Goal: Transaction & Acquisition: Book appointment/travel/reservation

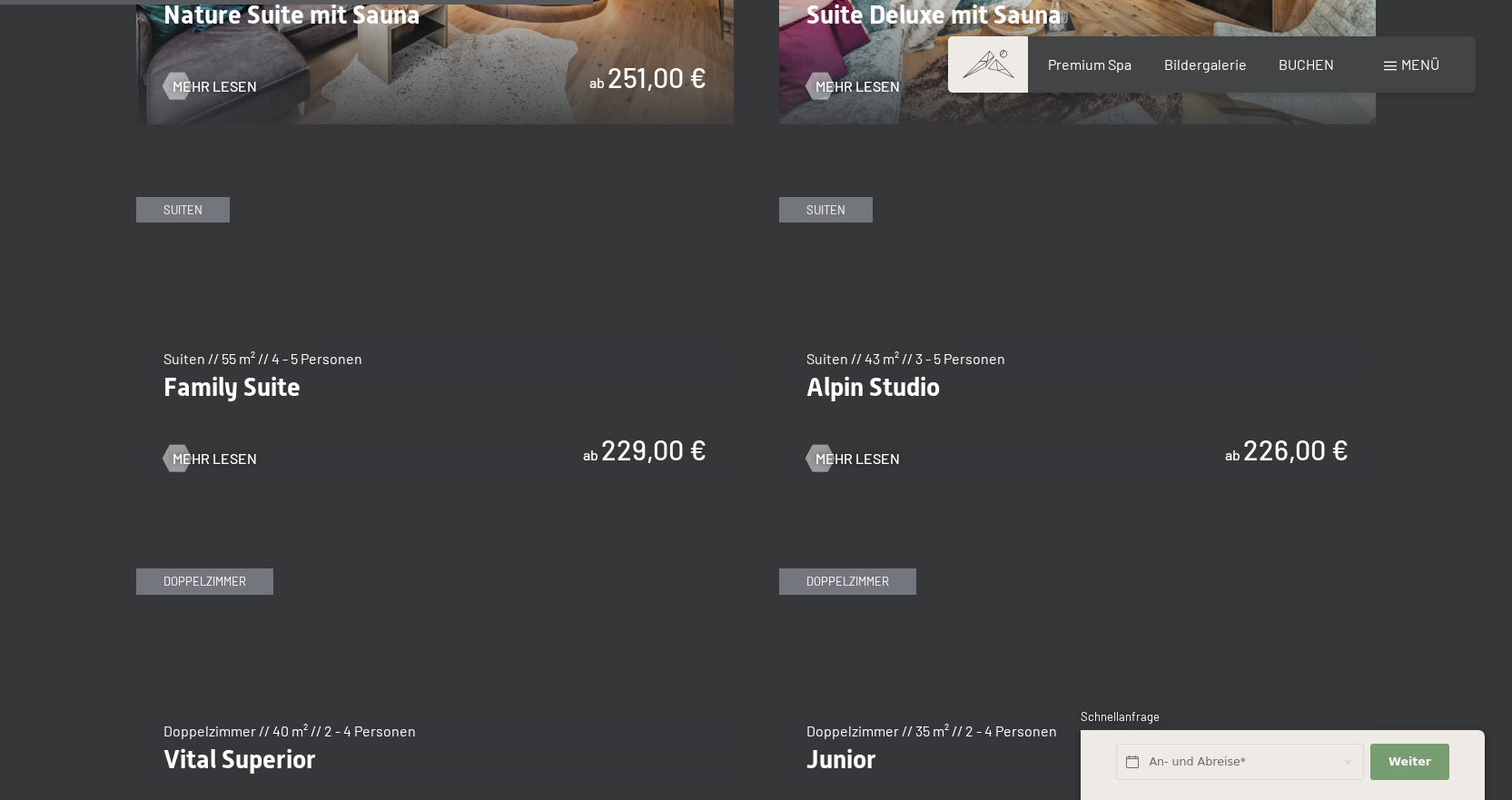
scroll to position [2271, 0]
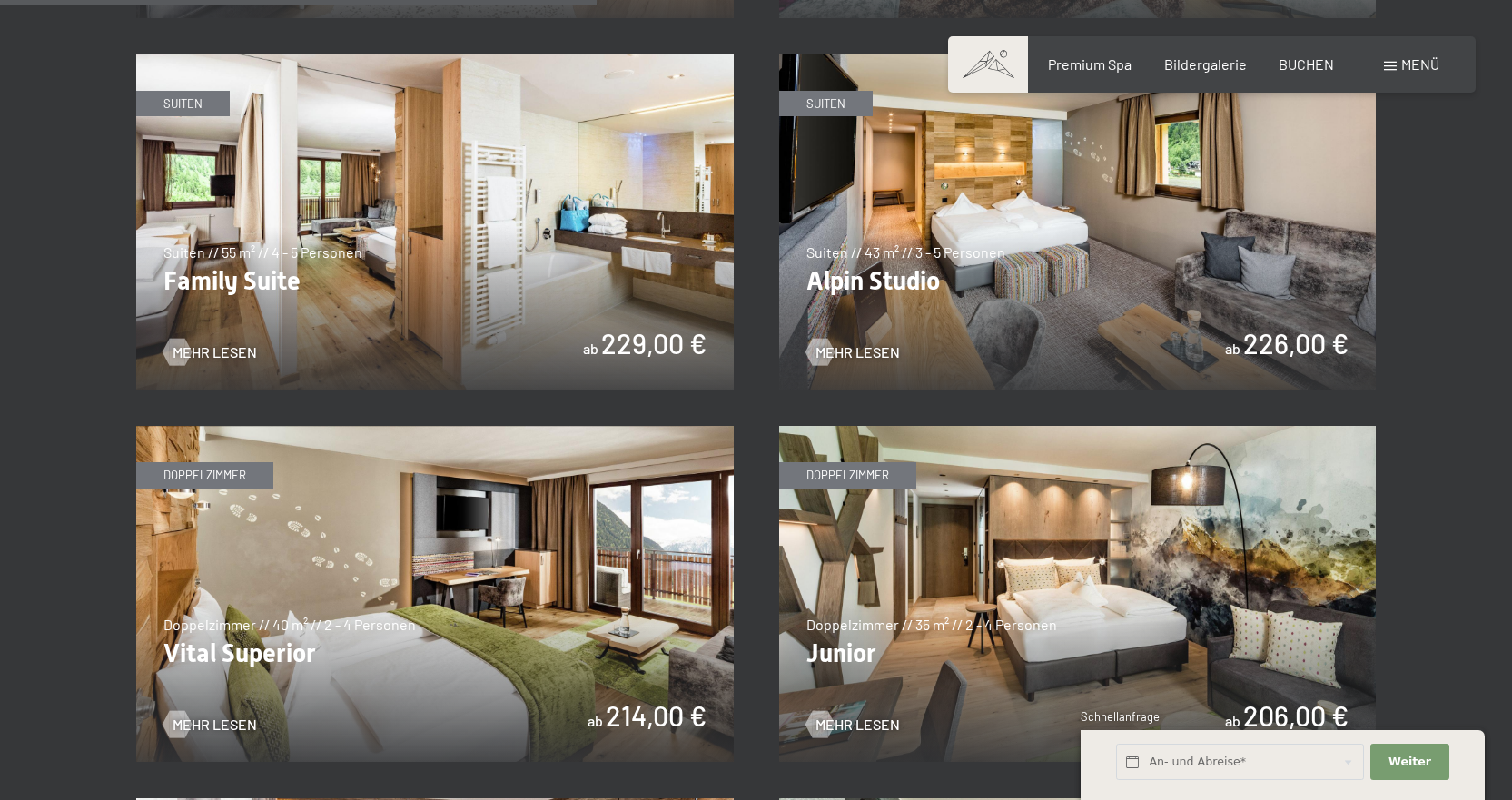
click at [330, 609] on img at bounding box center [435, 593] width 598 height 336
click at [926, 283] on img at bounding box center [1078, 222] width 598 height 336
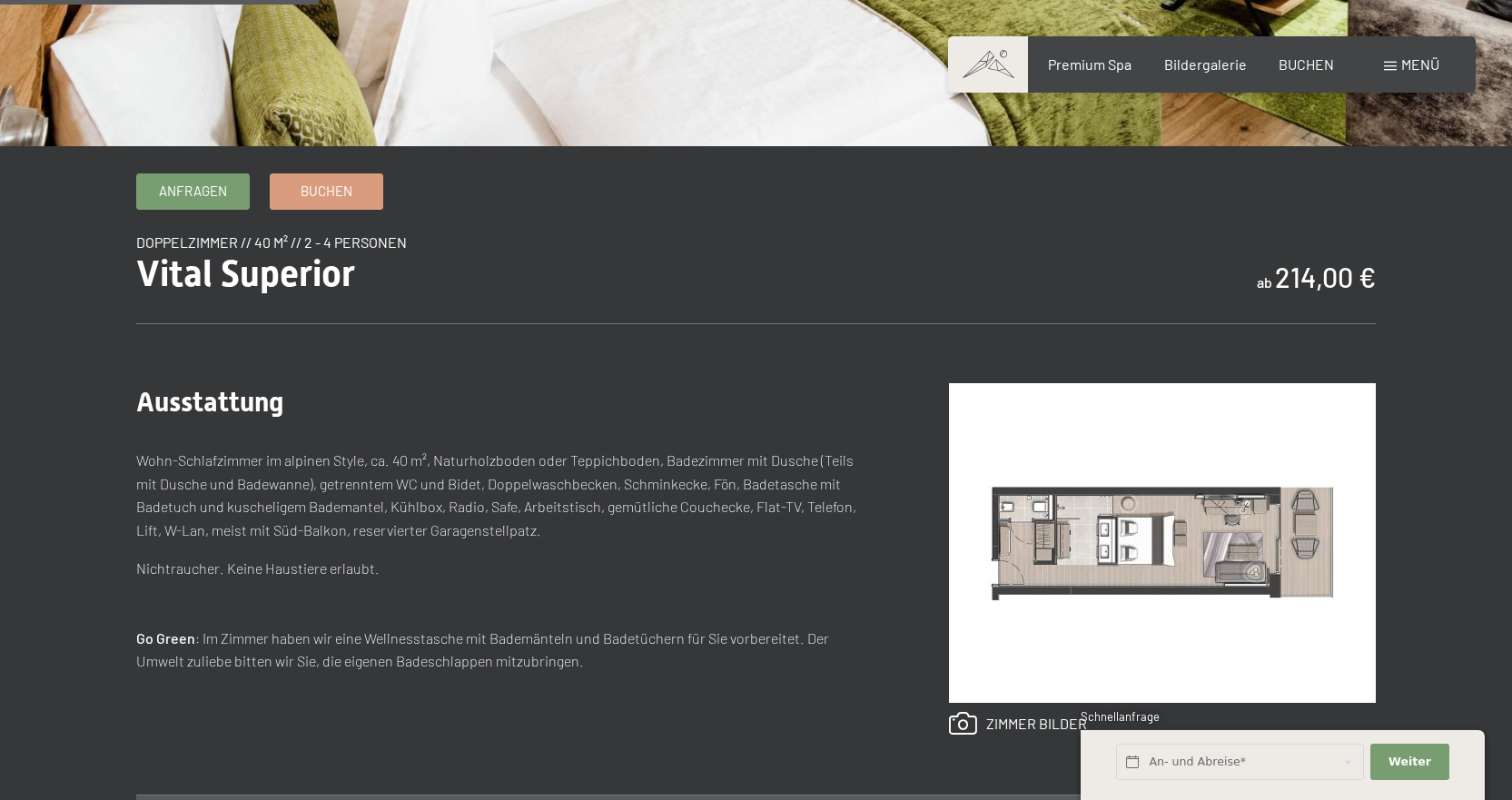
scroll to position [909, 0]
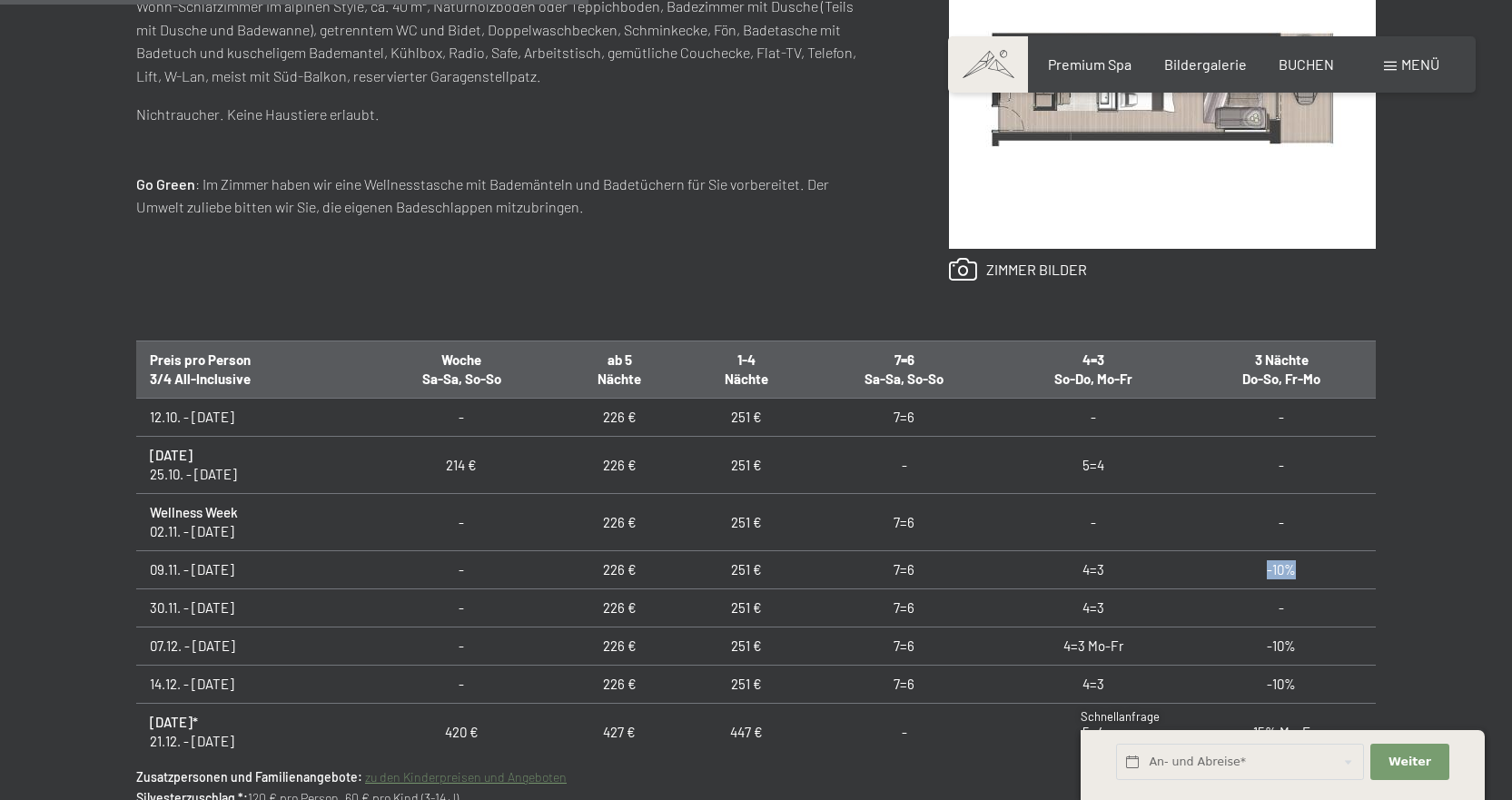
drag, startPoint x: 1284, startPoint y: 571, endPoint x: 1253, endPoint y: 571, distance: 31.0
click at [1253, 571] on td "-10%" at bounding box center [1282, 570] width 188 height 38
click at [1251, 589] on td "-" at bounding box center [1282, 608] width 188 height 38
drag, startPoint x: 1287, startPoint y: 579, endPoint x: 1248, endPoint y: 575, distance: 39.2
click at [1248, 575] on td "-10%" at bounding box center [1282, 570] width 188 height 38
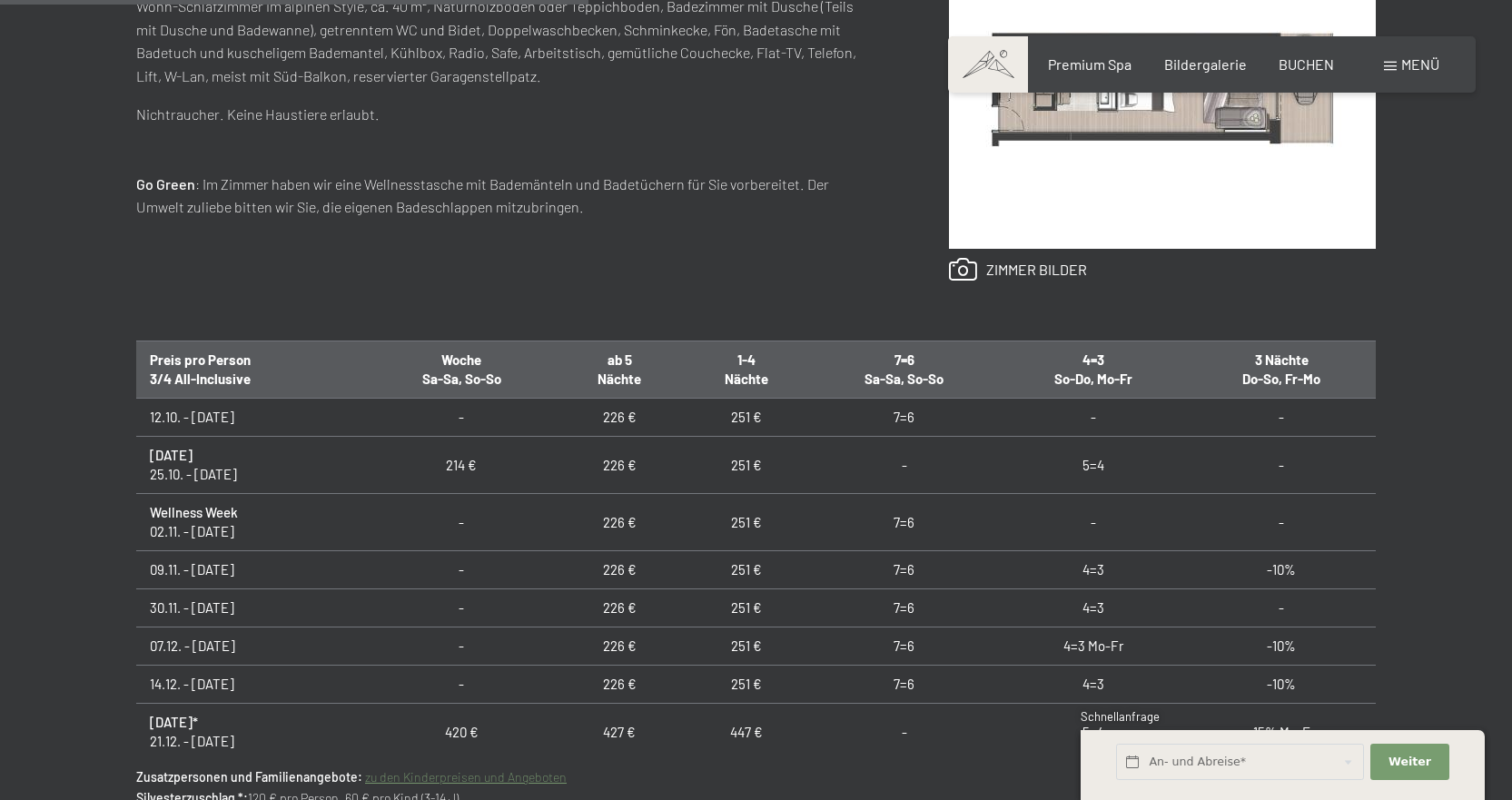
click at [1156, 574] on td "4=3" at bounding box center [1093, 570] width 188 height 38
drag, startPoint x: 1098, startPoint y: 574, endPoint x: 1071, endPoint y: 571, distance: 27.2
click at [1071, 571] on td "4=3" at bounding box center [1093, 570] width 188 height 38
drag, startPoint x: 1071, startPoint y: 571, endPoint x: 1101, endPoint y: 571, distance: 30.0
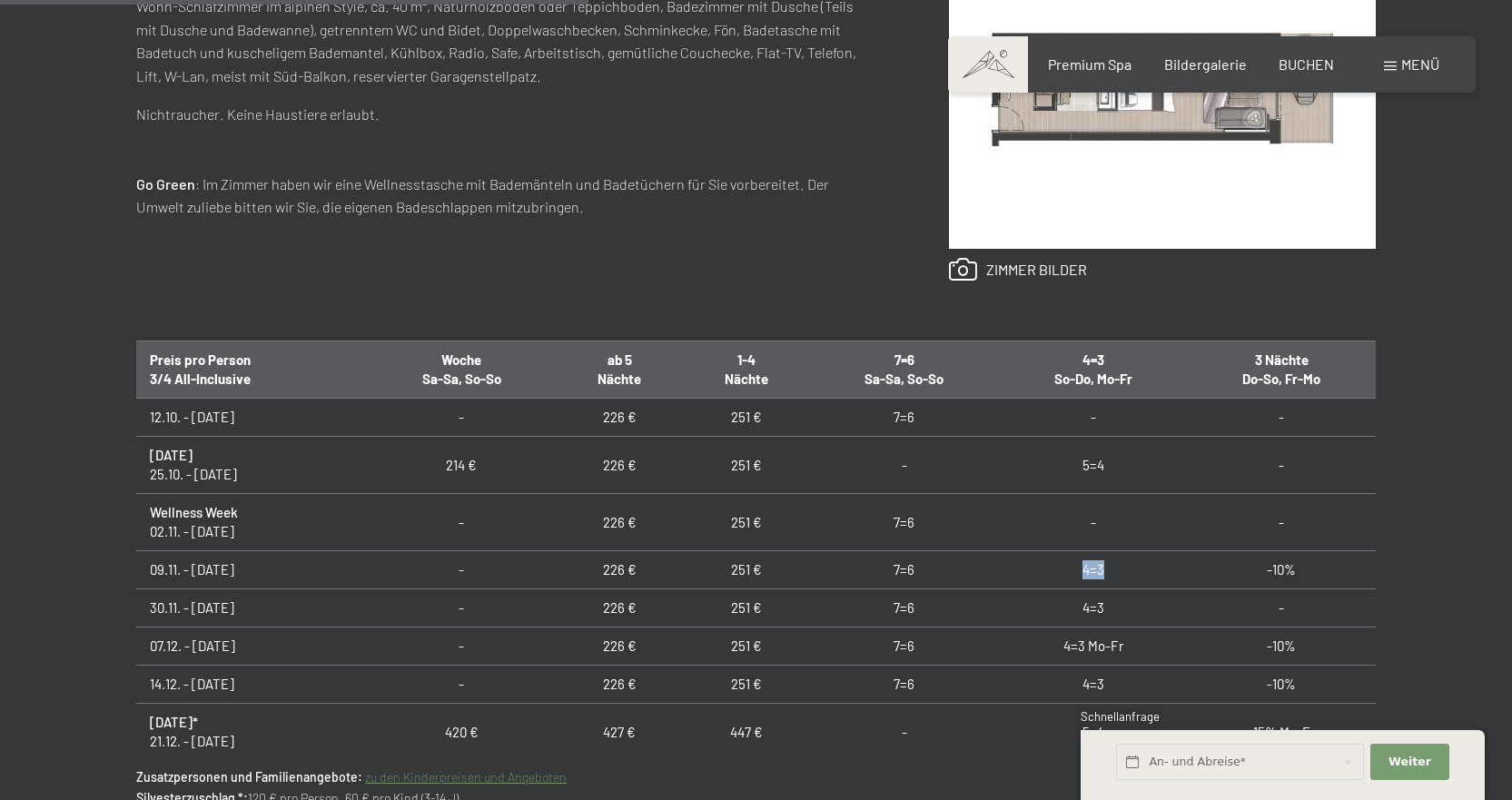
click at [1101, 571] on td "4=3" at bounding box center [1093, 570] width 188 height 38
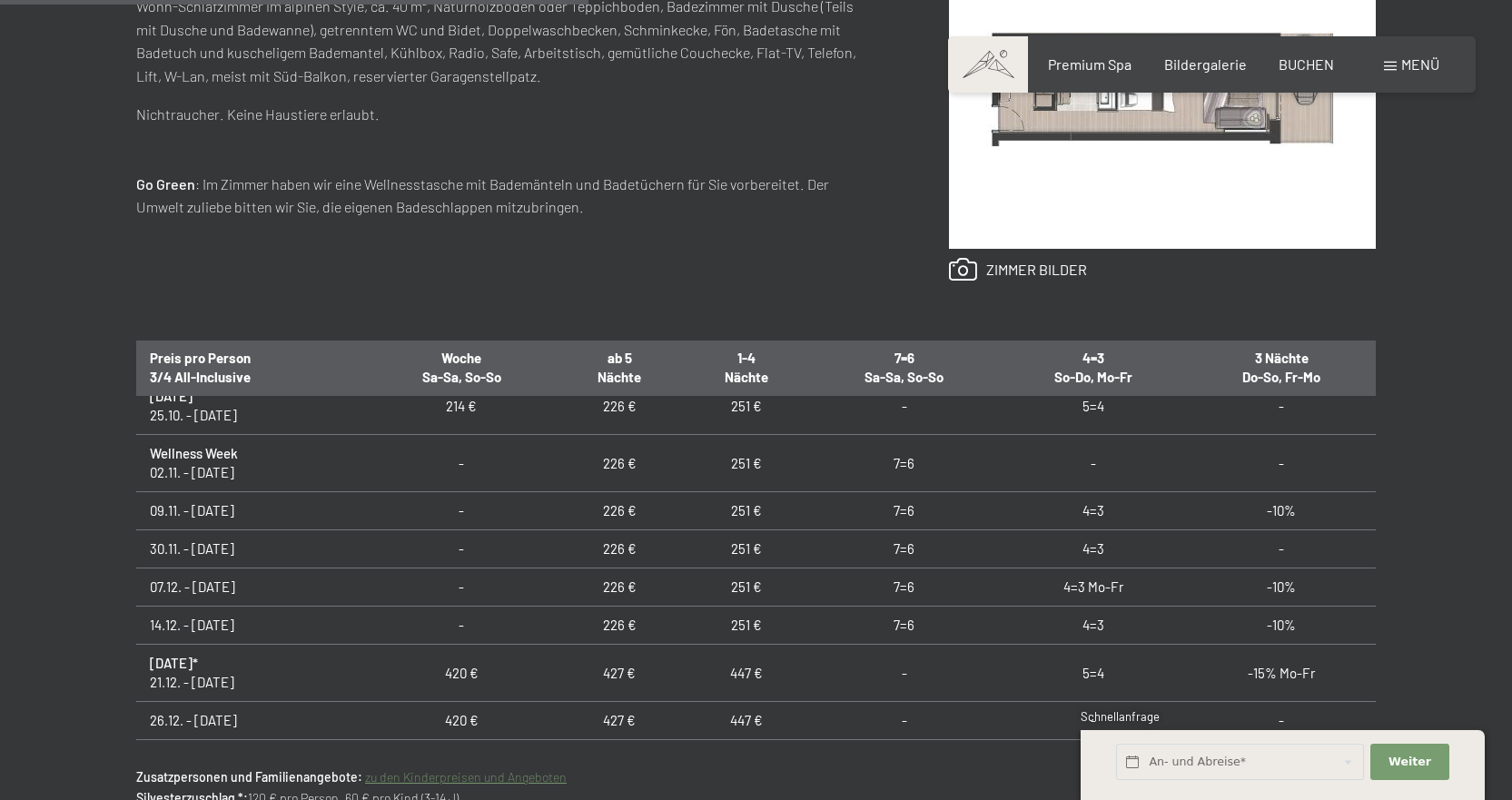
scroll to position [91, 0]
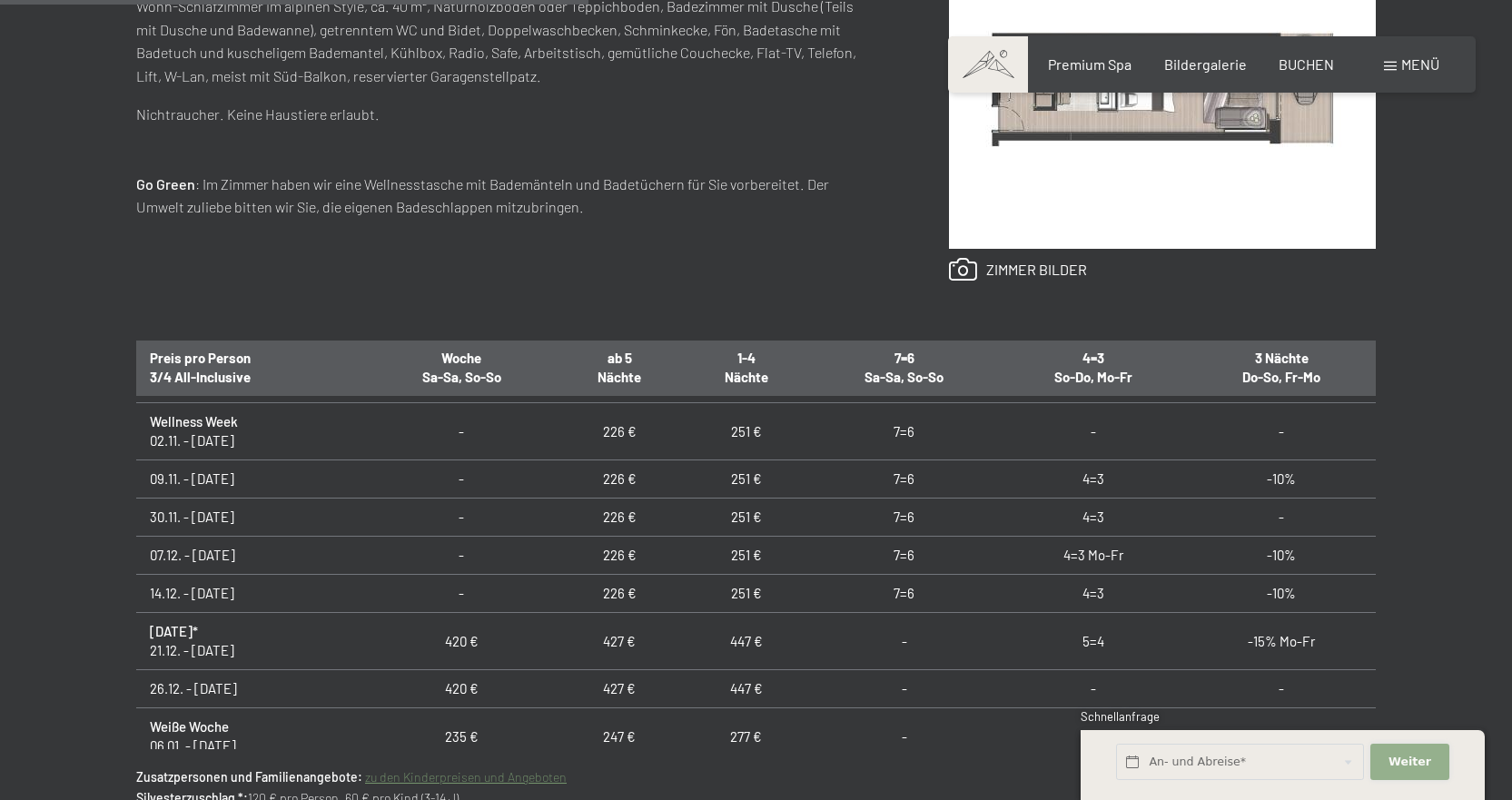
click at [1423, 762] on span "Weiter" at bounding box center [1410, 762] width 43 height 16
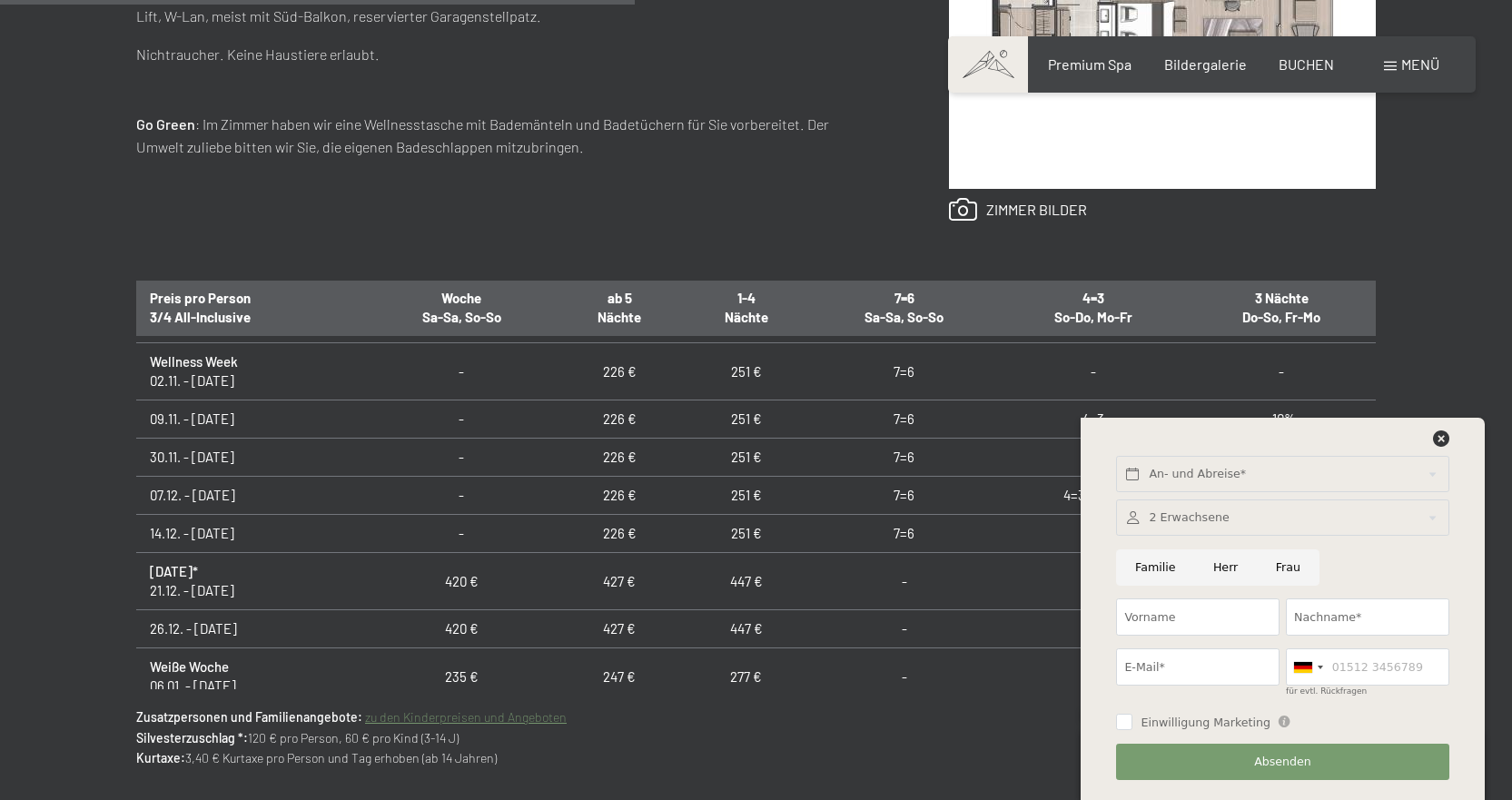
scroll to position [999, 0]
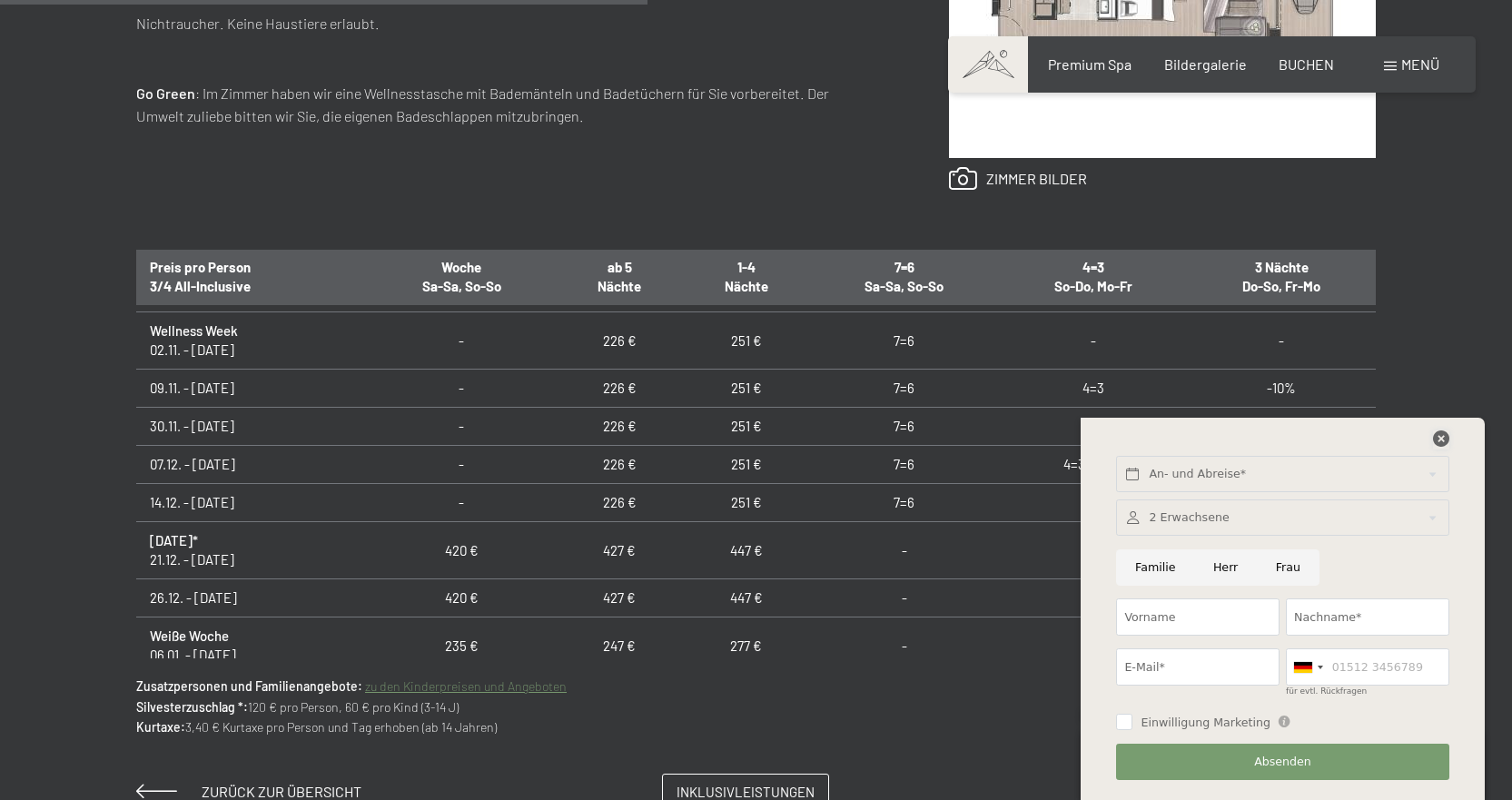
click at [1441, 442] on icon at bounding box center [1441, 438] width 16 height 16
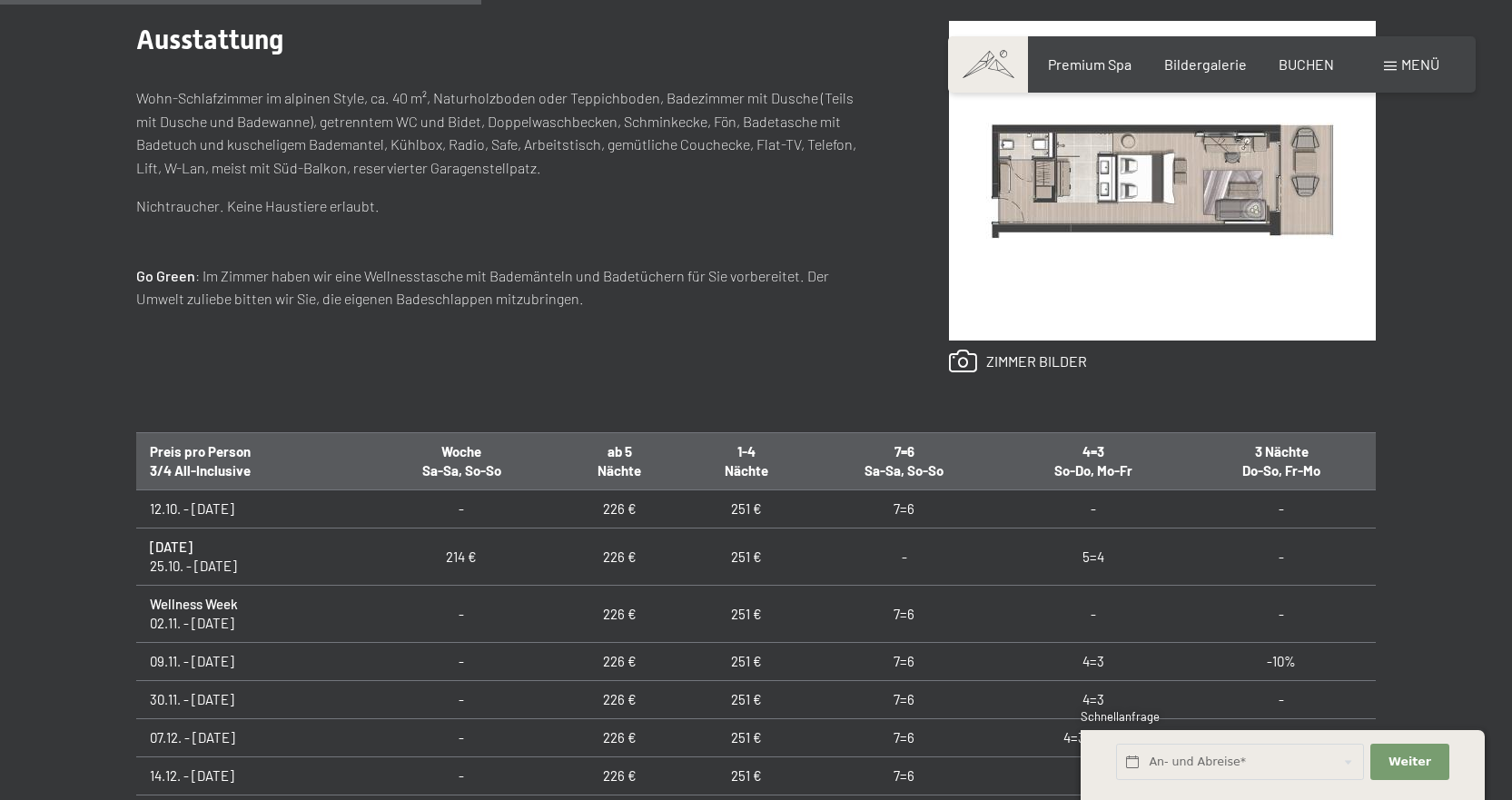
scroll to position [545, 0]
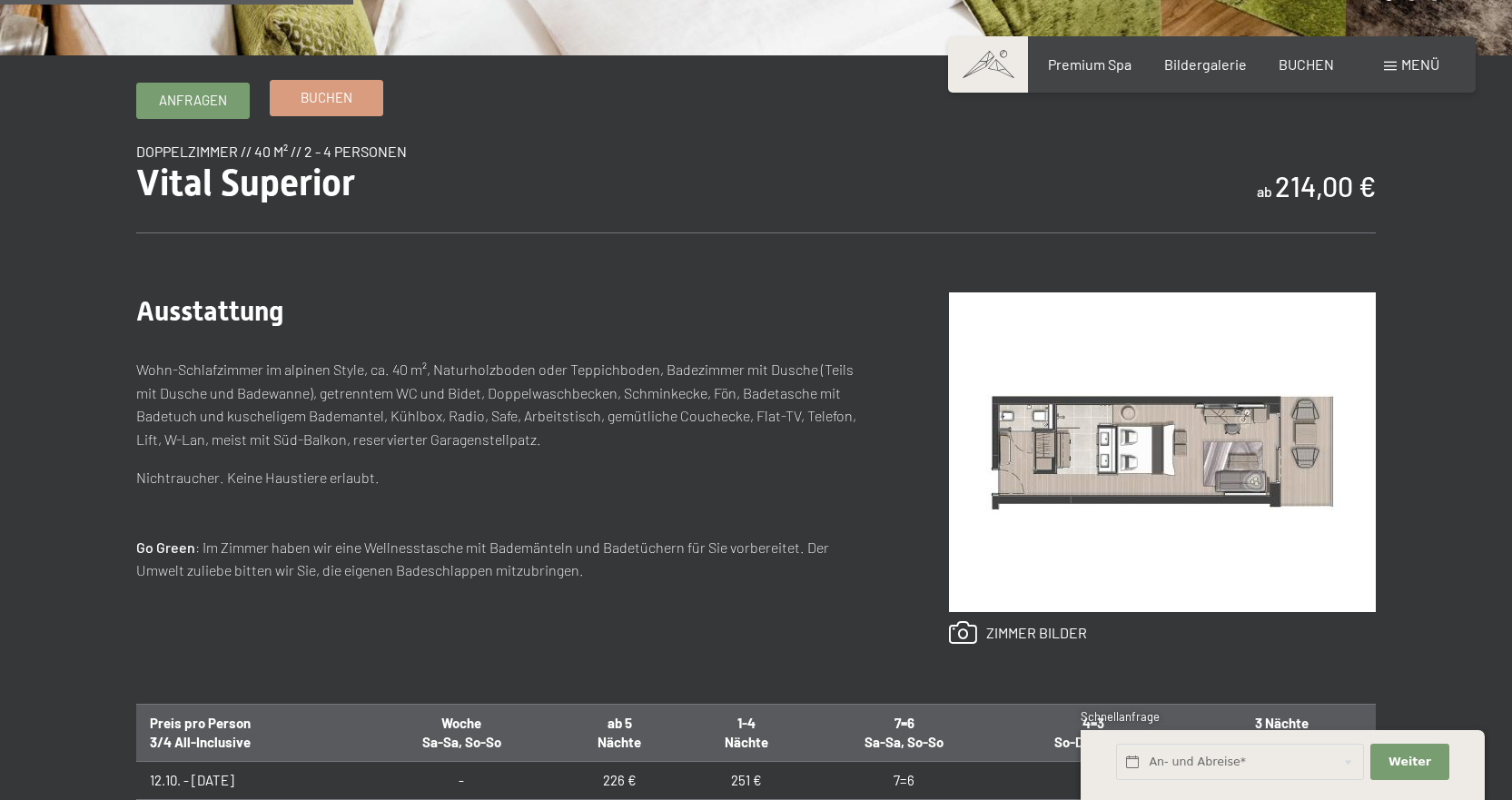
click at [317, 109] on link "Buchen" at bounding box center [326, 97] width 111 height 35
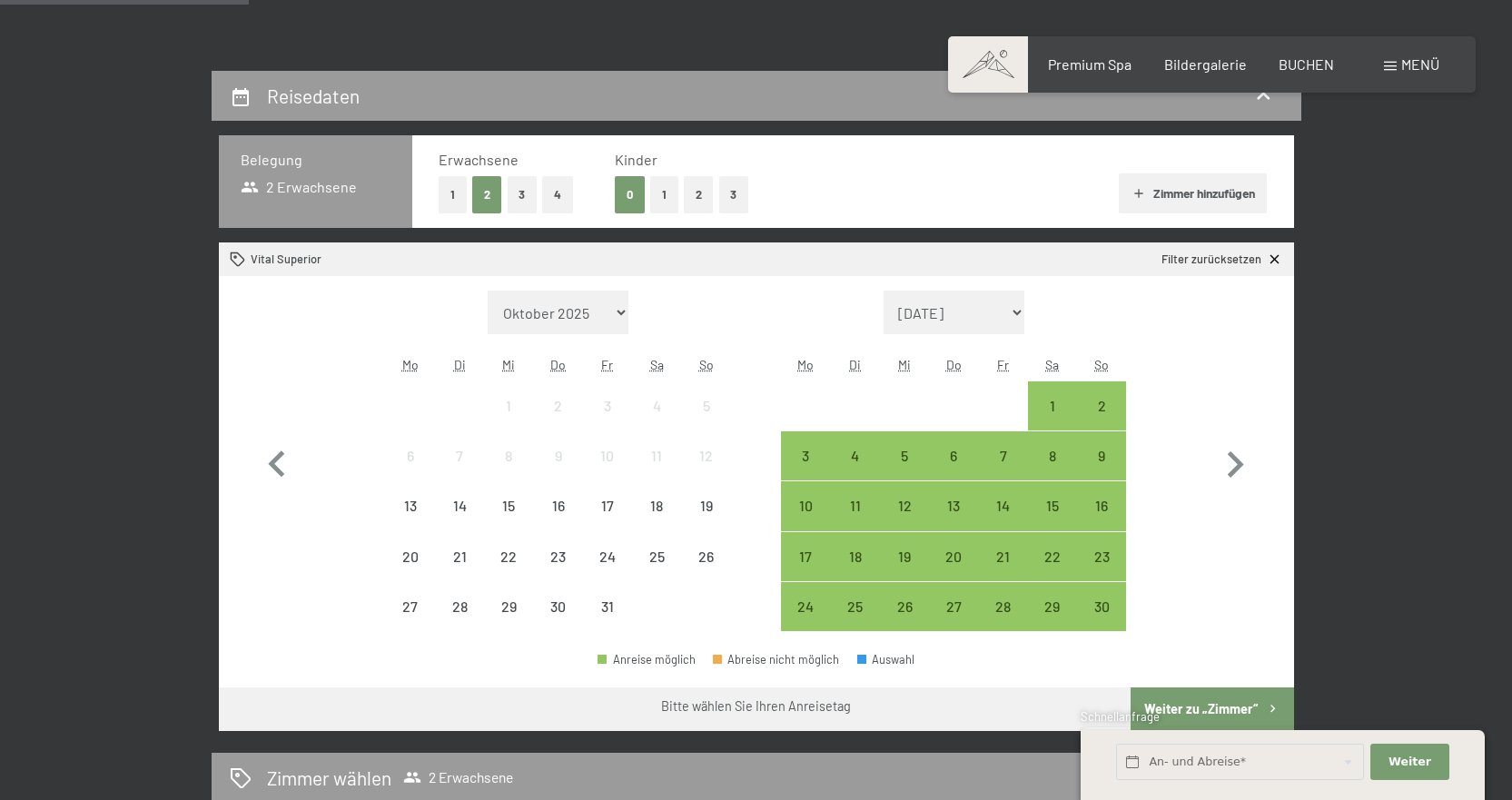
scroll to position [363, 0]
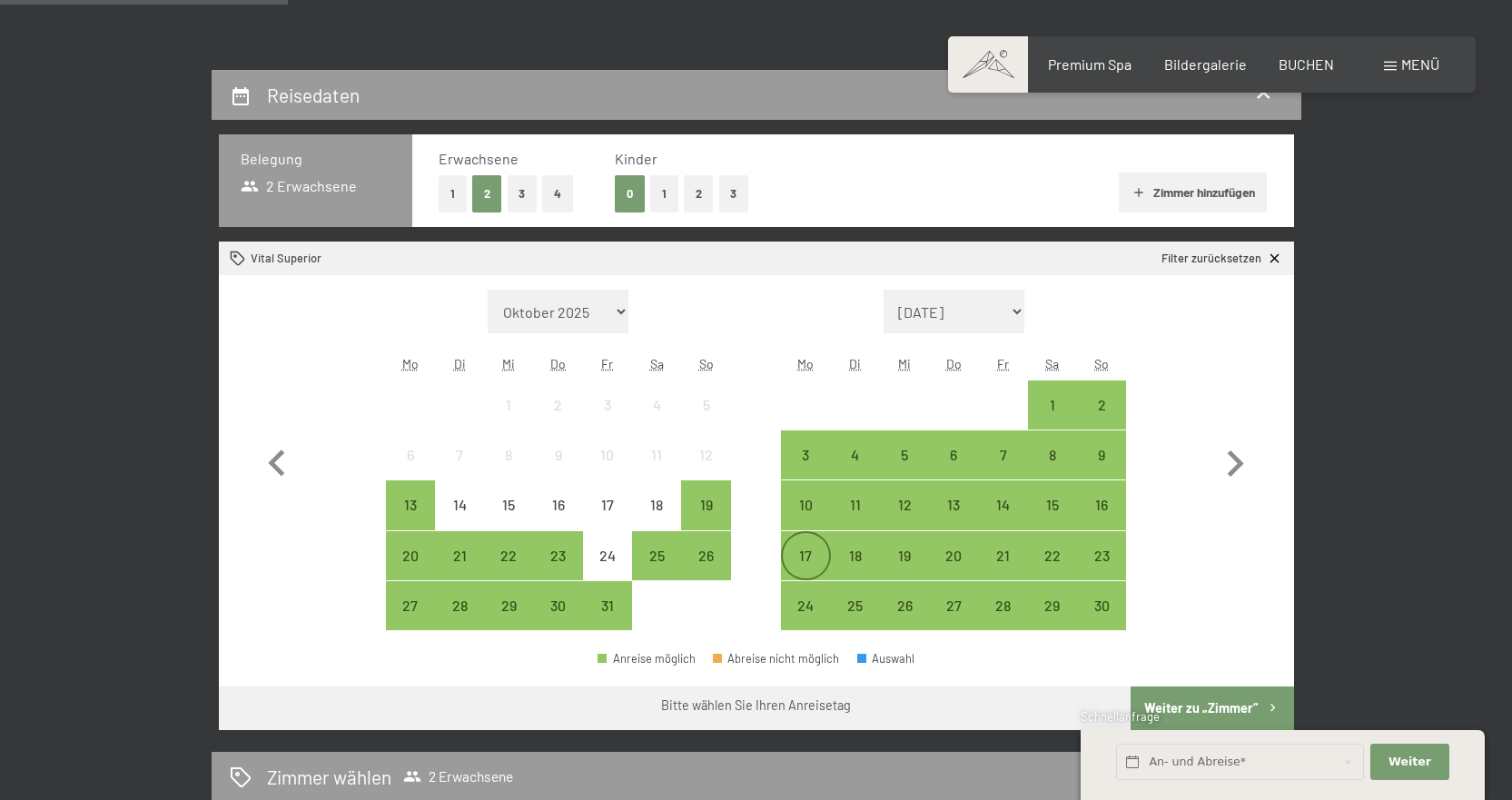
click at [802, 558] on div "17" at bounding box center [806, 571] width 46 height 46
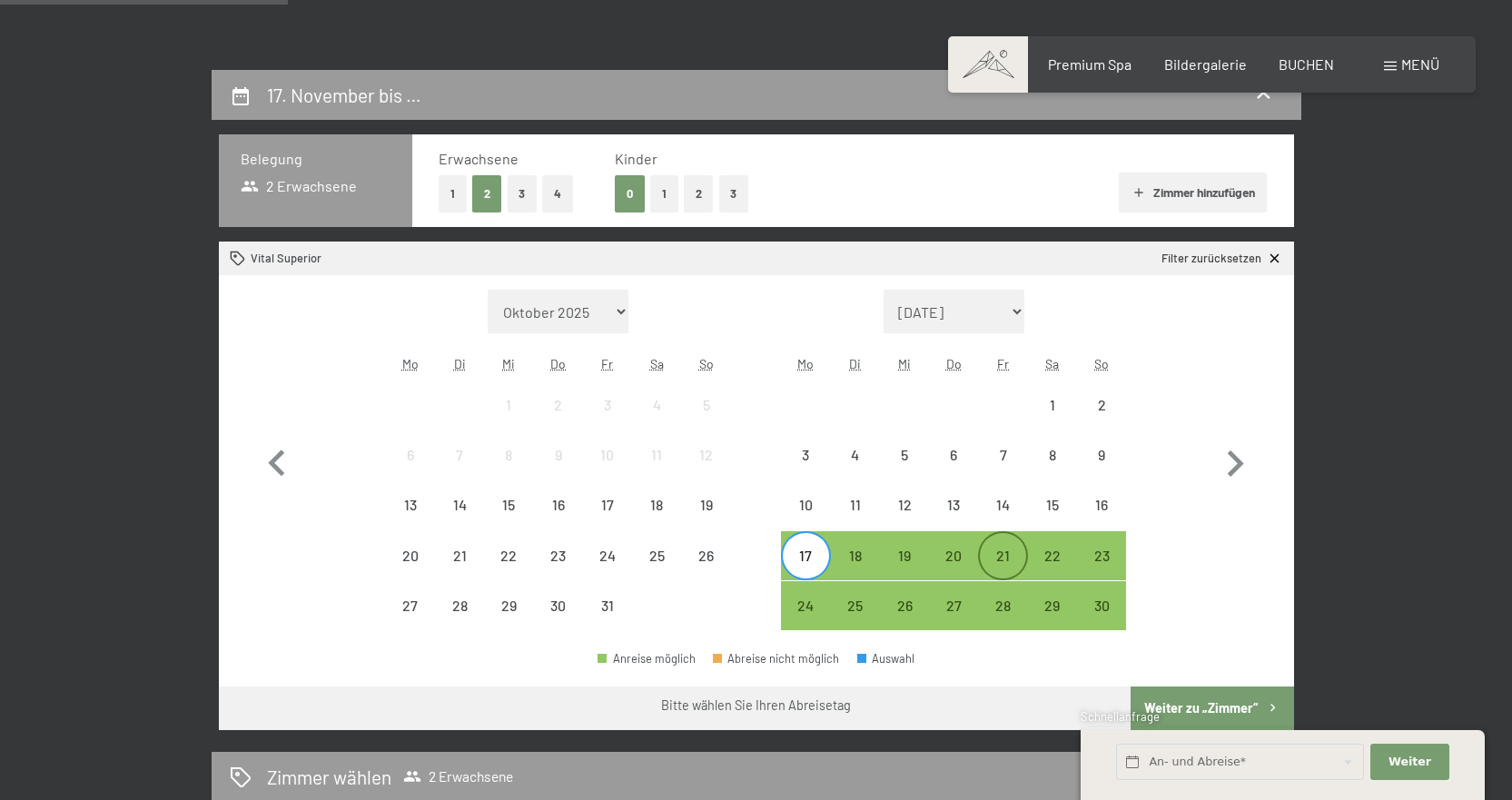
click at [1007, 565] on div "21" at bounding box center [1002, 571] width 46 height 46
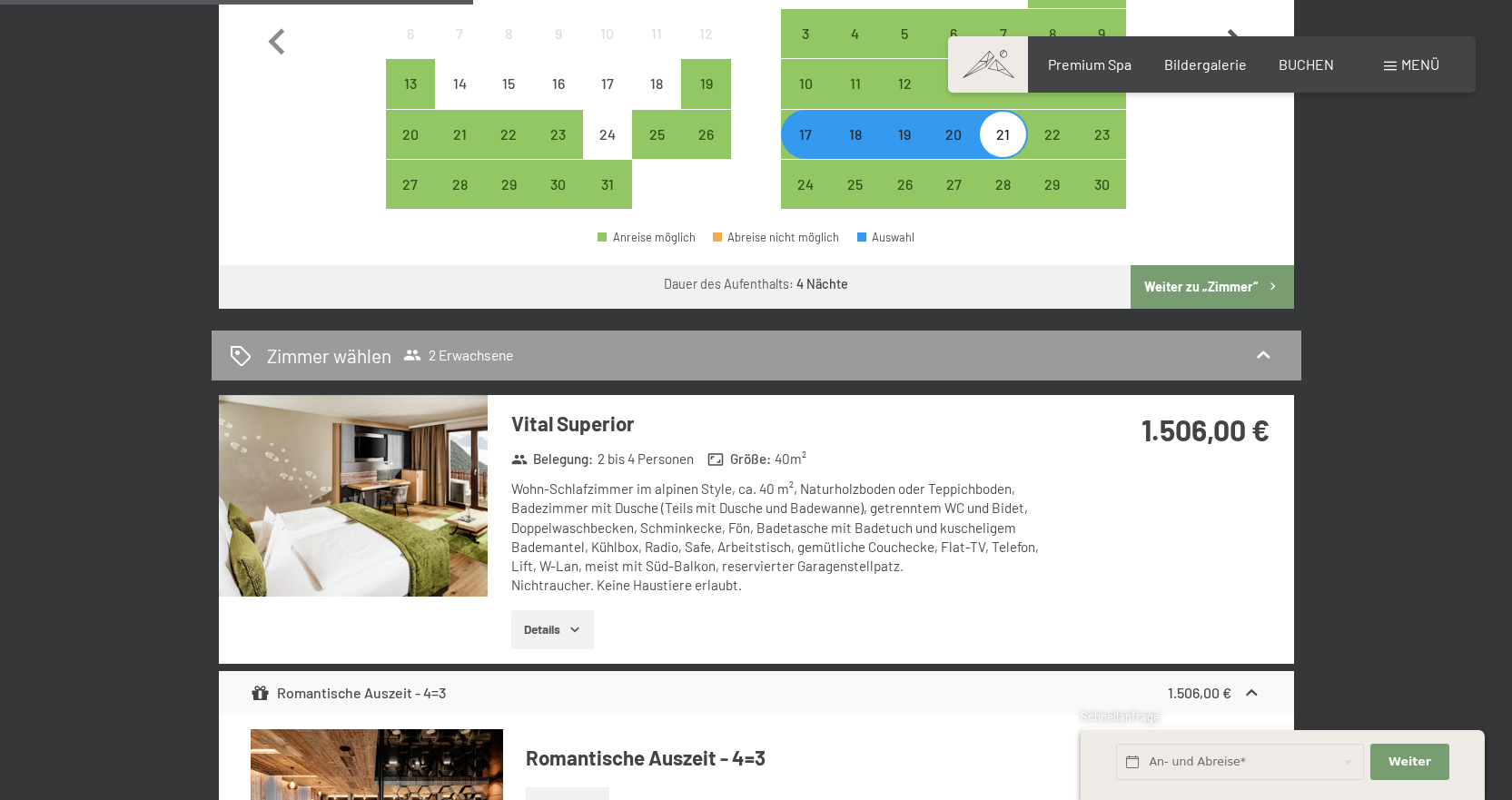
scroll to position [818, 0]
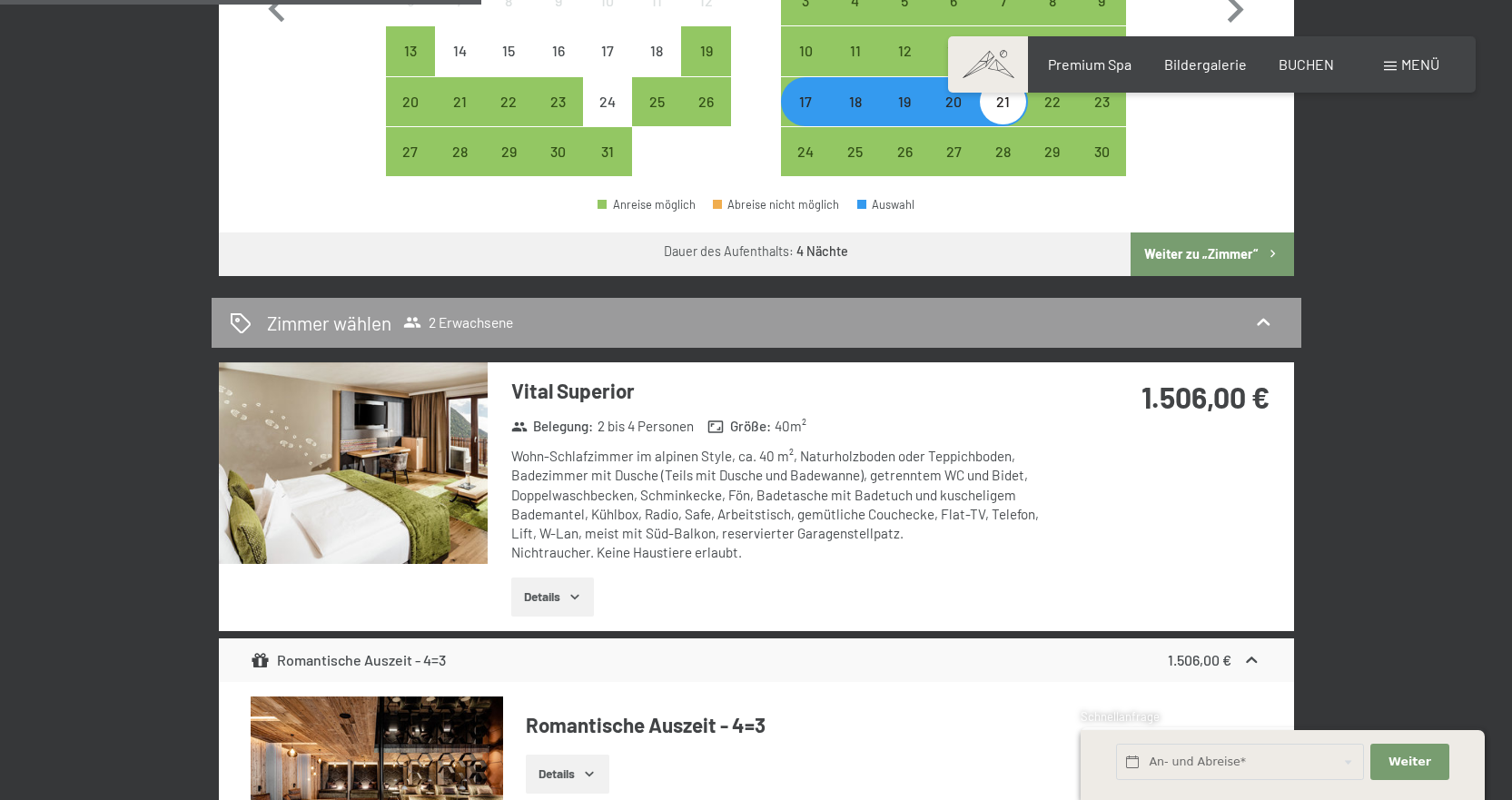
click at [1207, 261] on button "Weiter zu „Zimmer“" at bounding box center [1213, 255] width 163 height 44
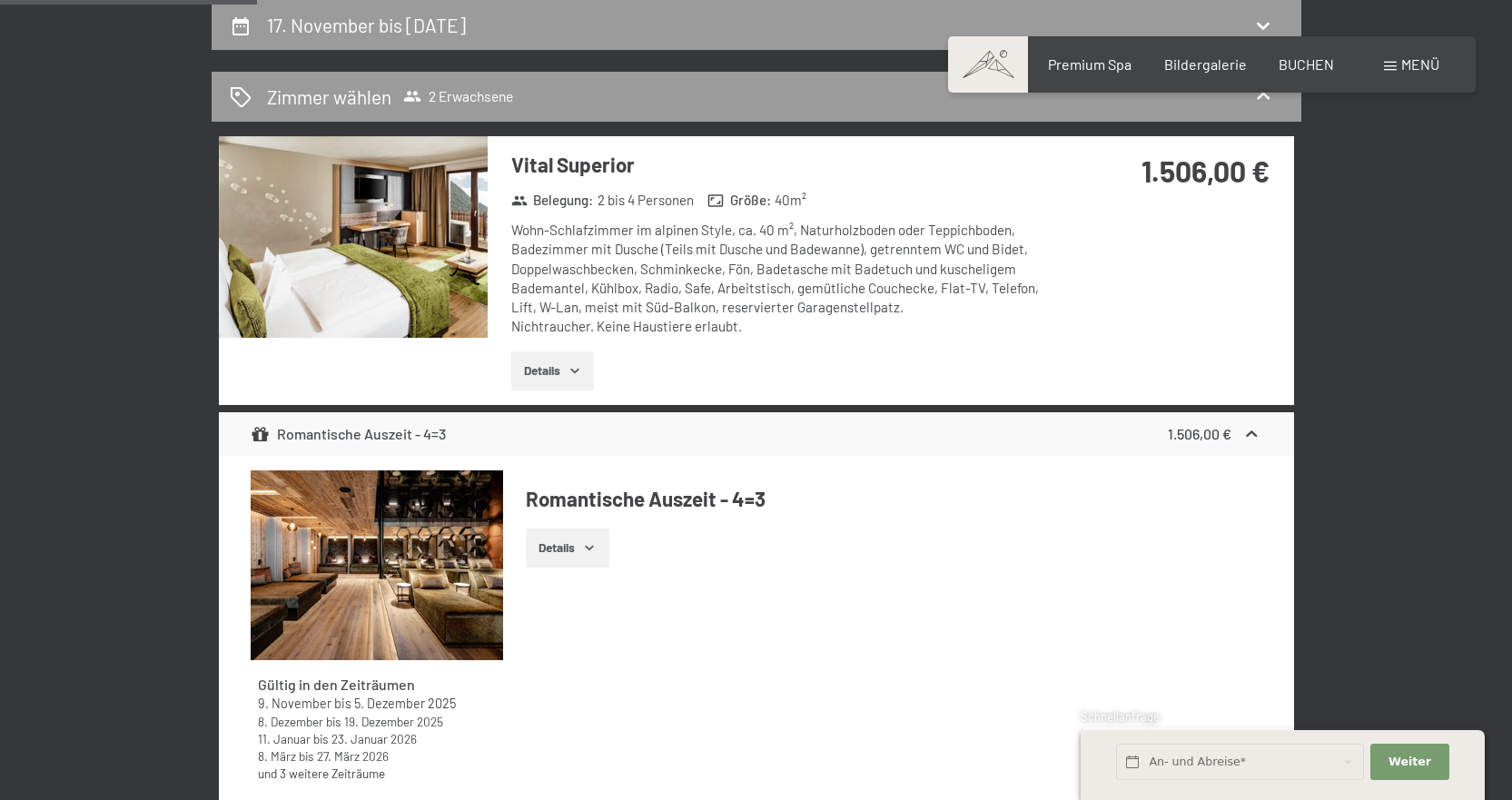
click at [1240, 433] on div "1.506,00 €" at bounding box center [1214, 433] width 94 height 22
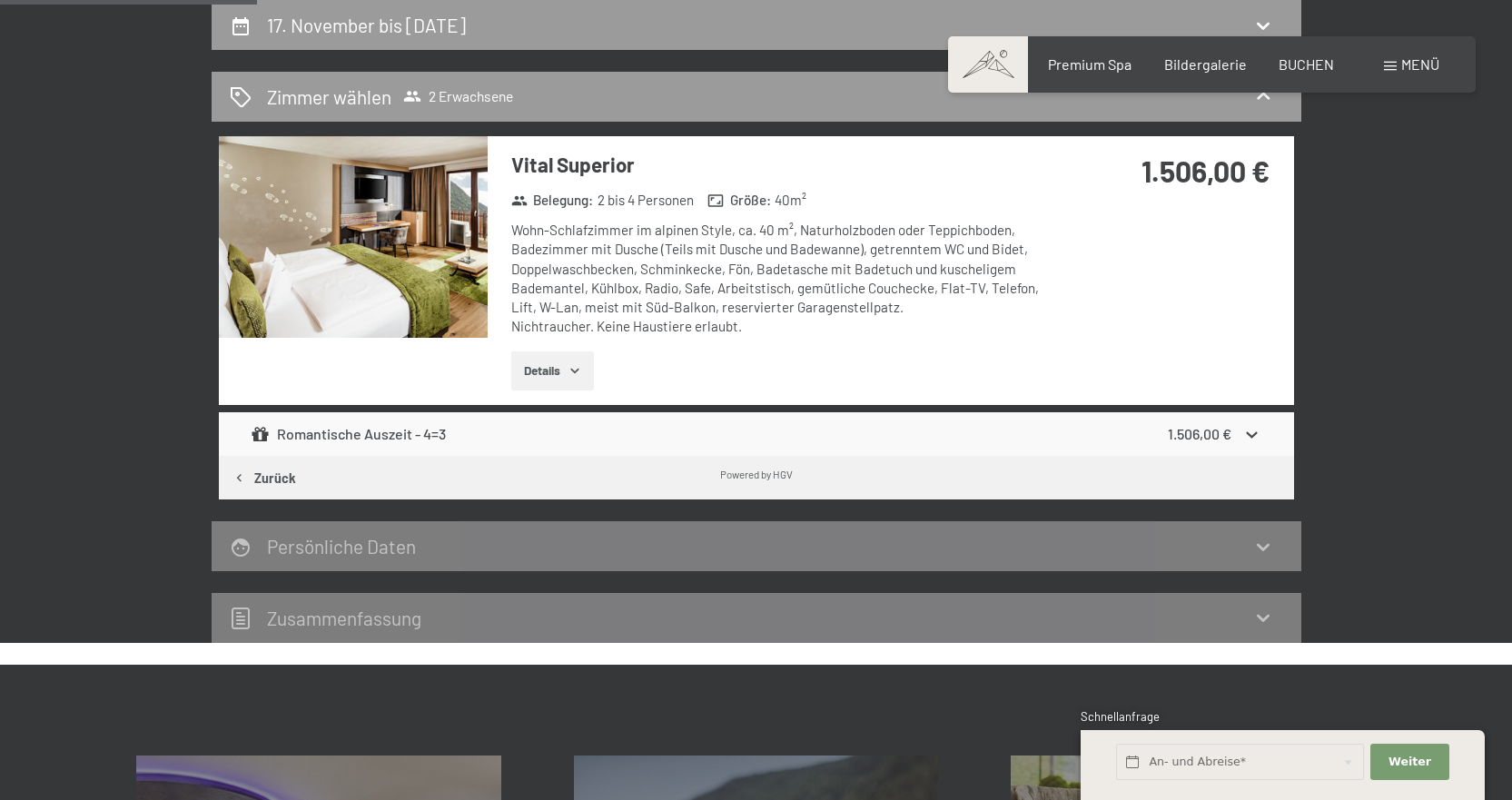
click at [1249, 436] on icon at bounding box center [1252, 434] width 19 height 19
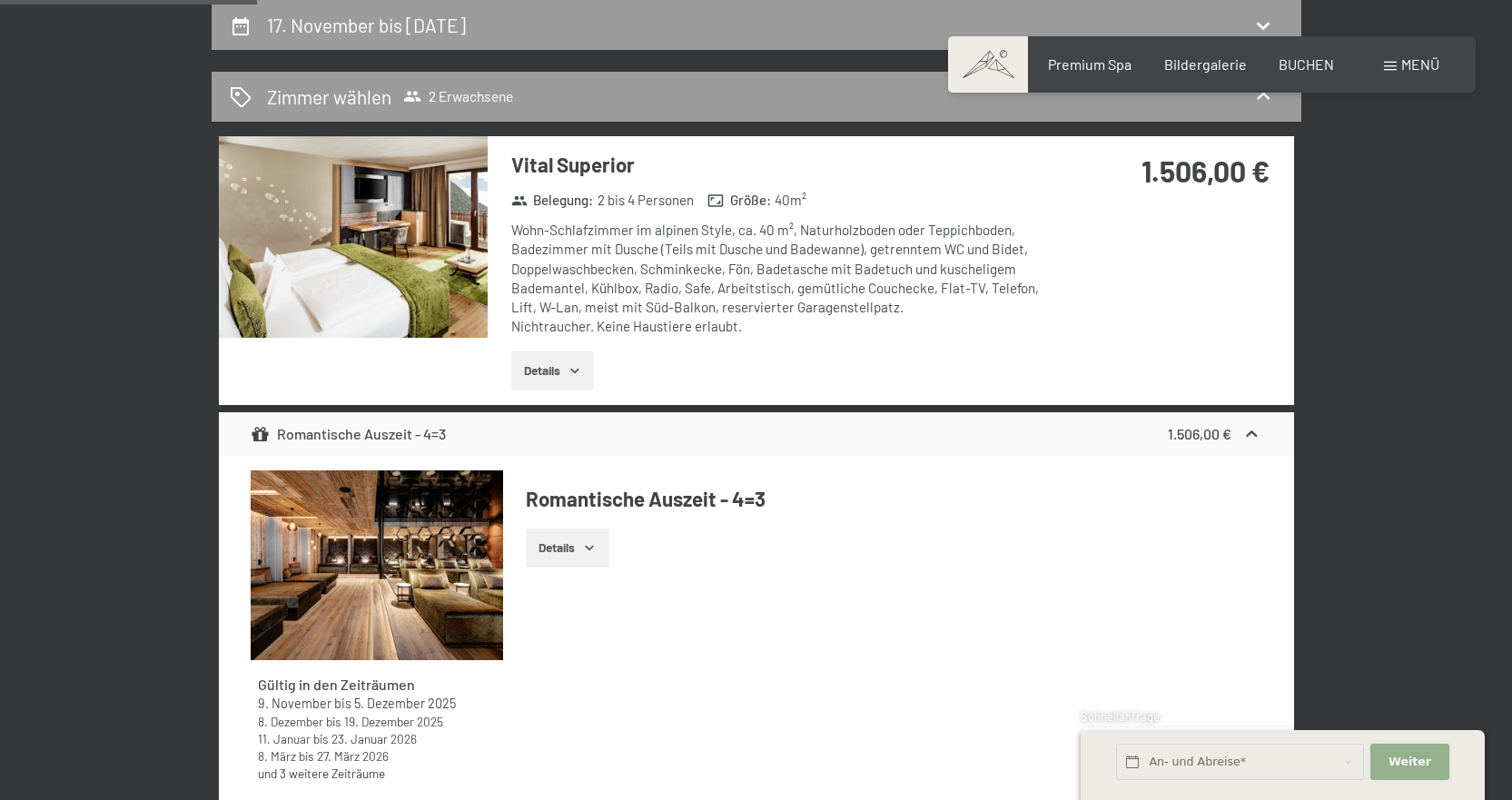
click at [1419, 775] on button "Weiter Adressfelder ausblenden" at bounding box center [1409, 763] width 78 height 37
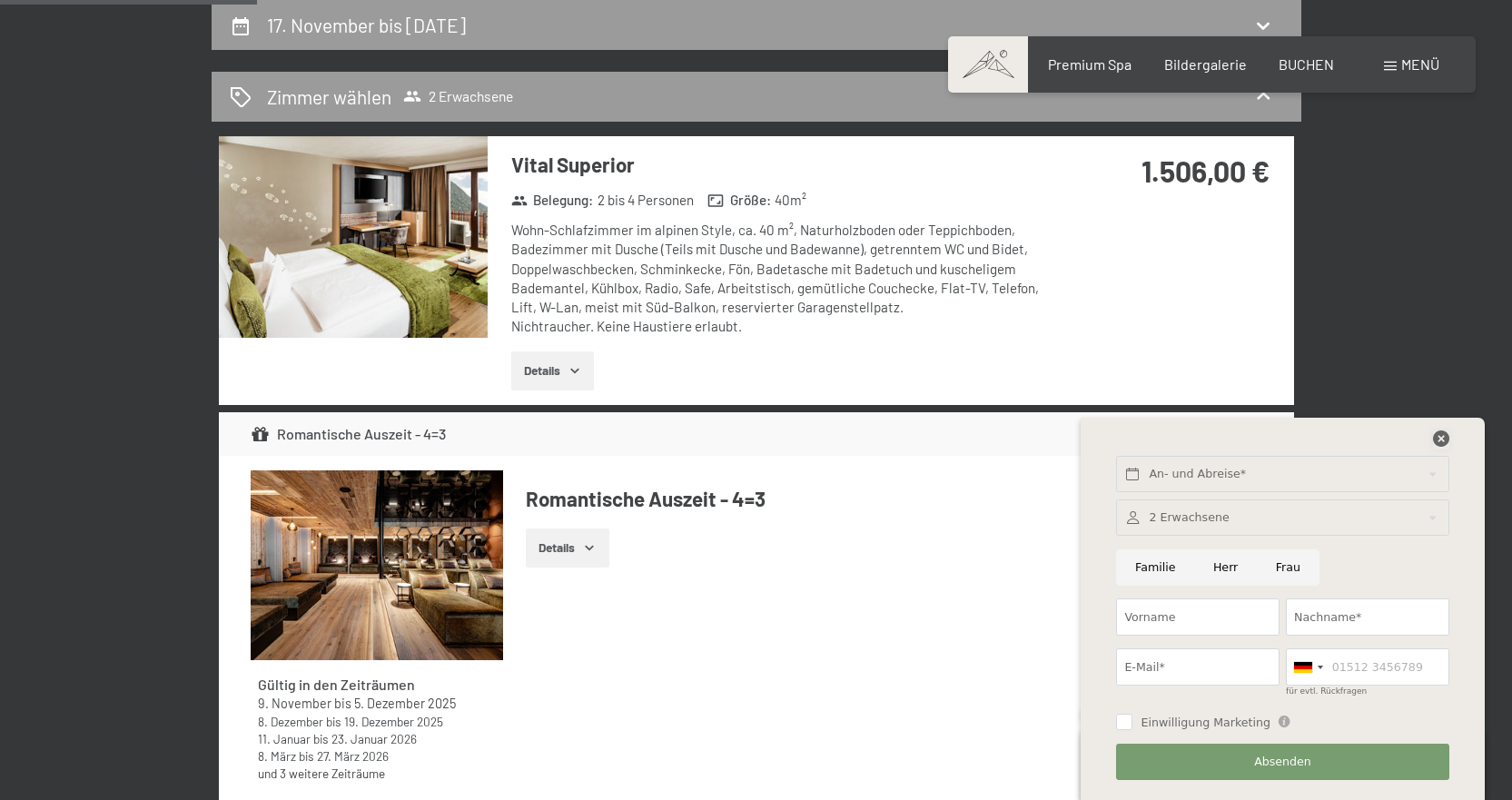
click at [1433, 440] on icon at bounding box center [1441, 438] width 16 height 16
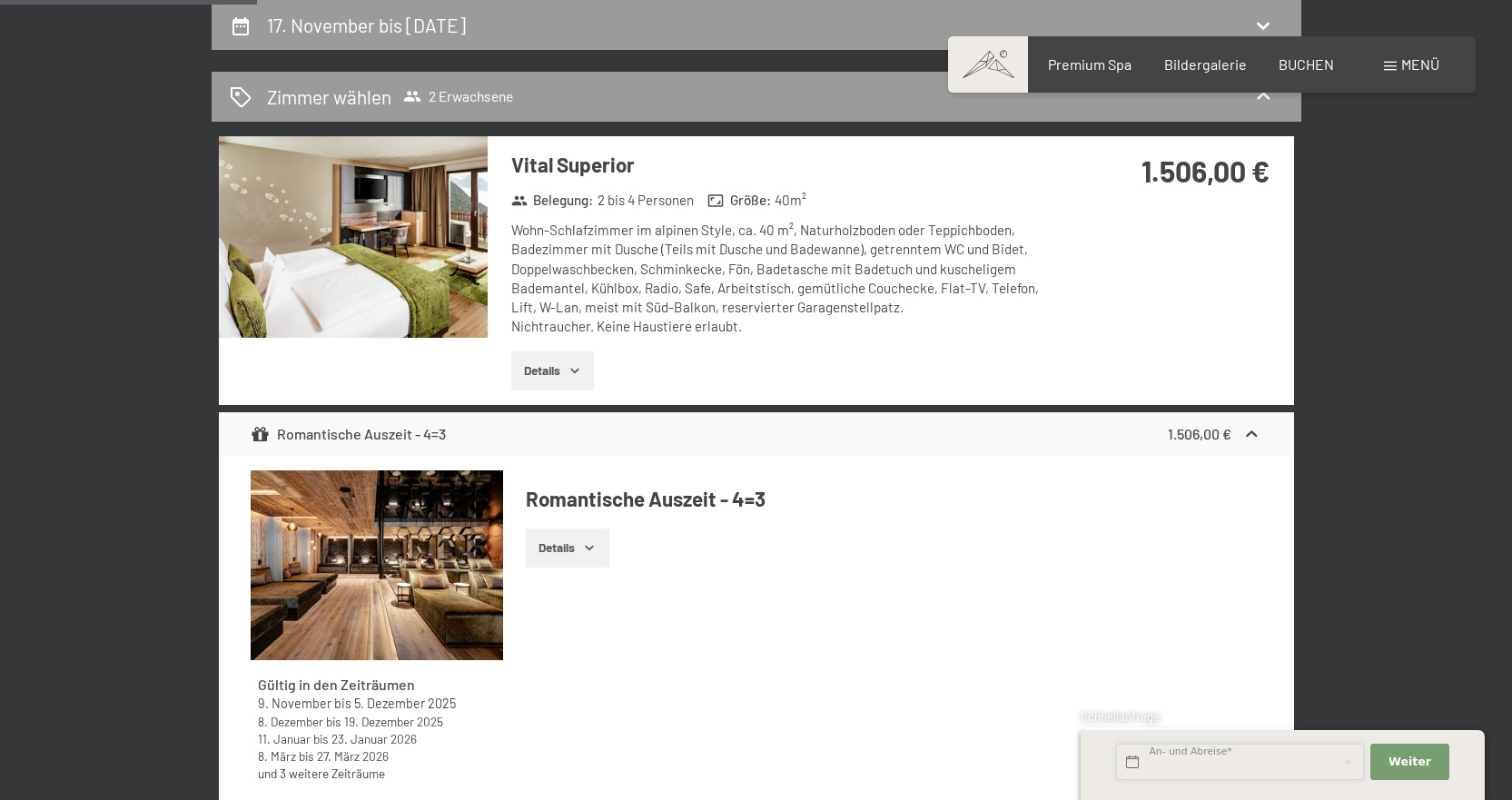
click at [1245, 755] on input "text" at bounding box center [1240, 763] width 248 height 37
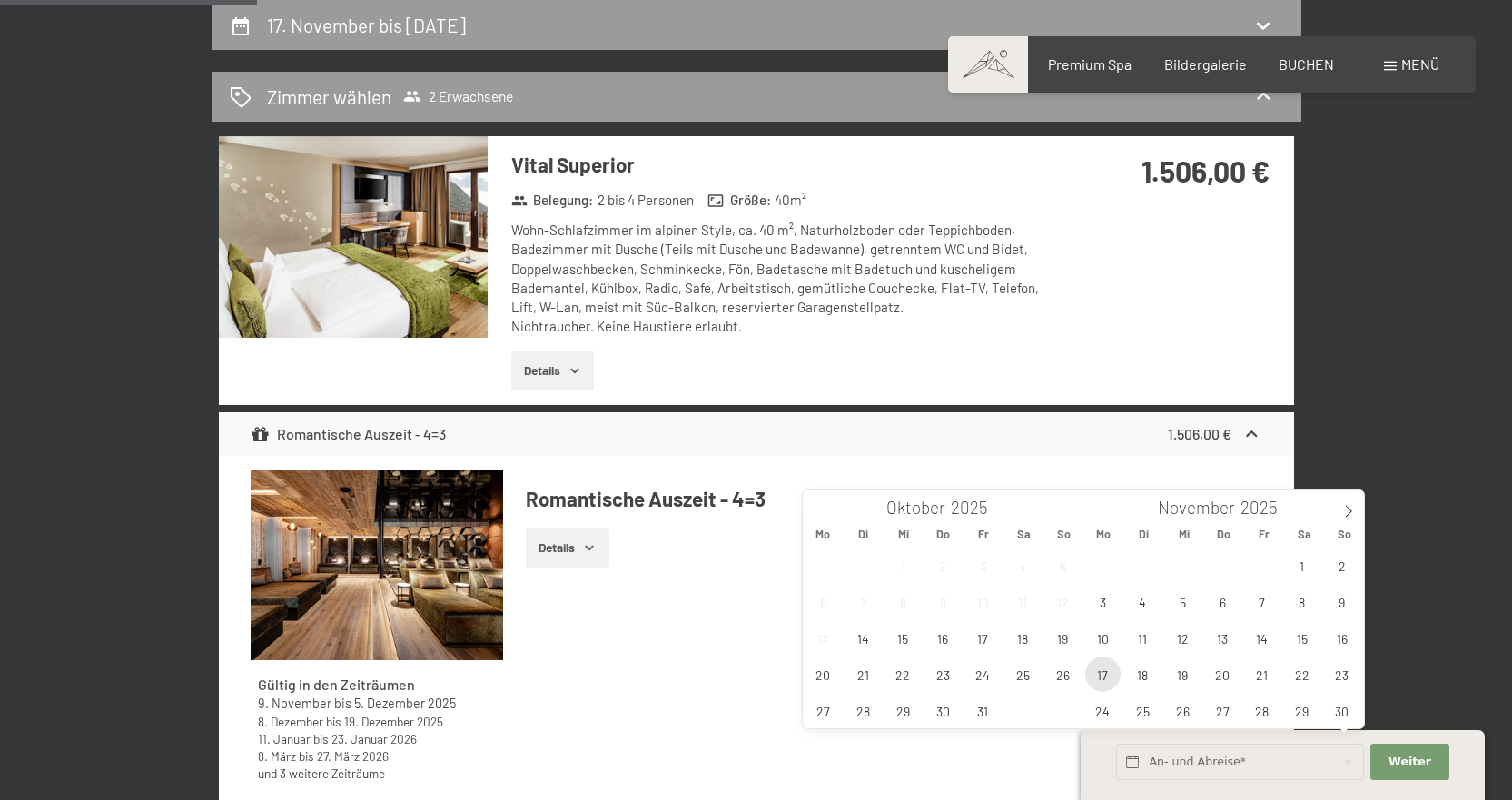
click at [1098, 678] on span "17" at bounding box center [1103, 675] width 36 height 36
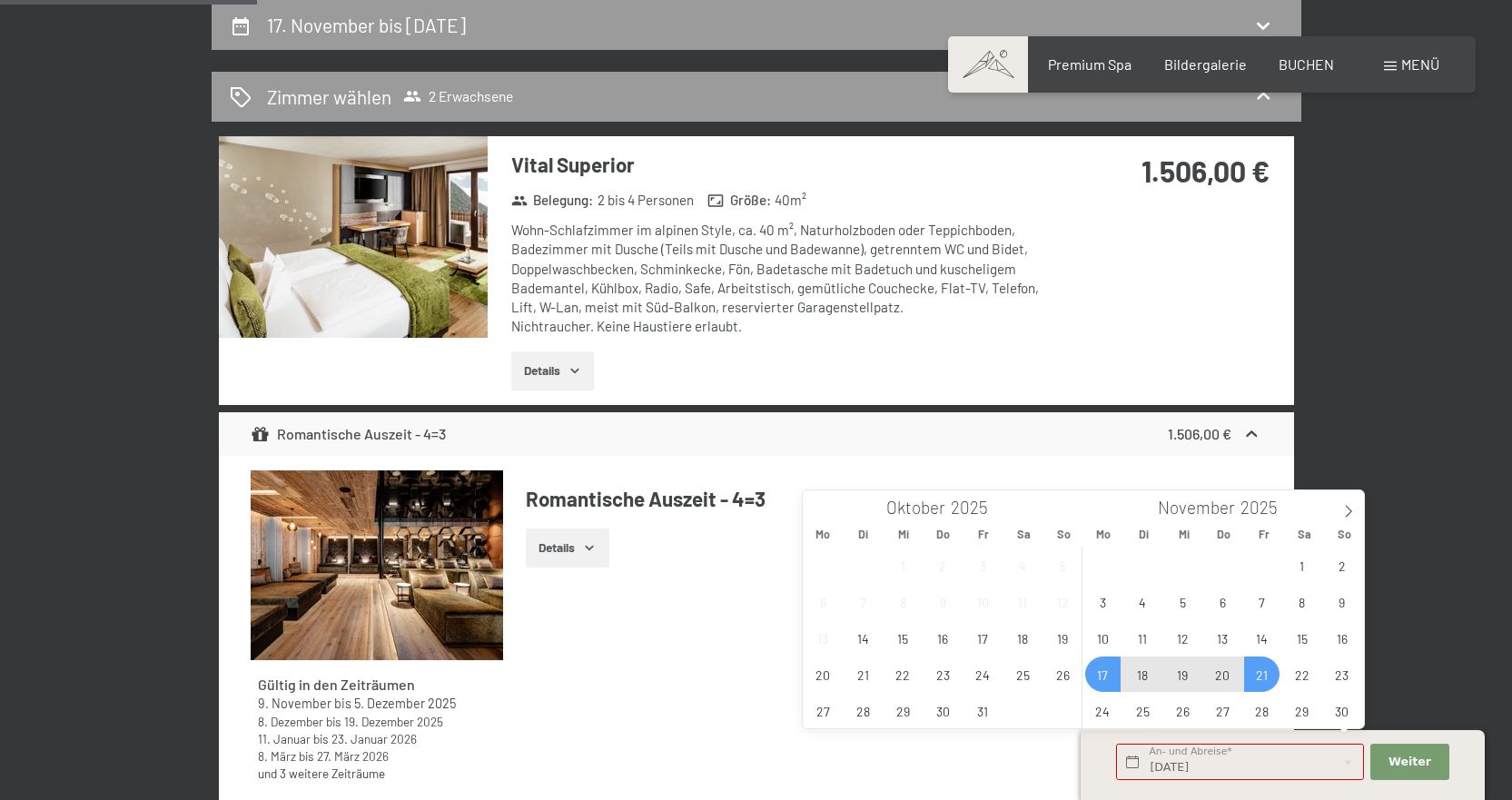
click at [1261, 674] on span "21" at bounding box center [1262, 675] width 36 height 36
type input "Mo. 17.11.2025 - Fr. 21.11.2025"
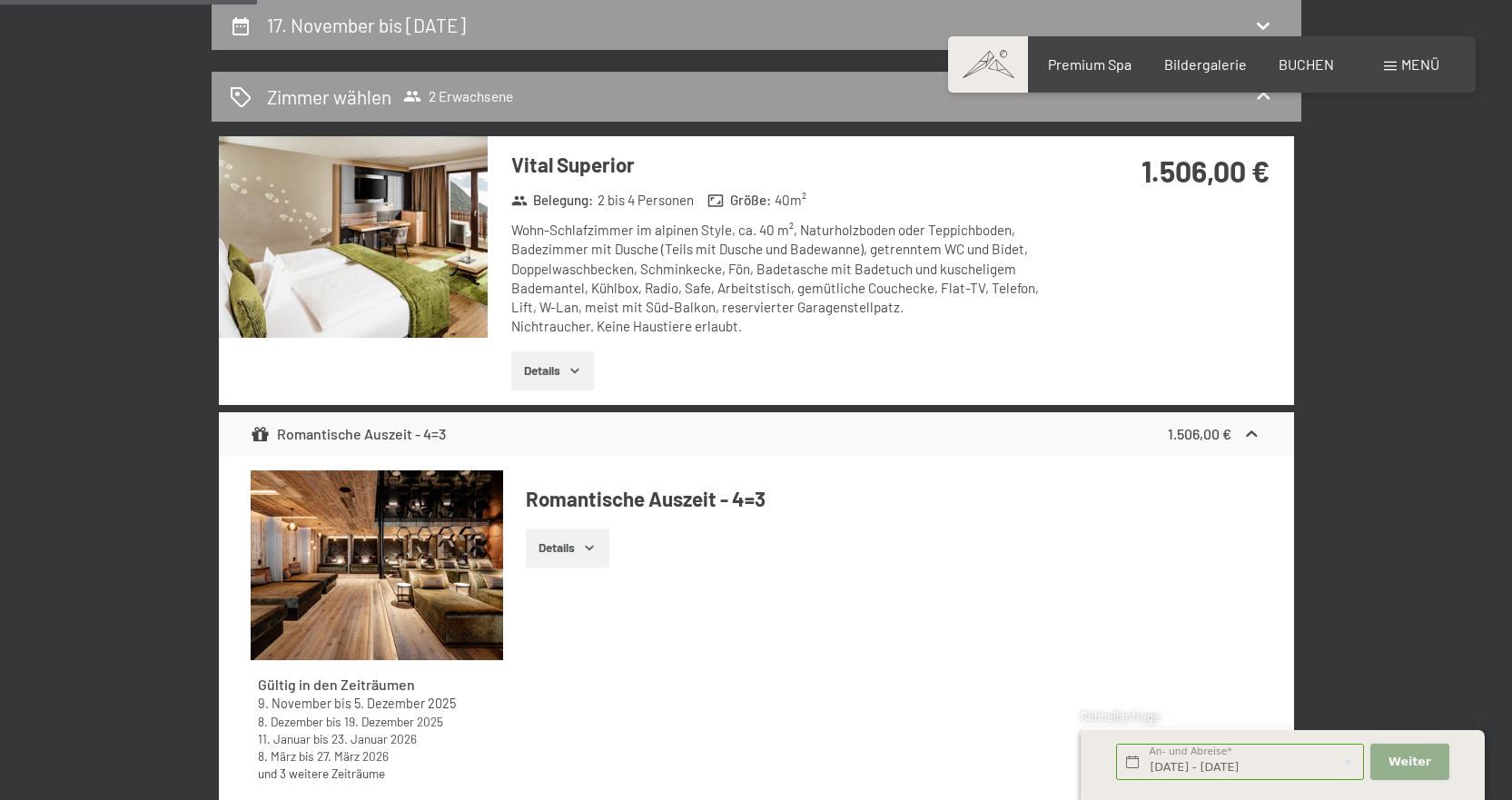
click at [1429, 756] on button "Weiter Adressfelder ausblenden" at bounding box center [1409, 763] width 78 height 37
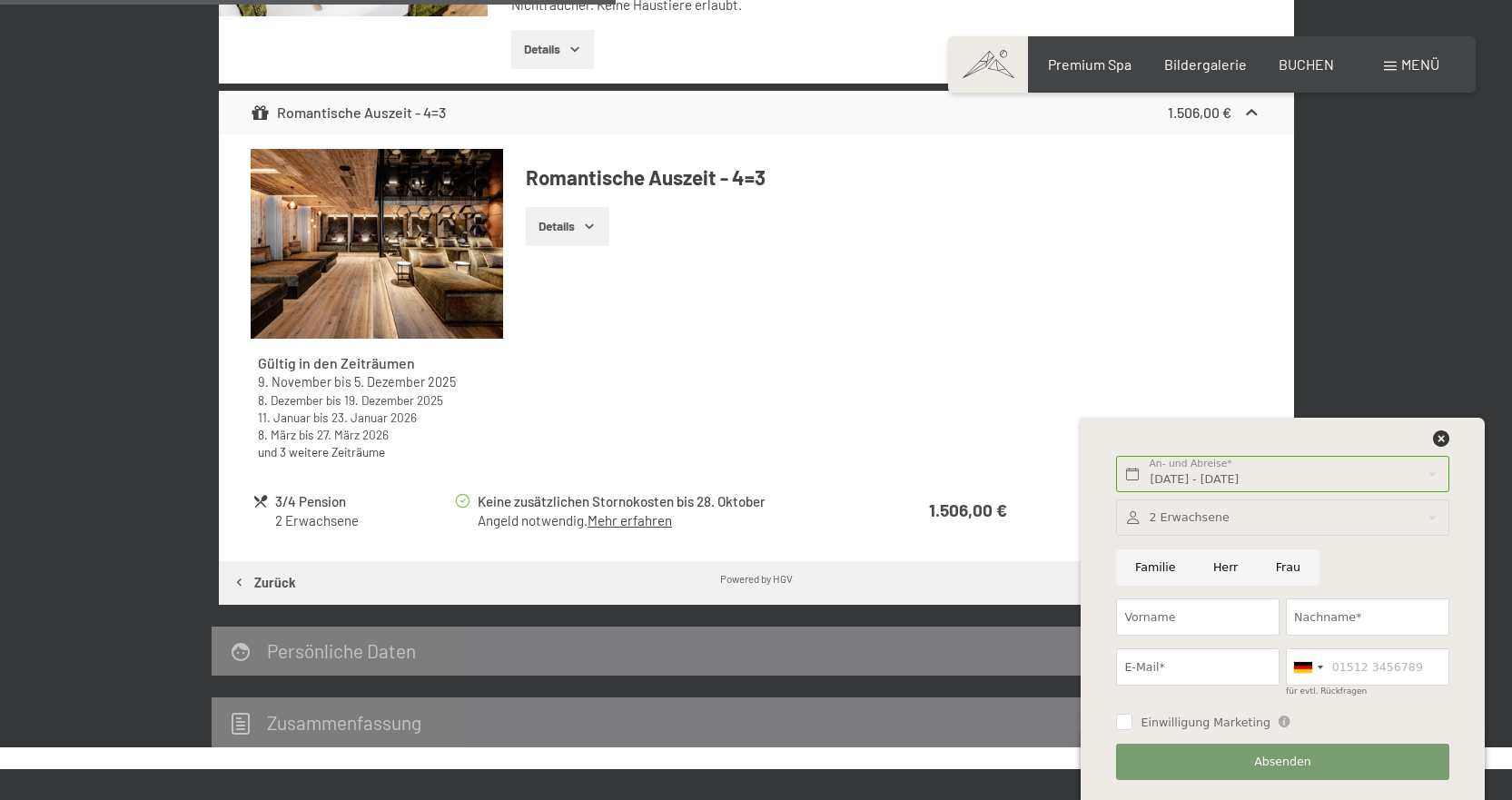
scroll to position [796, 0]
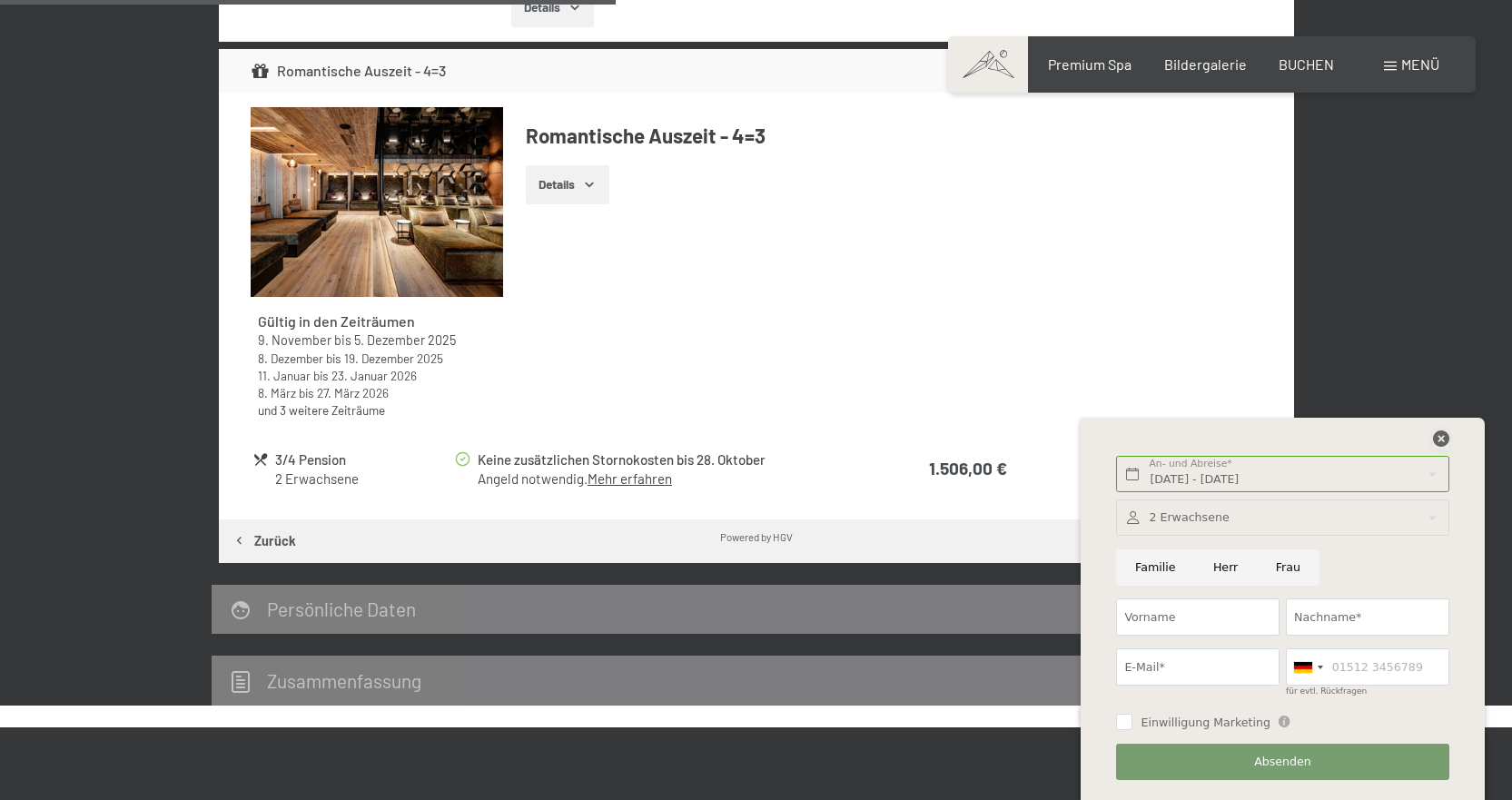
click at [1439, 437] on icon at bounding box center [1441, 438] width 16 height 16
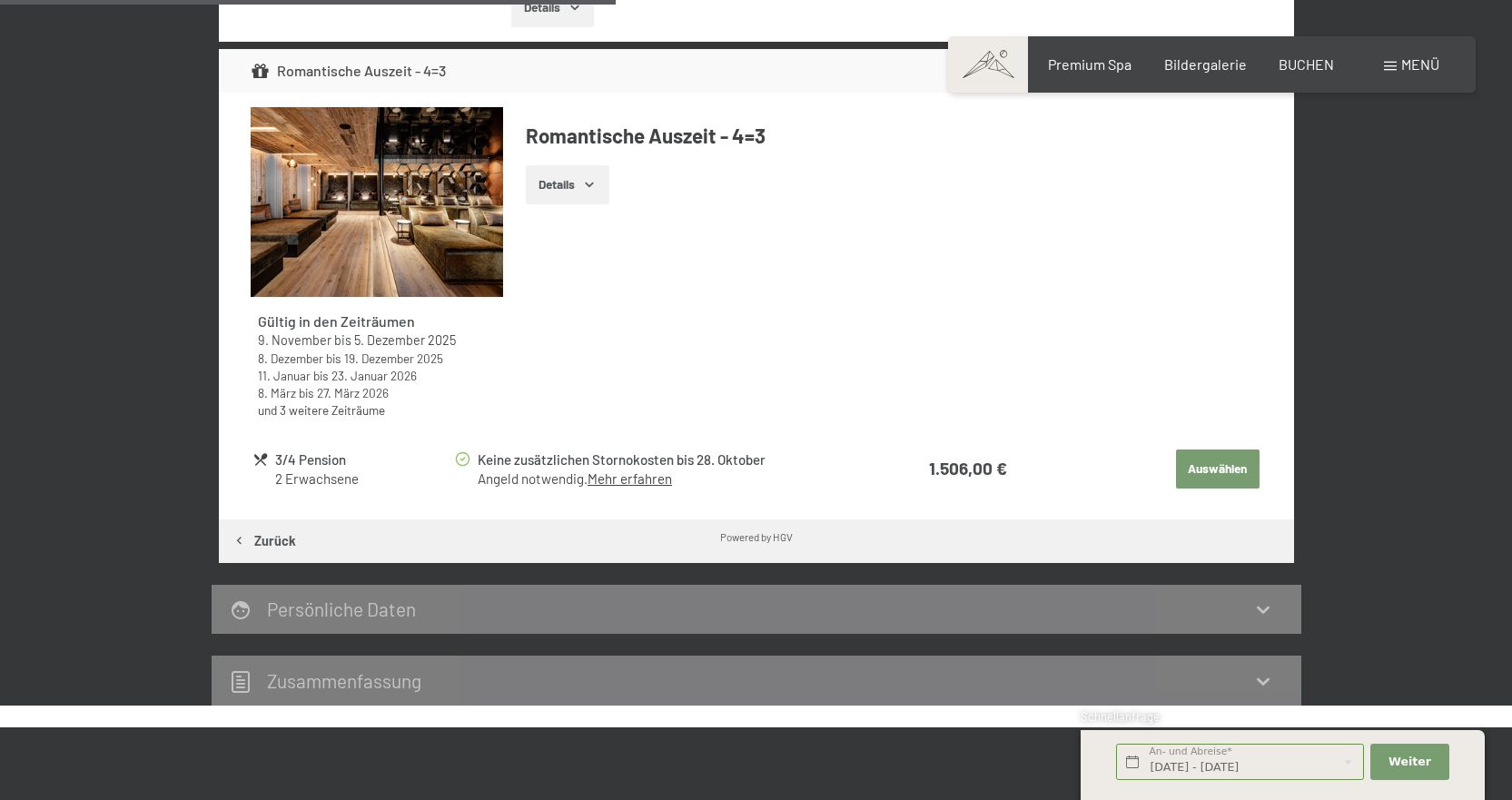
click at [1214, 473] on button "Auswählen" at bounding box center [1217, 470] width 83 height 40
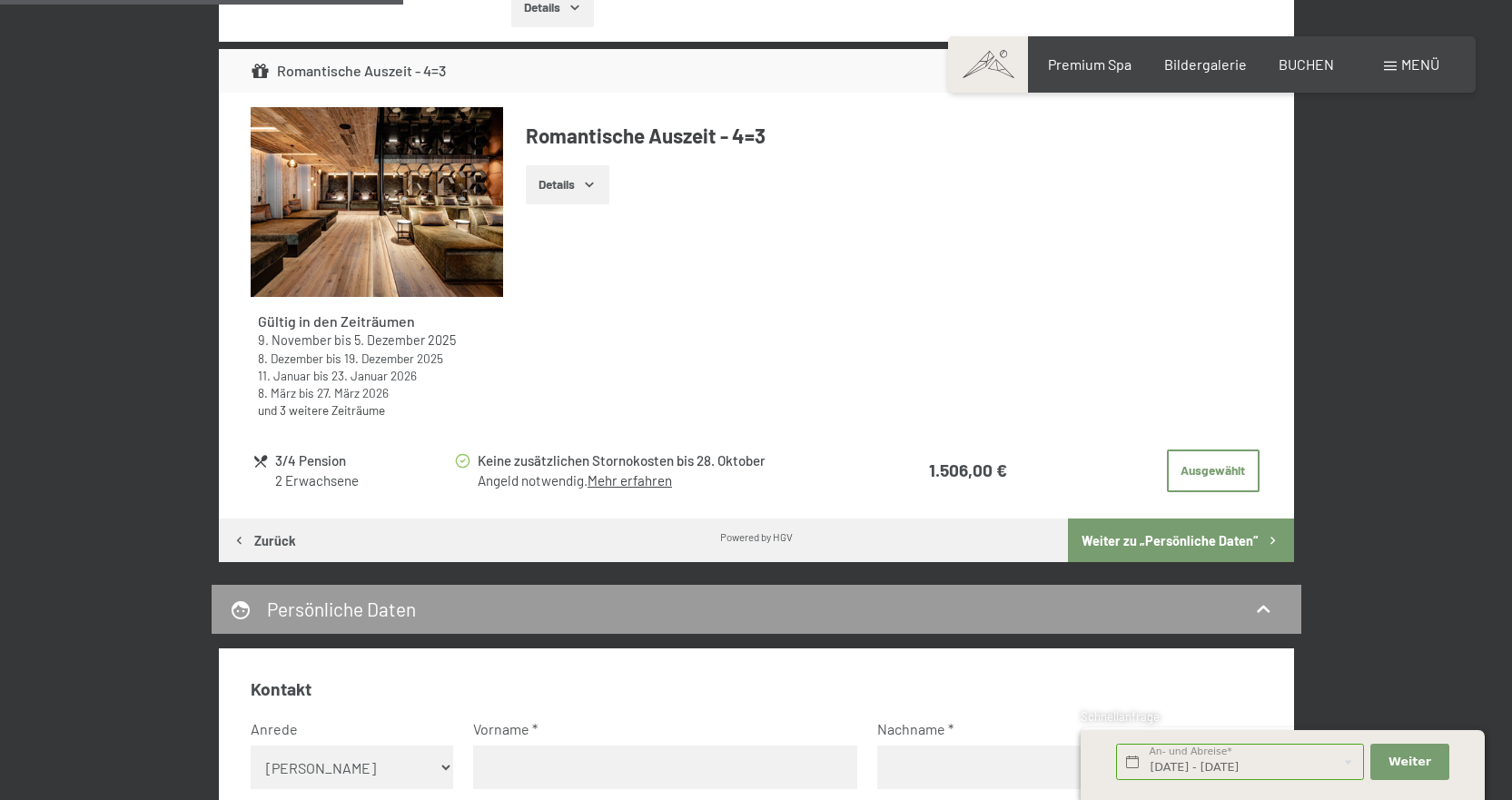
click at [661, 478] on link "Mehr erfahren" at bounding box center [630, 480] width 84 height 16
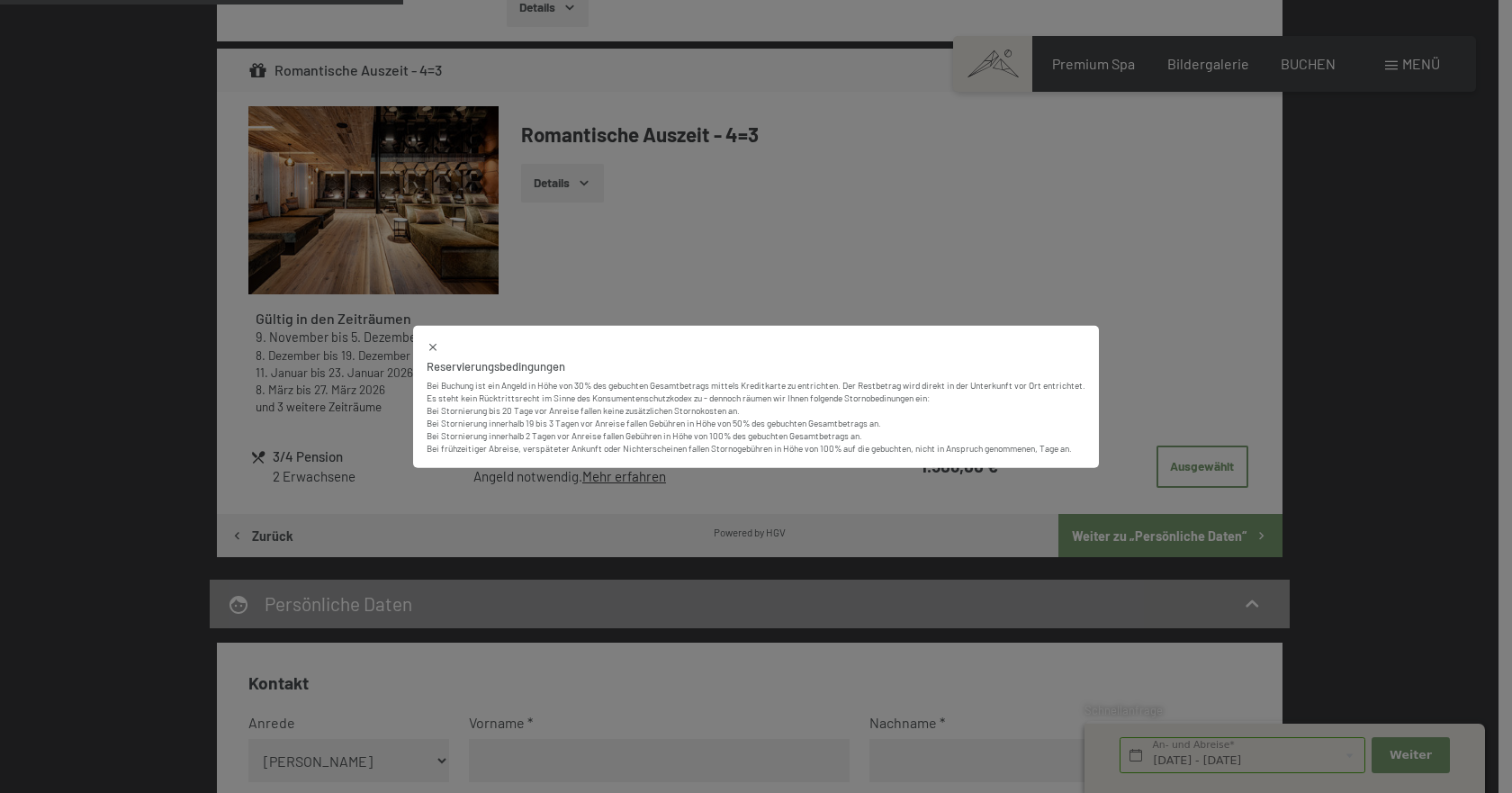
click at [427, 347] on icon at bounding box center [433, 347] width 13 height 13
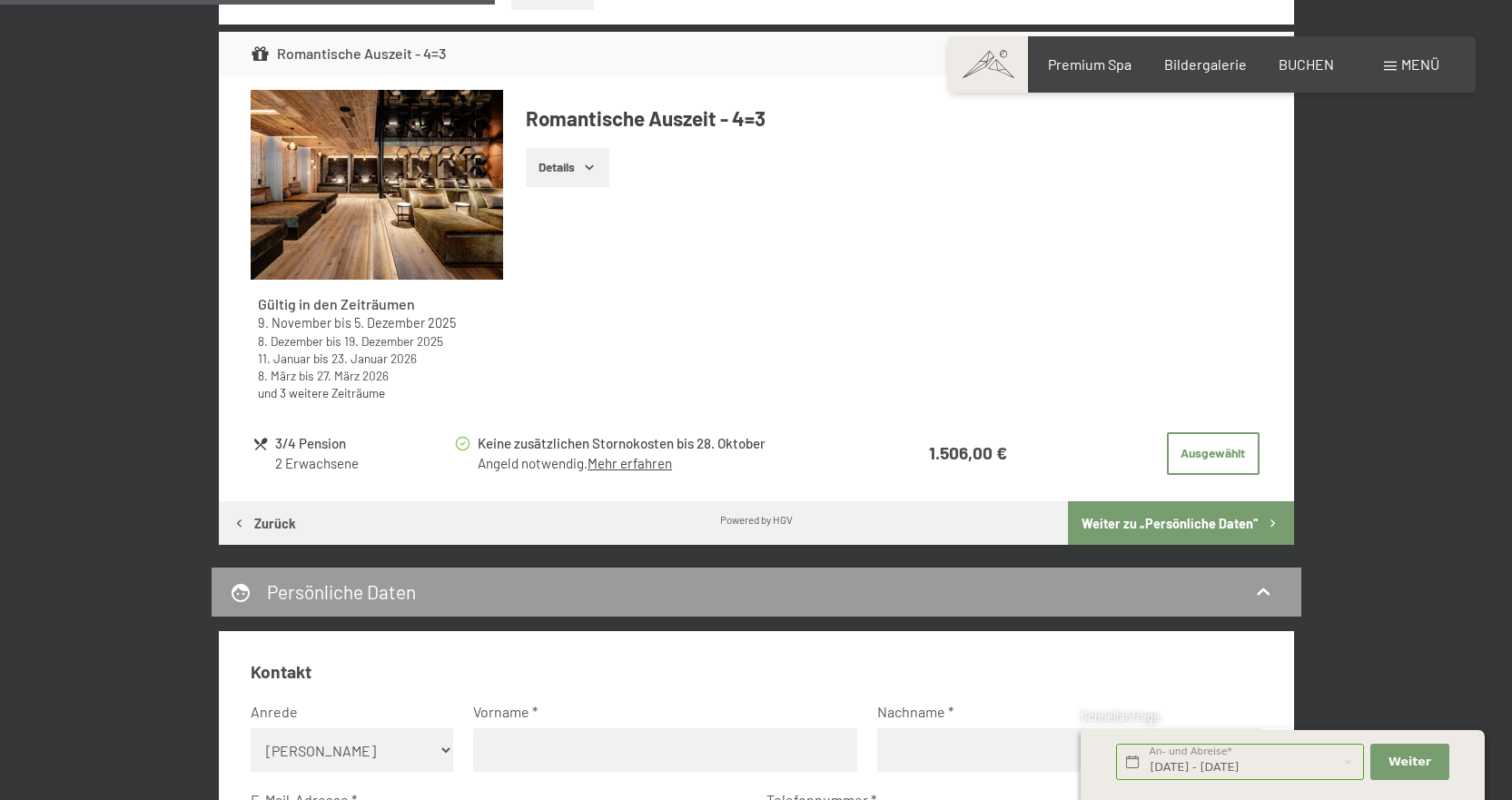
scroll to position [524, 0]
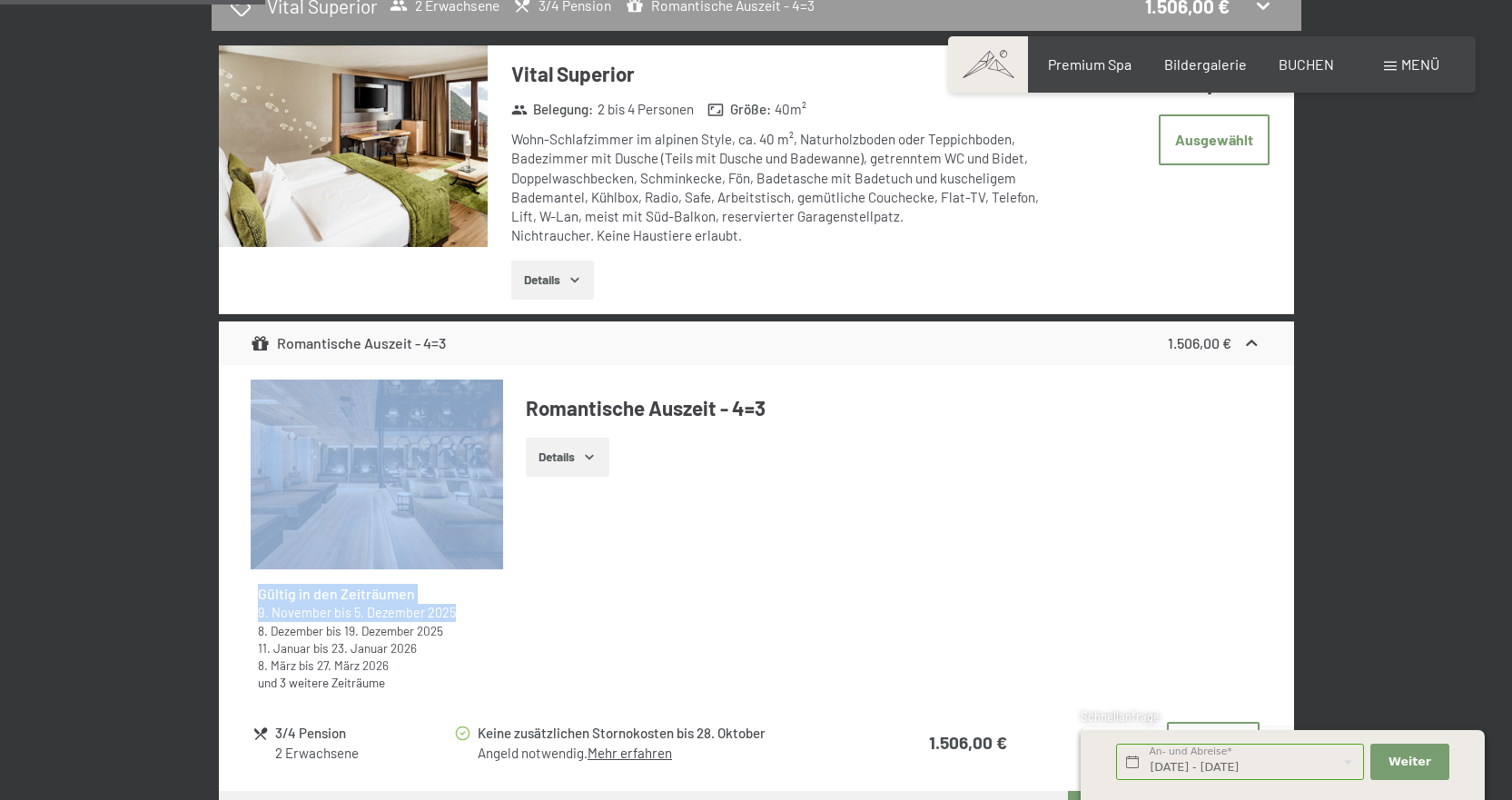
drag, startPoint x: 454, startPoint y: 614, endPoint x: 250, endPoint y: 601, distance: 204.4
click at [250, 601] on div "Gültig in den Zeiträumen 9. November bis 5. Dezember 2025 8. Dezember bis 19. D…" at bounding box center [756, 579] width 1075 height 429
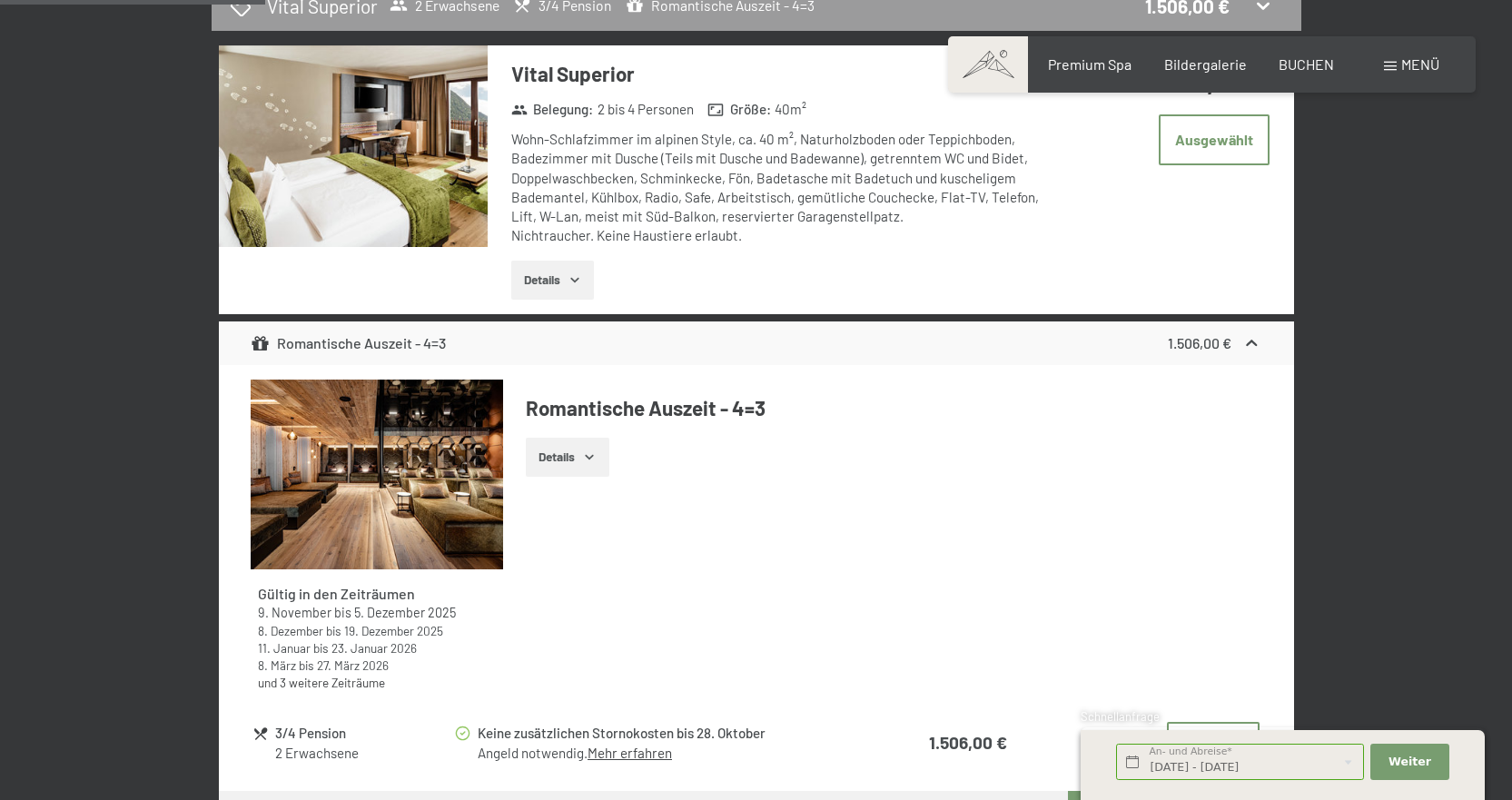
click at [695, 643] on div "Gültig in den Zeiträumen 9. November bis 5. Dezember 2025 8. Dezember bis 19. D…" at bounding box center [756, 543] width 1010 height 326
click at [573, 466] on button "Details" at bounding box center [567, 458] width 82 height 40
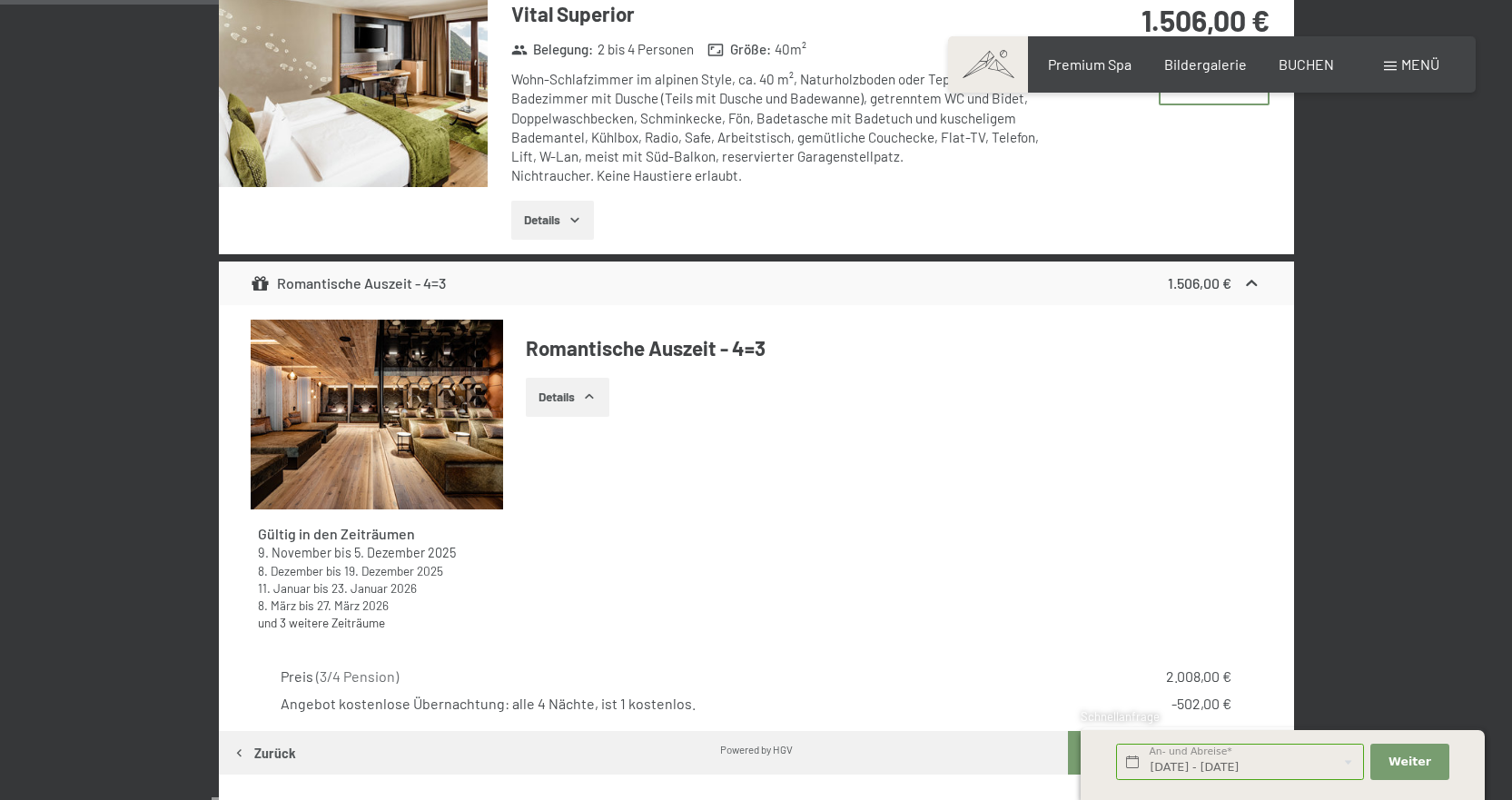
scroll to position [433, 0]
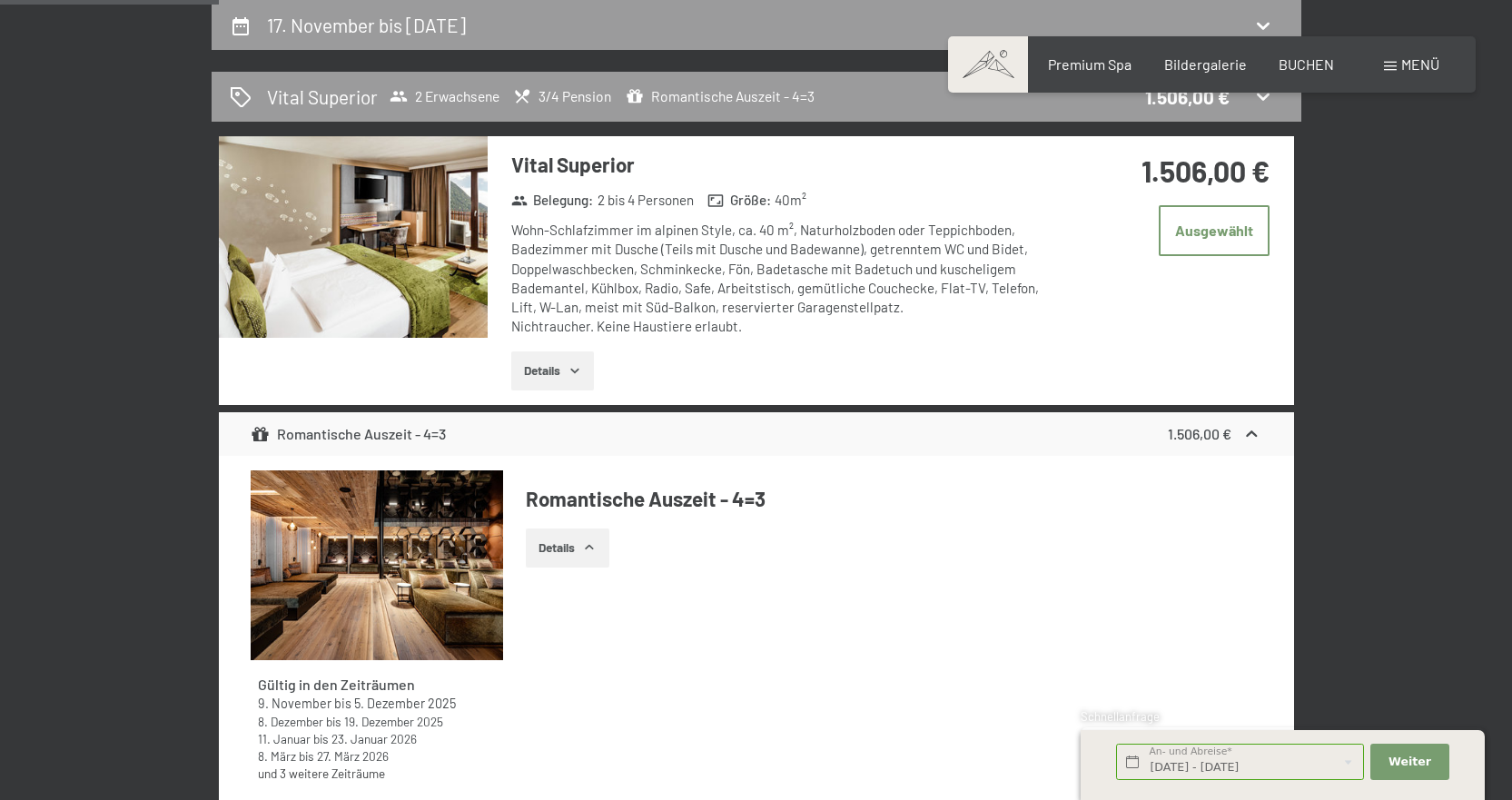
click at [436, 269] on img at bounding box center [353, 237] width 269 height 201
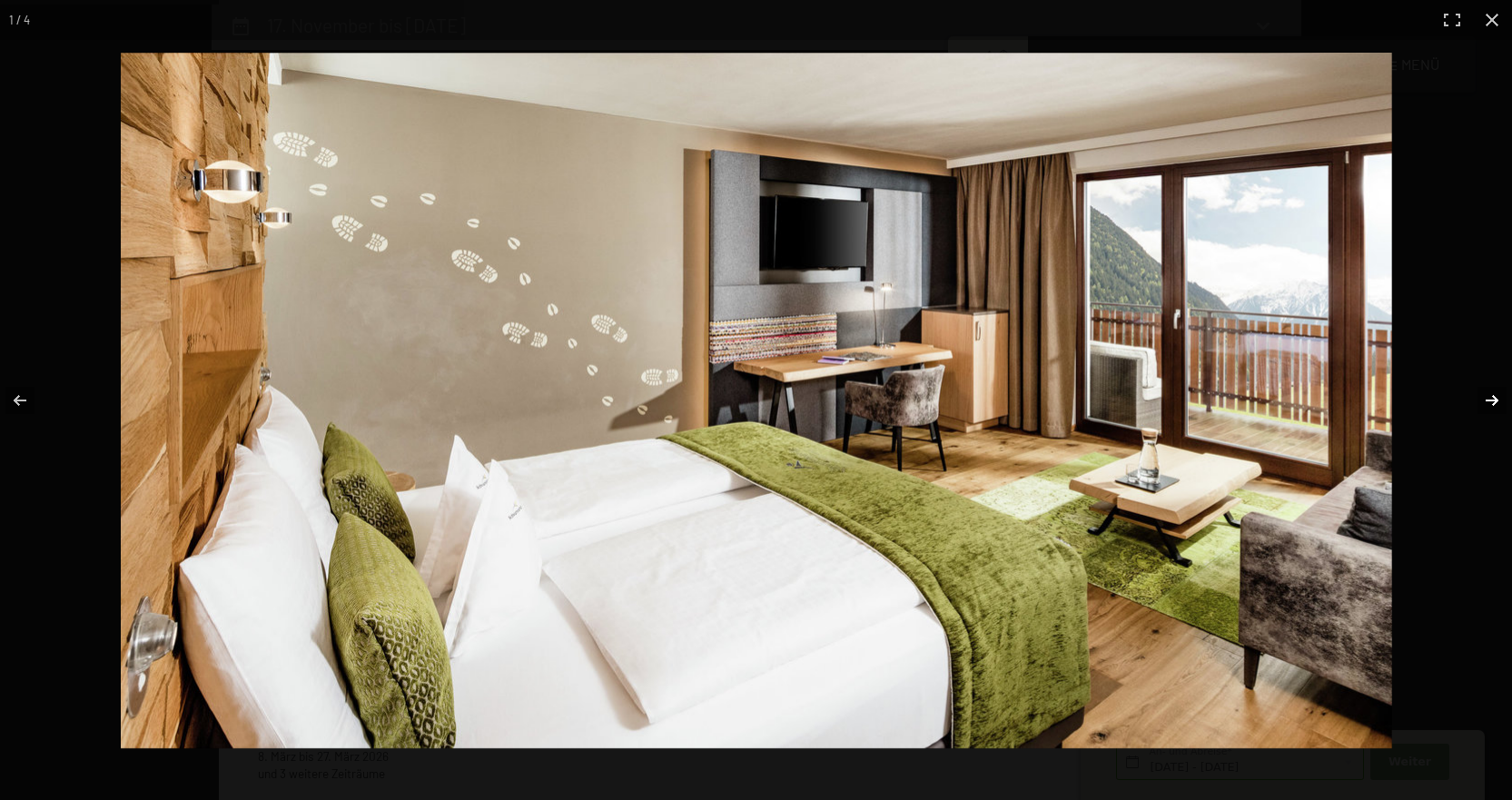
click at [1486, 396] on button "button" at bounding box center [1480, 400] width 64 height 91
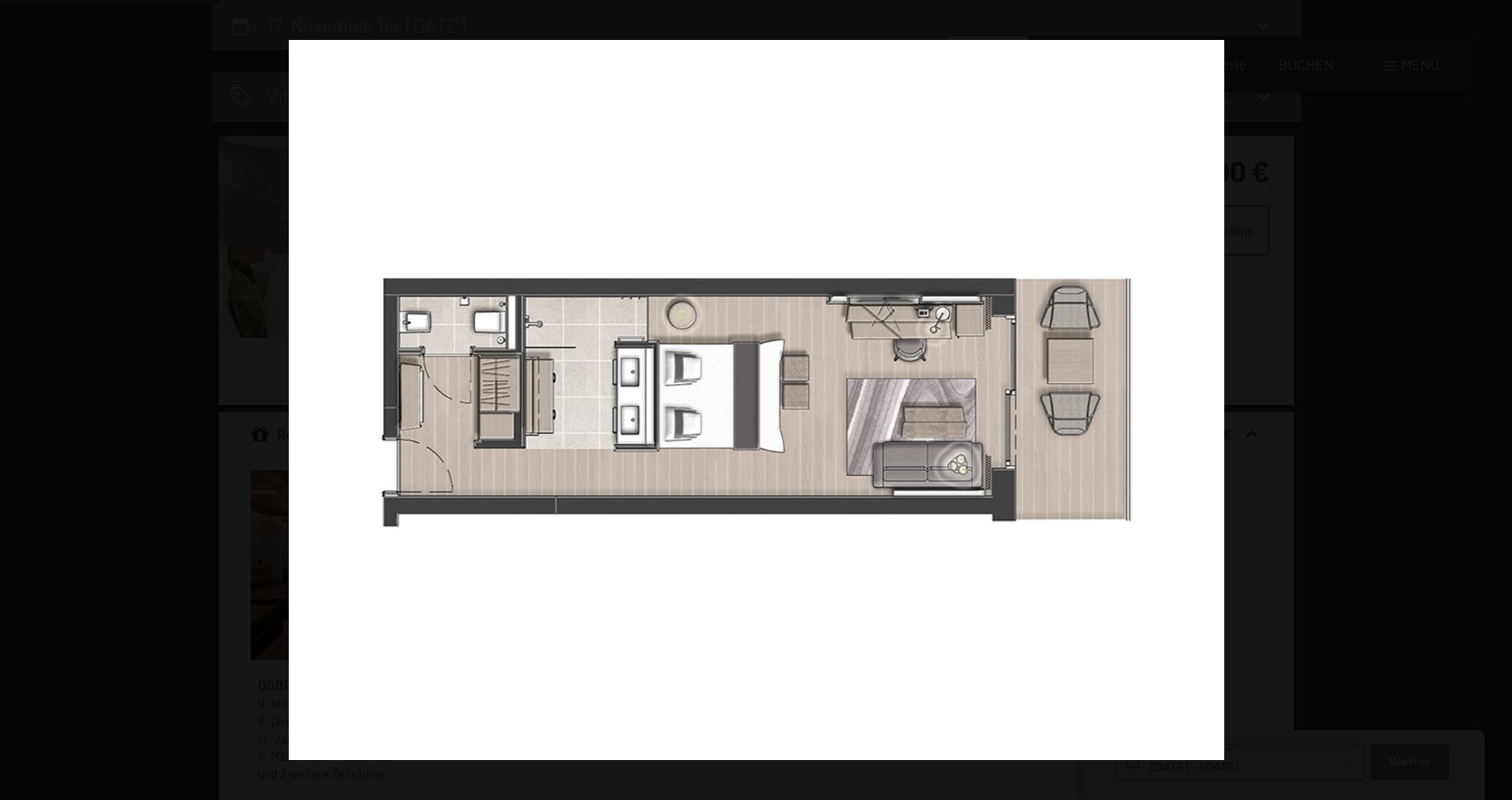
click at [1486, 396] on button "button" at bounding box center [1480, 400] width 64 height 91
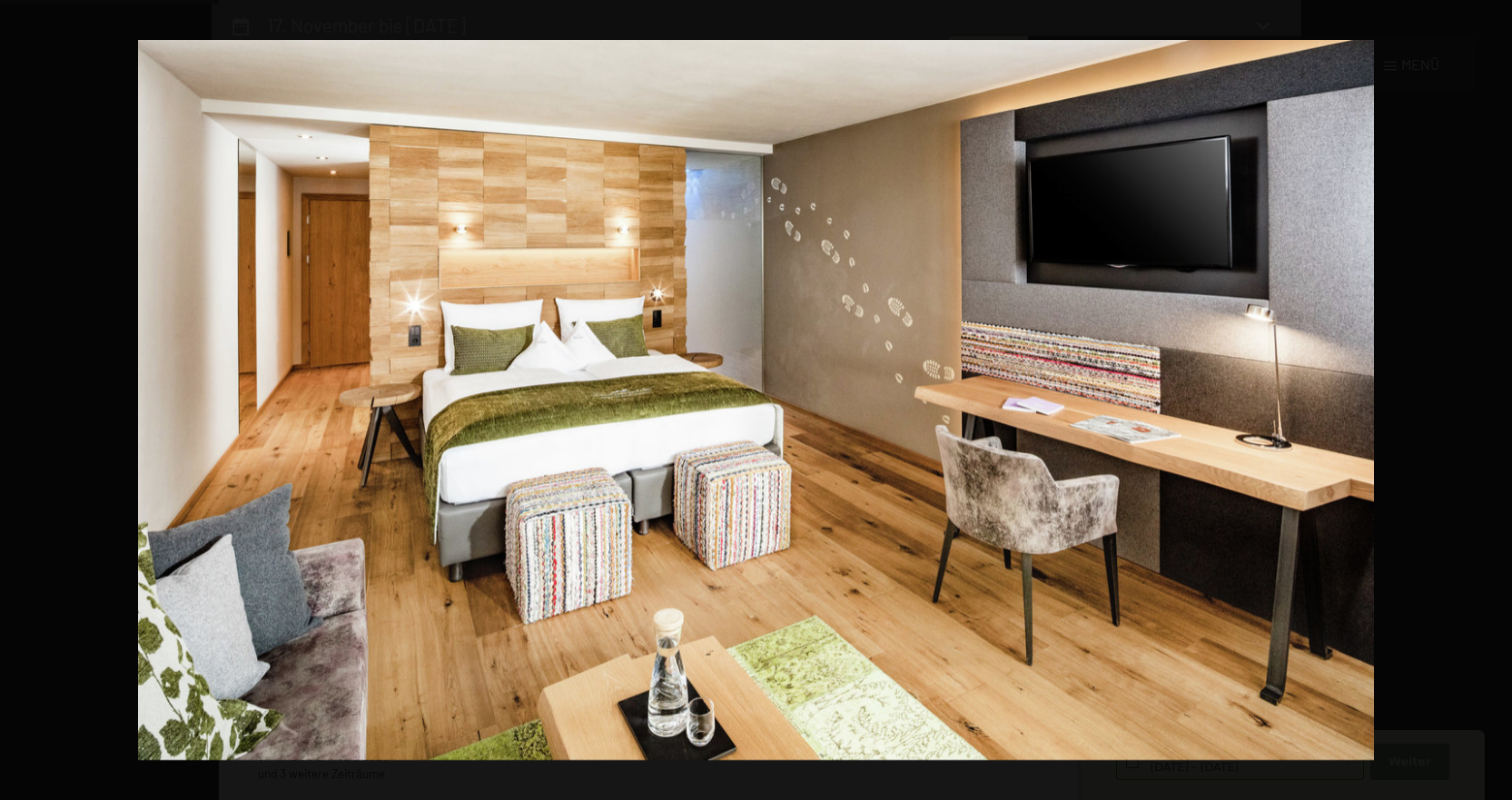
click at [1486, 396] on button "button" at bounding box center [1480, 400] width 64 height 91
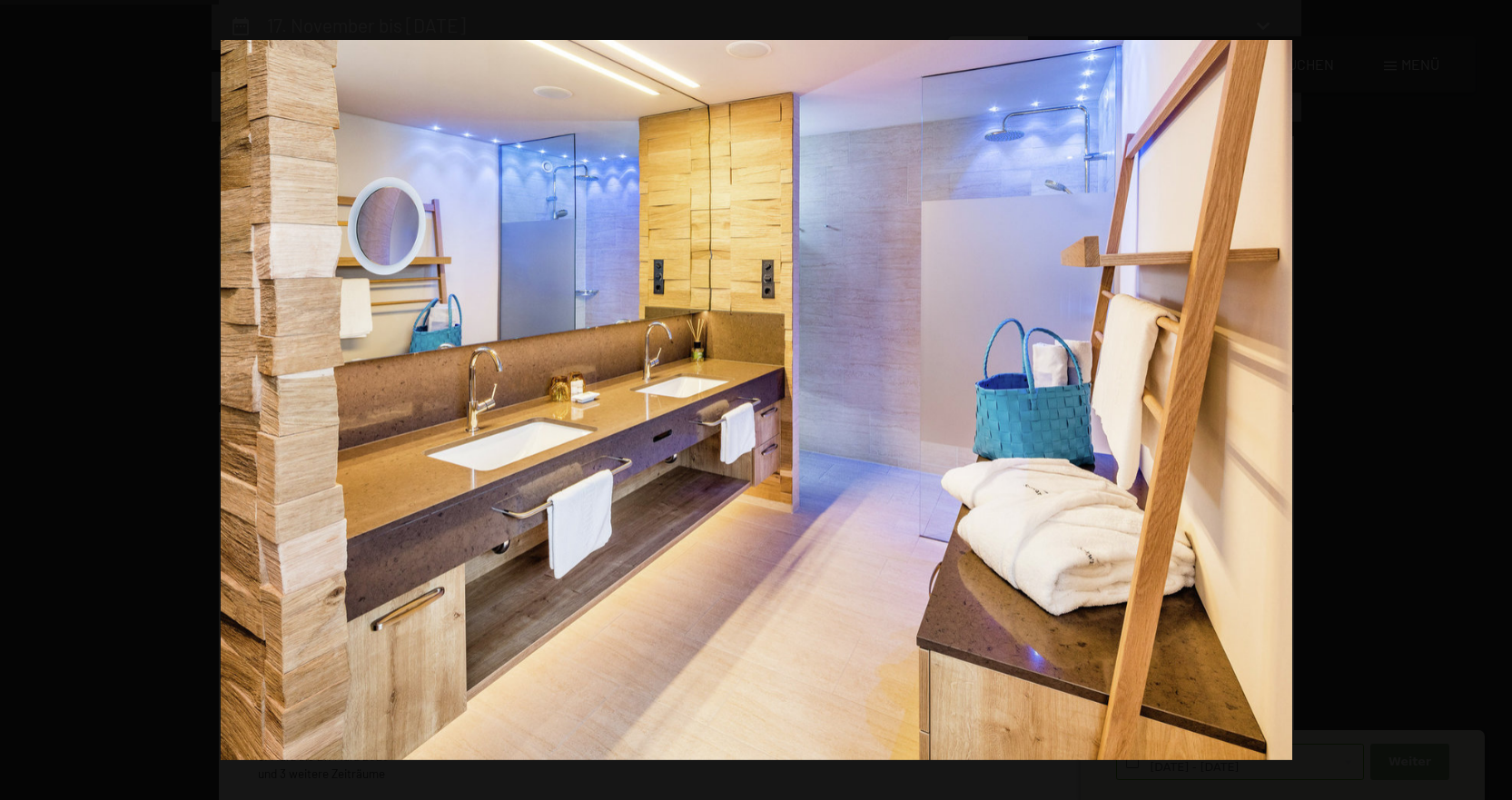
click at [1486, 396] on button "button" at bounding box center [1480, 400] width 64 height 91
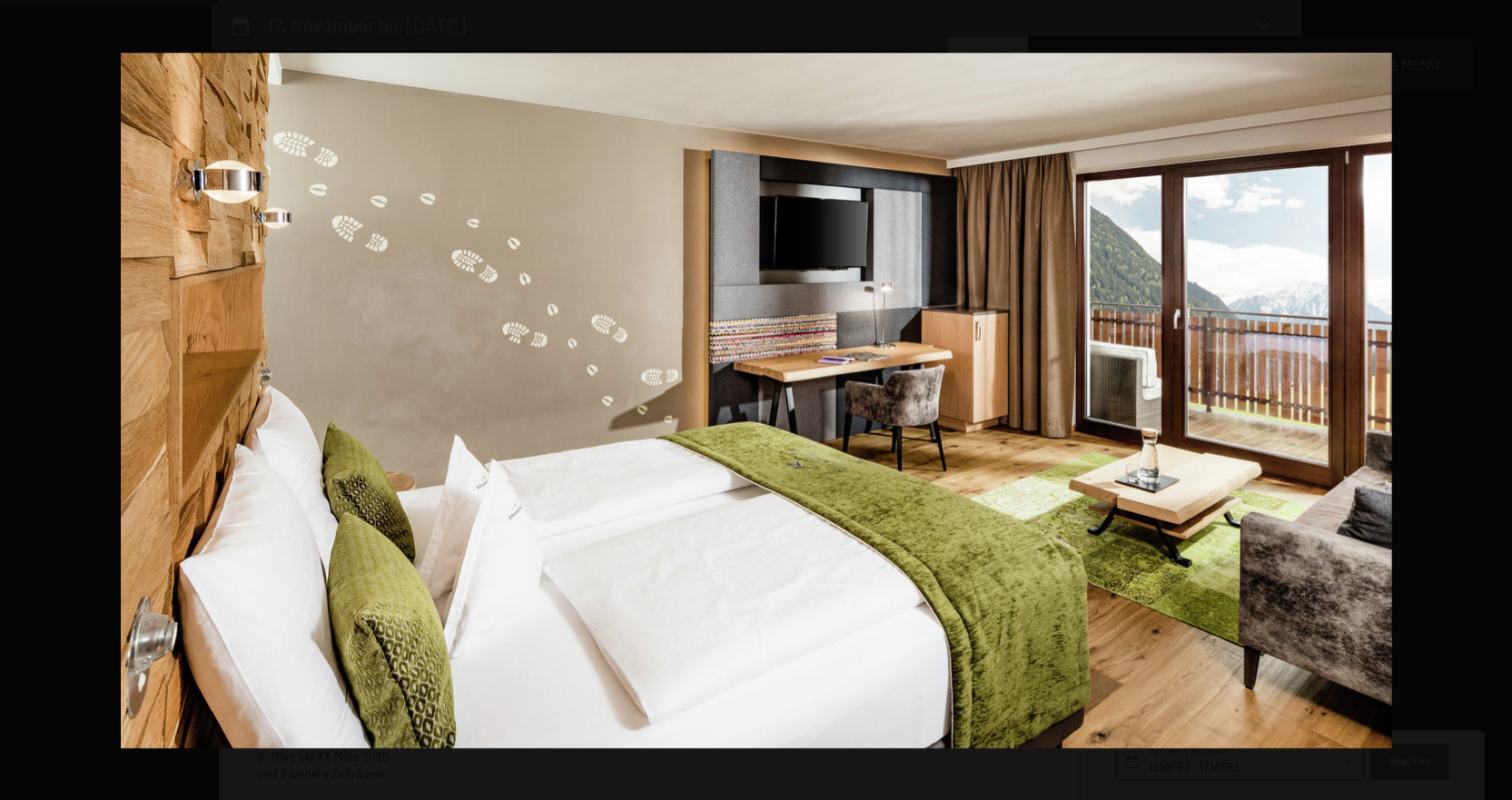
click at [1486, 396] on button "button" at bounding box center [1480, 400] width 64 height 91
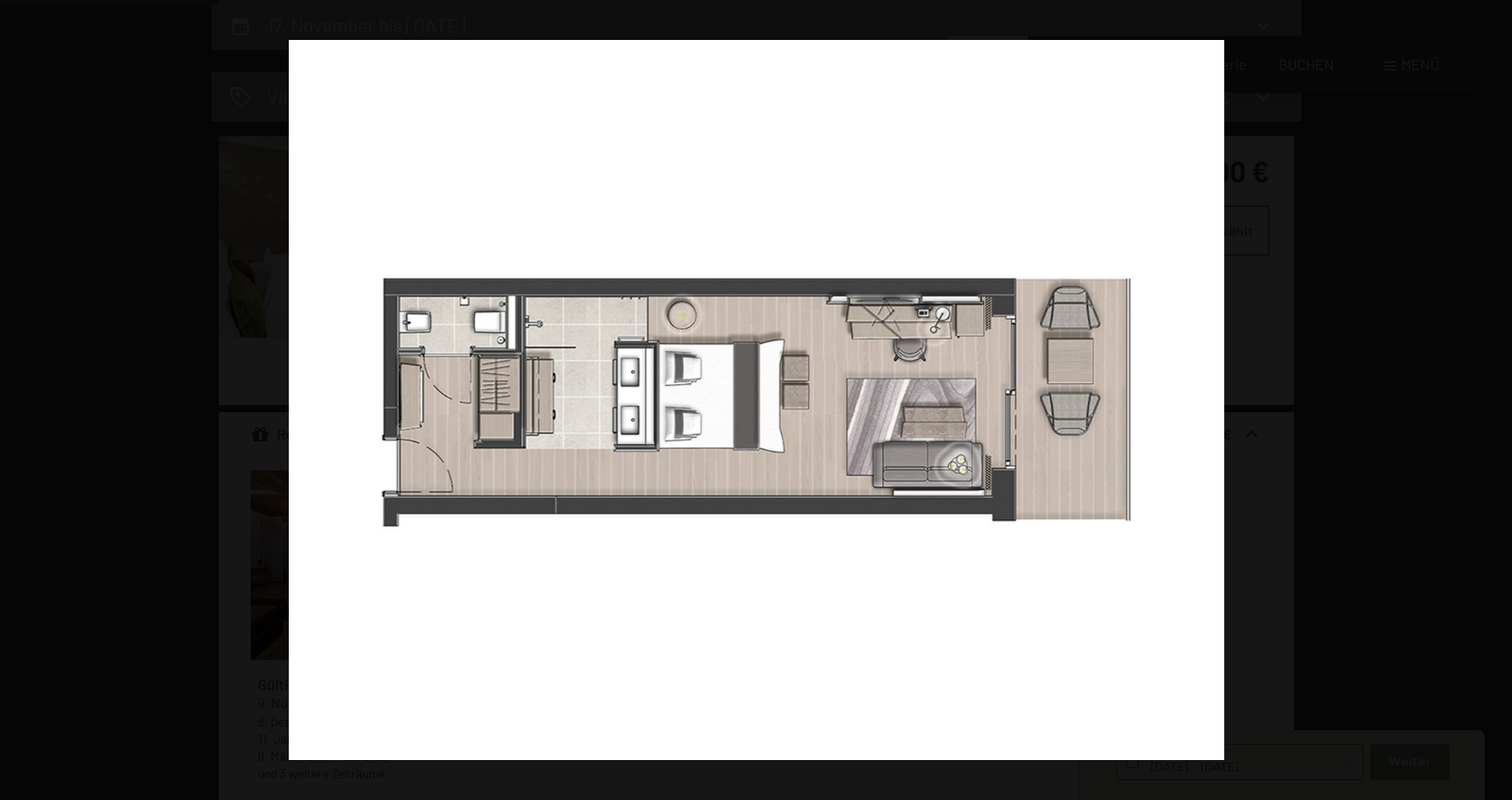
click at [1486, 396] on button "button" at bounding box center [1480, 400] width 64 height 91
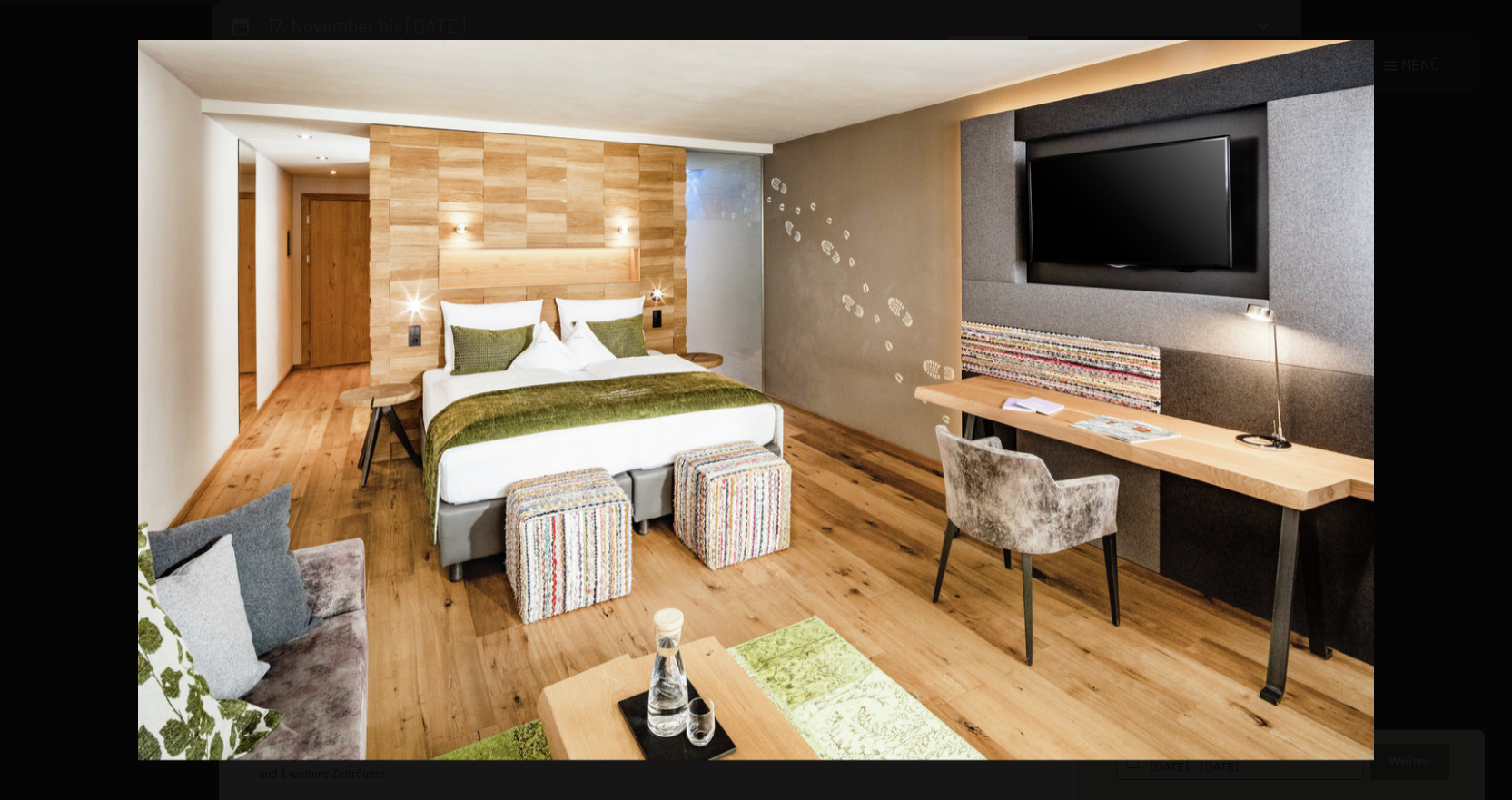
click at [1486, 396] on button "button" at bounding box center [1480, 400] width 64 height 91
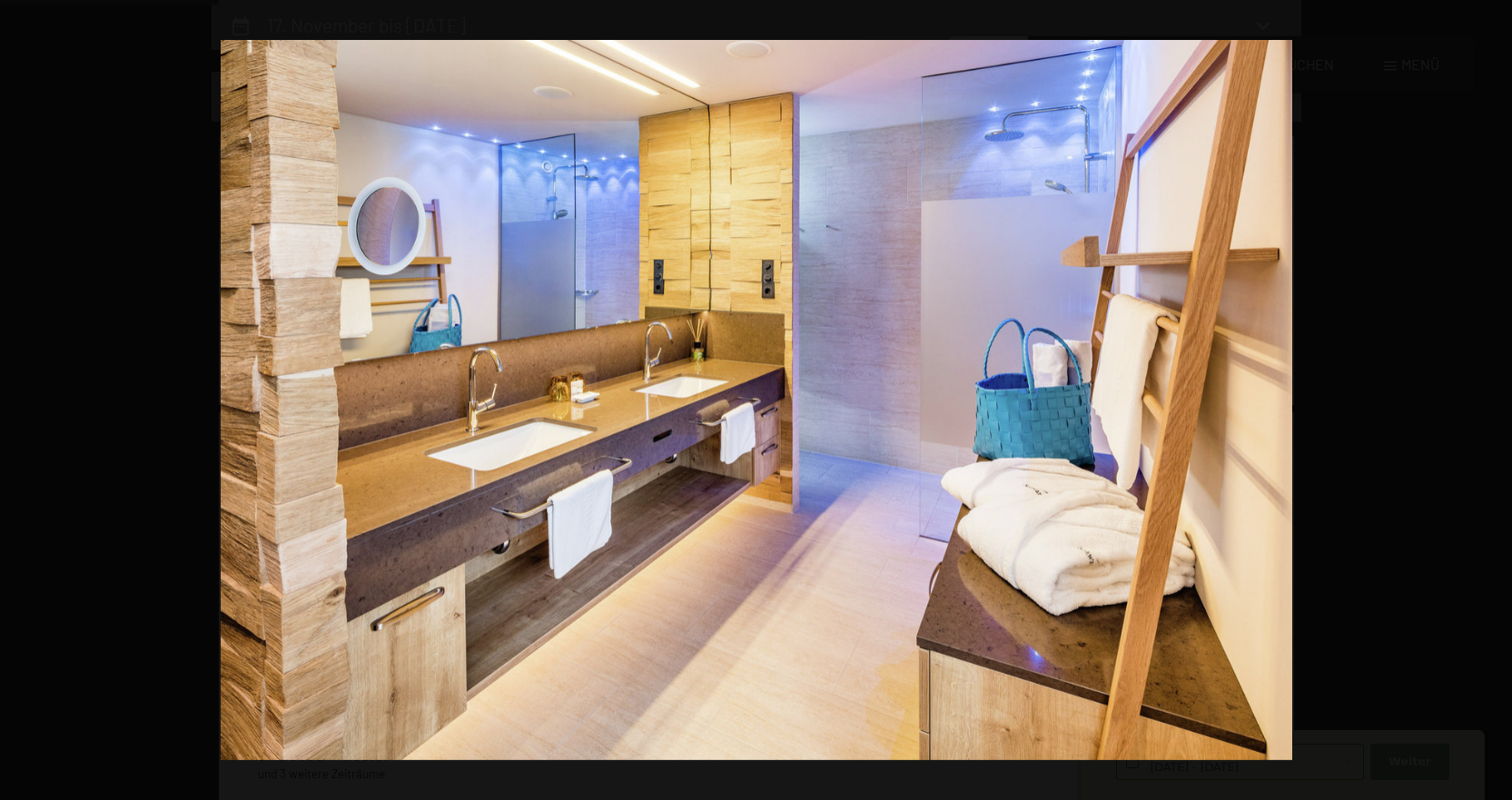
click at [1486, 396] on button "button" at bounding box center [1480, 400] width 64 height 91
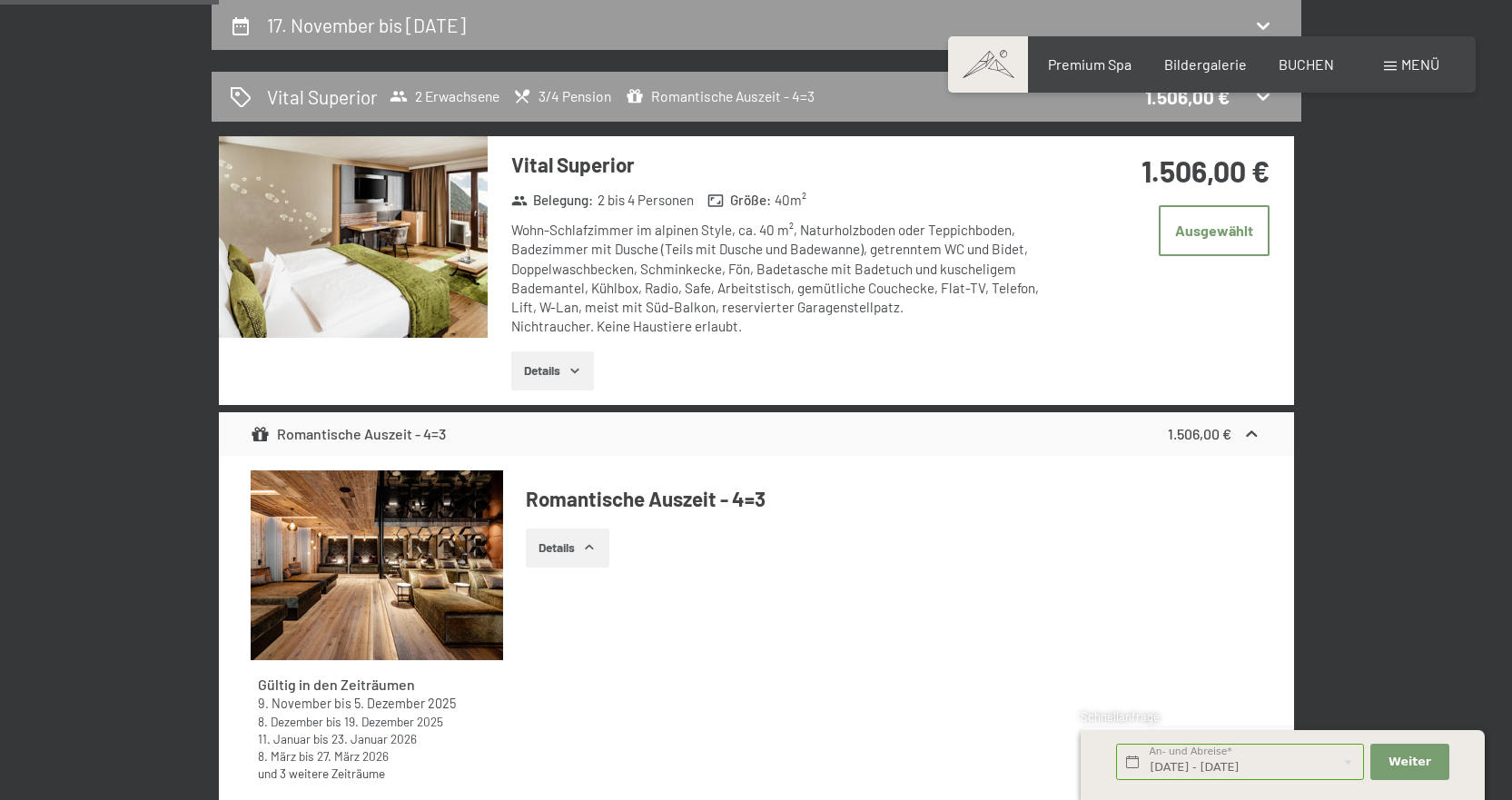
click at [0, 0] on div at bounding box center [0, 0] width 0 height 0
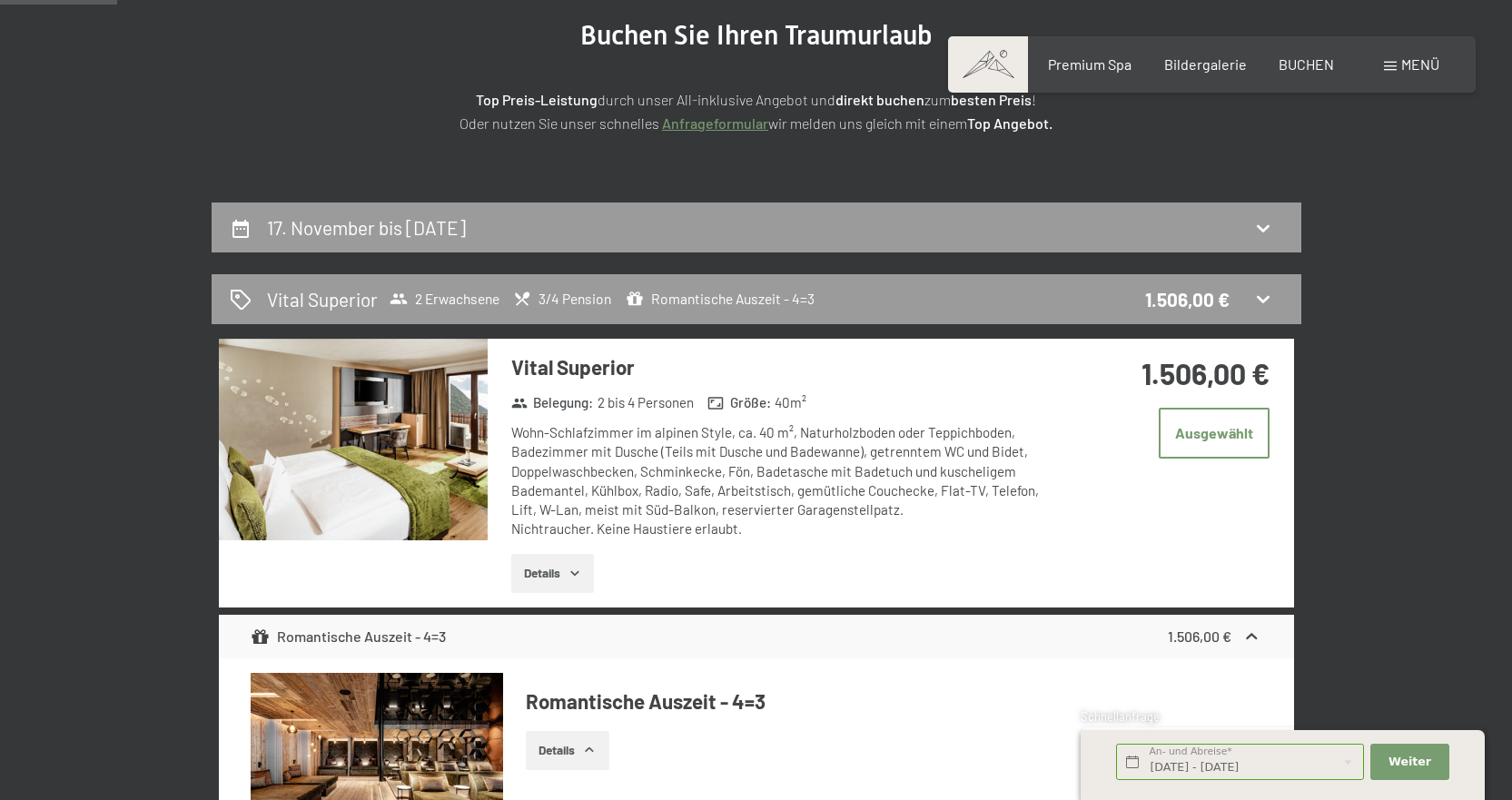
scroll to position [0, 0]
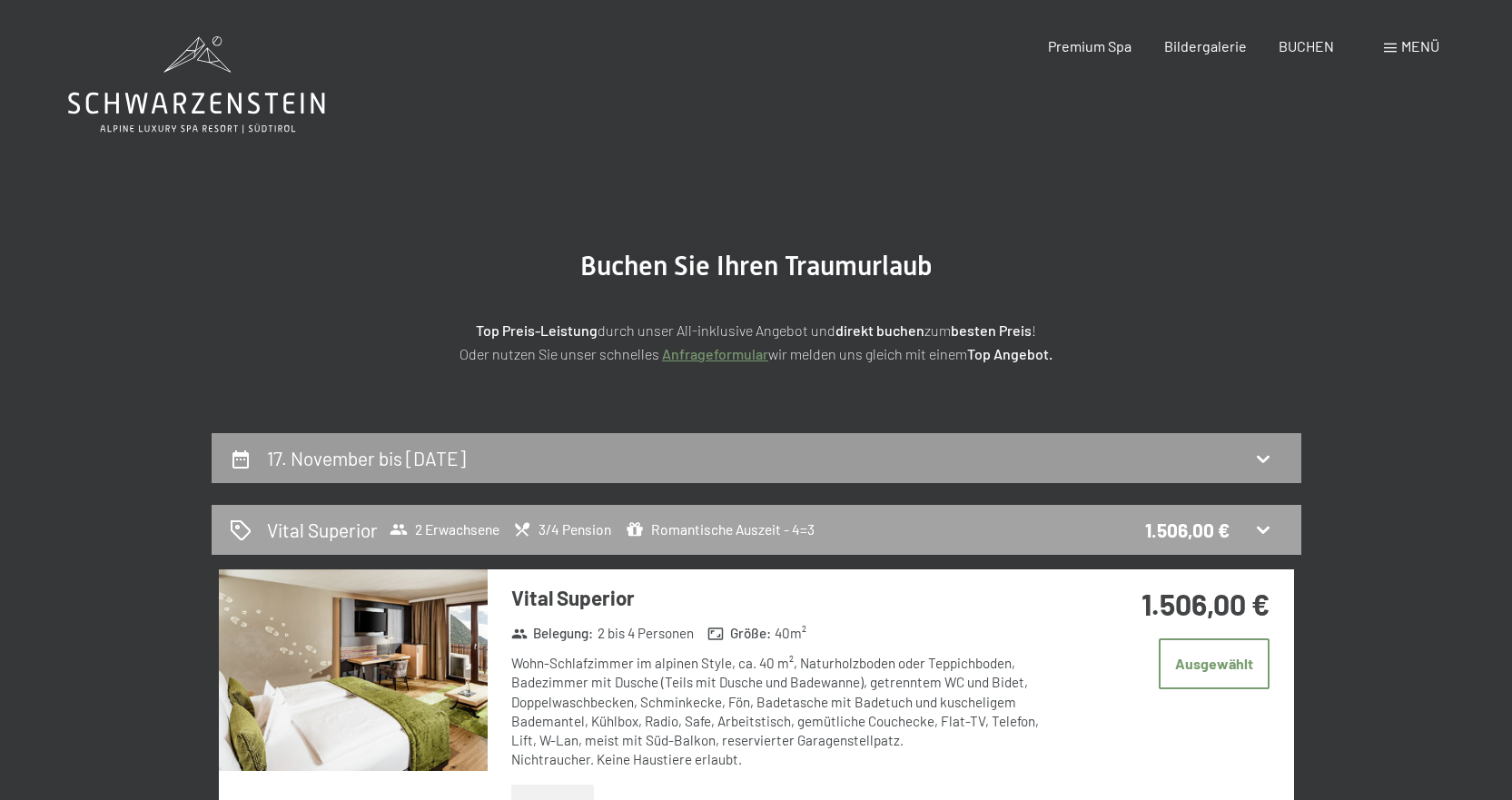
click at [770, 524] on span "Romantische Auszeit - 4=3" at bounding box center [720, 529] width 189 height 18
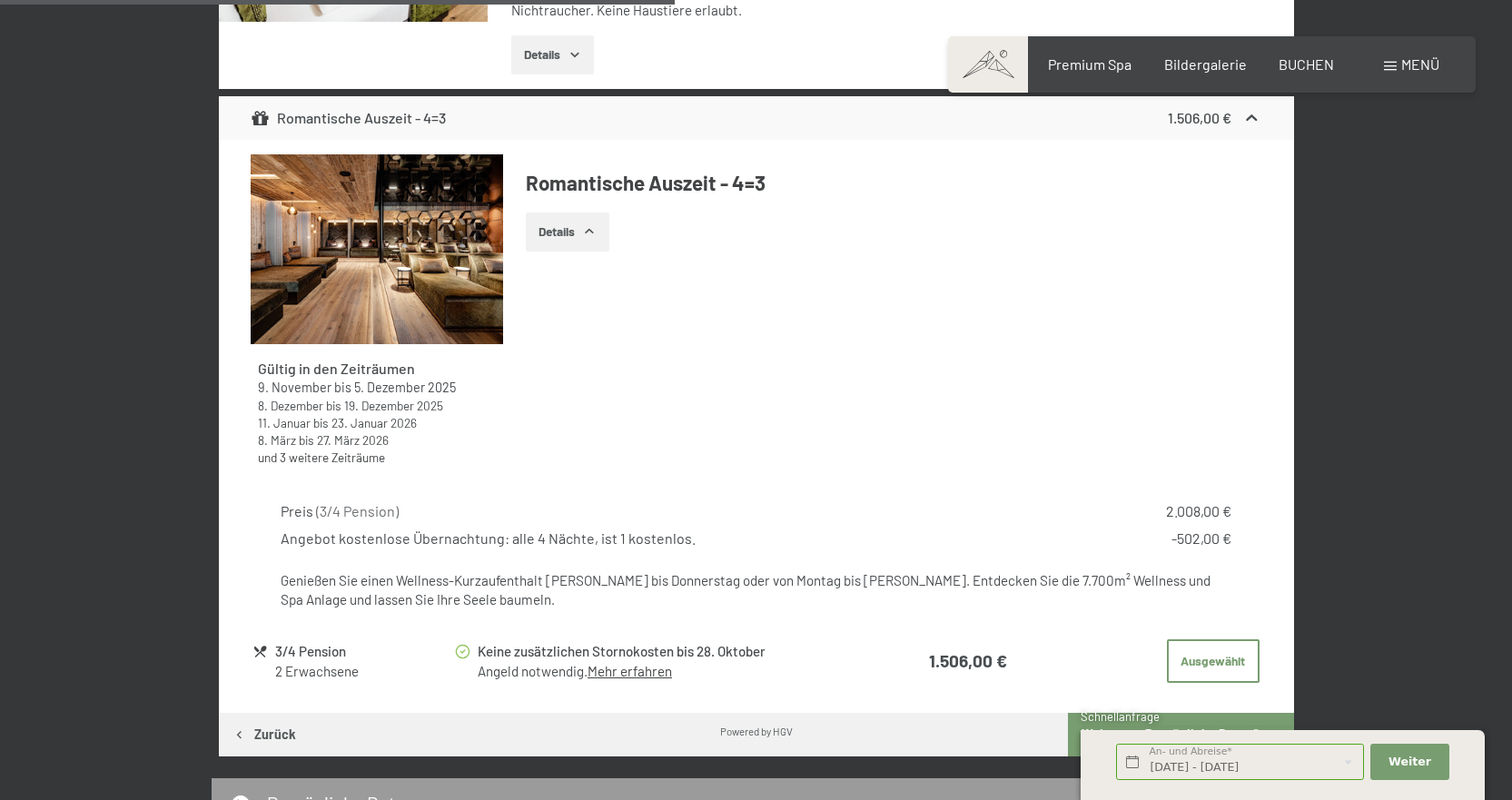
scroll to position [978, 0]
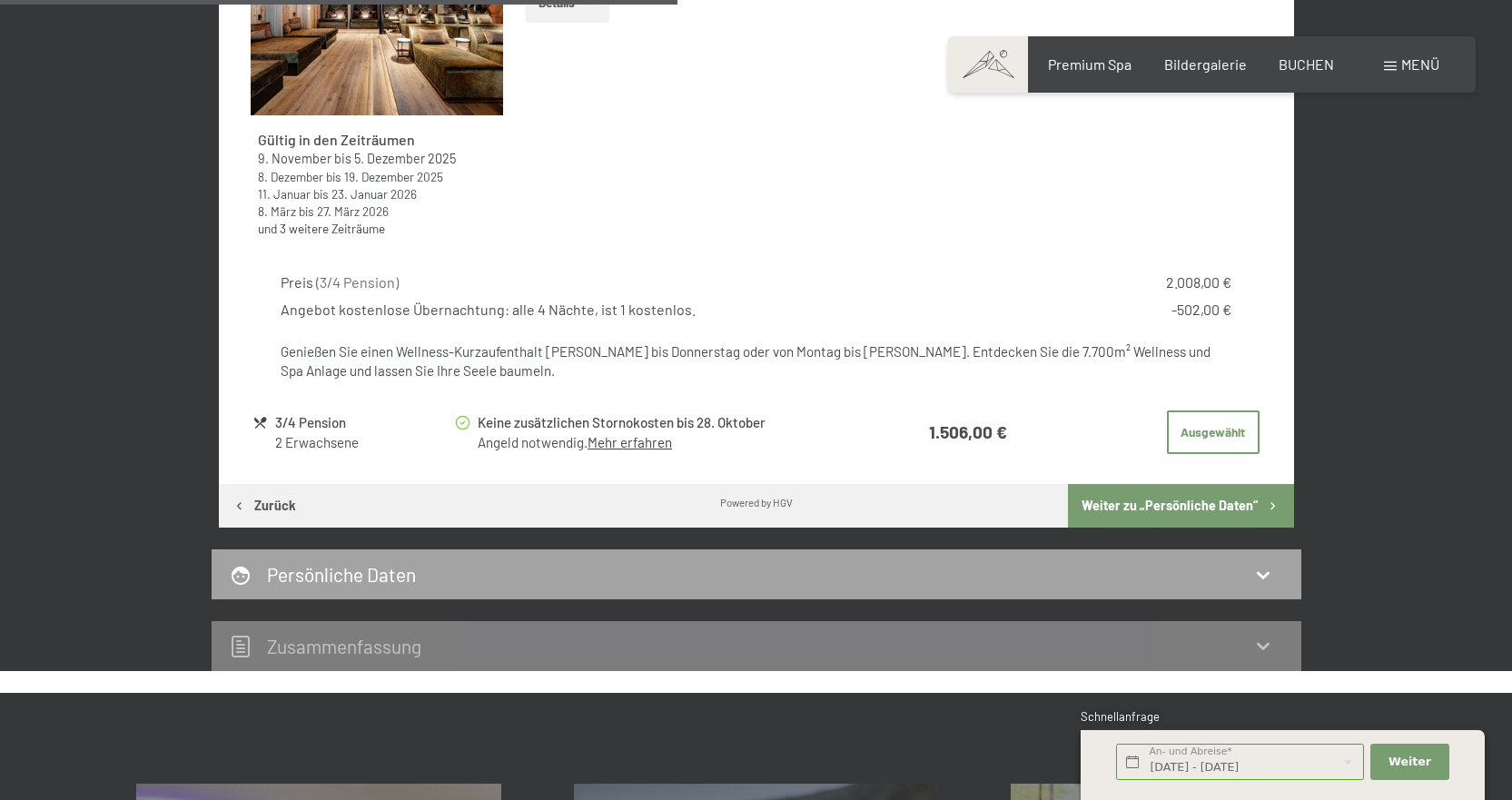
click at [294, 573] on h2 "Persönliche Daten" at bounding box center [341, 575] width 149 height 22
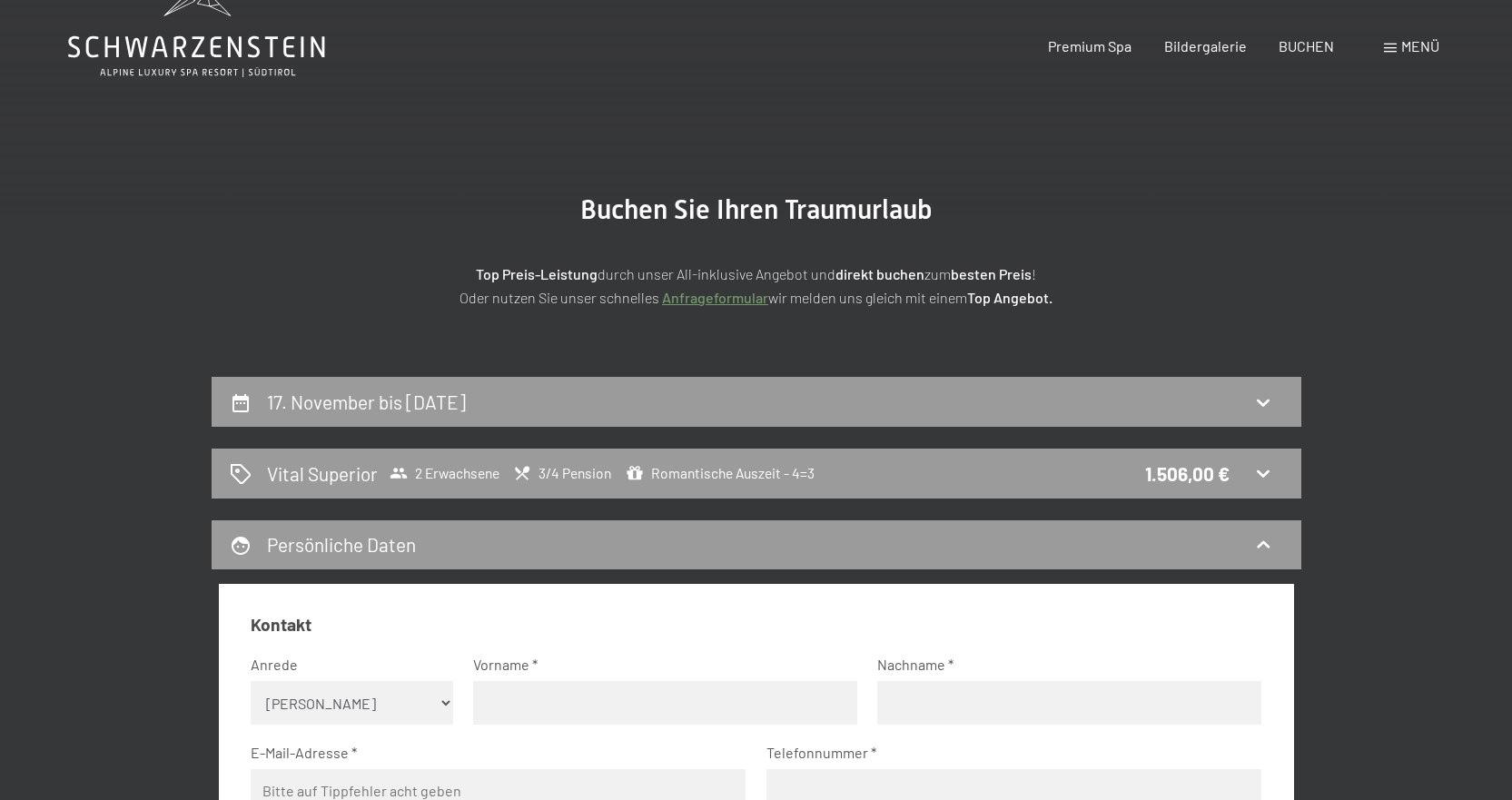
scroll to position [0, 0]
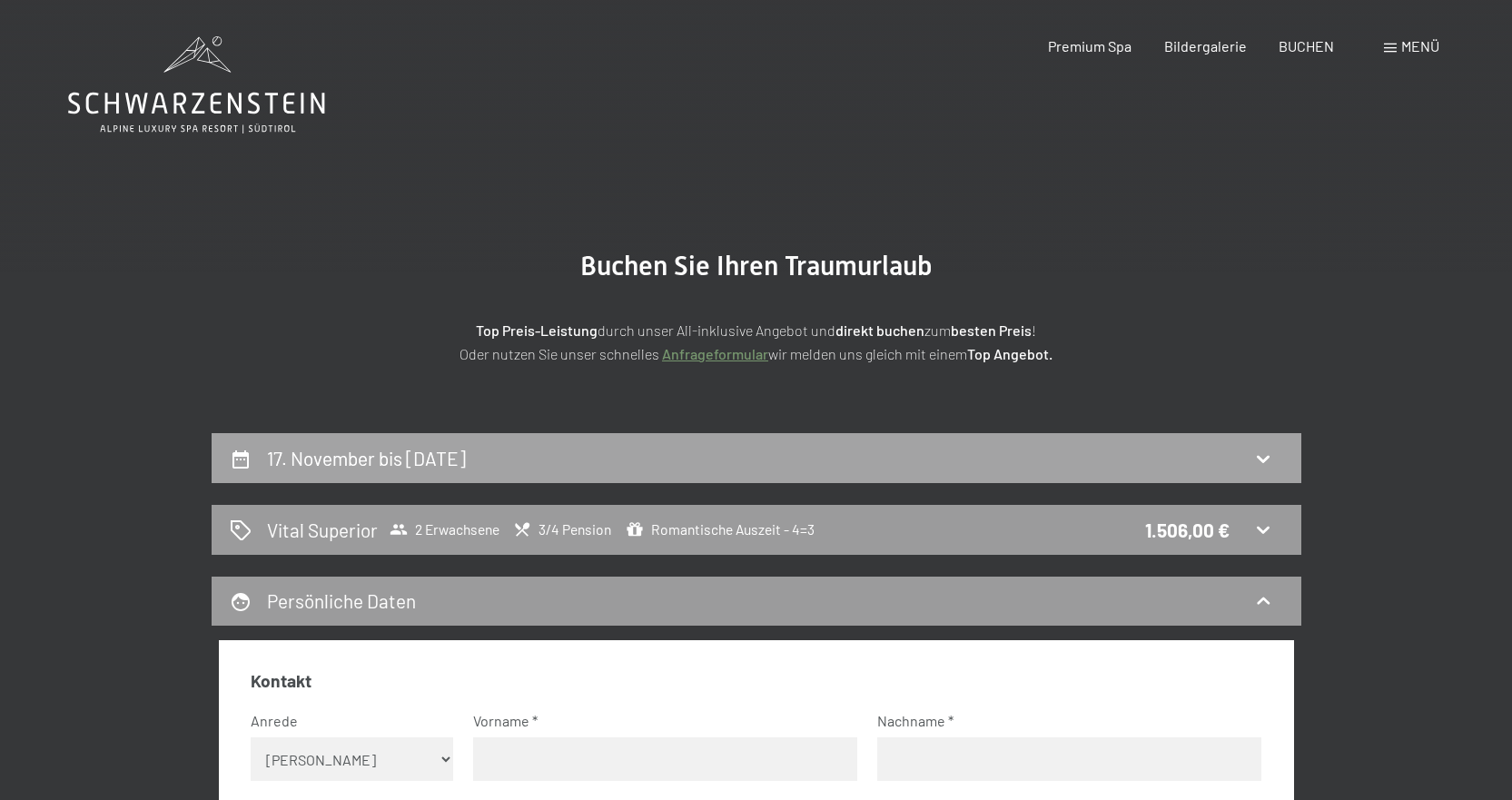
click at [348, 466] on h2 "17. November bis 21. November 2025" at bounding box center [366, 458] width 199 height 22
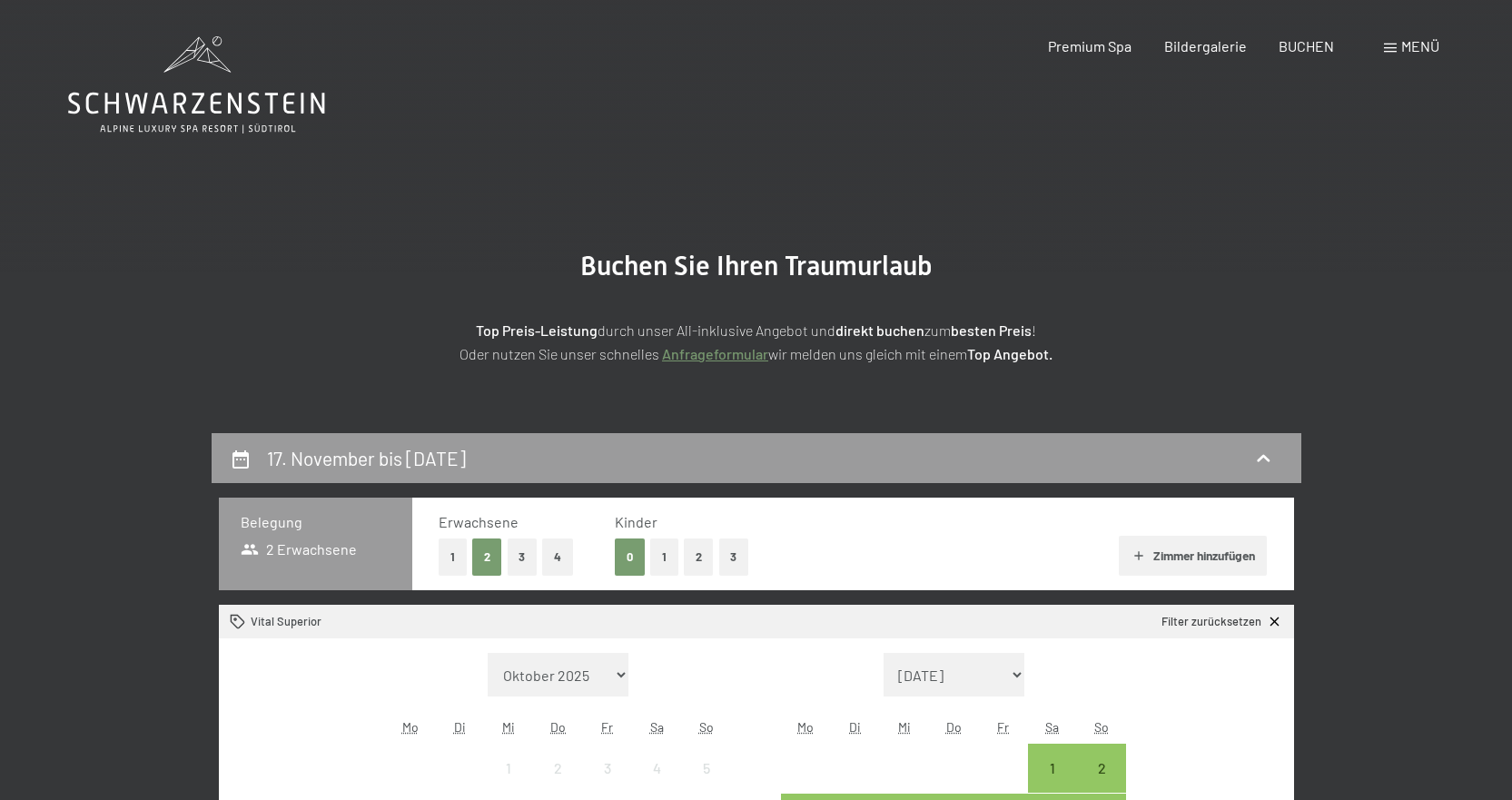
click at [202, 130] on icon at bounding box center [196, 85] width 257 height 97
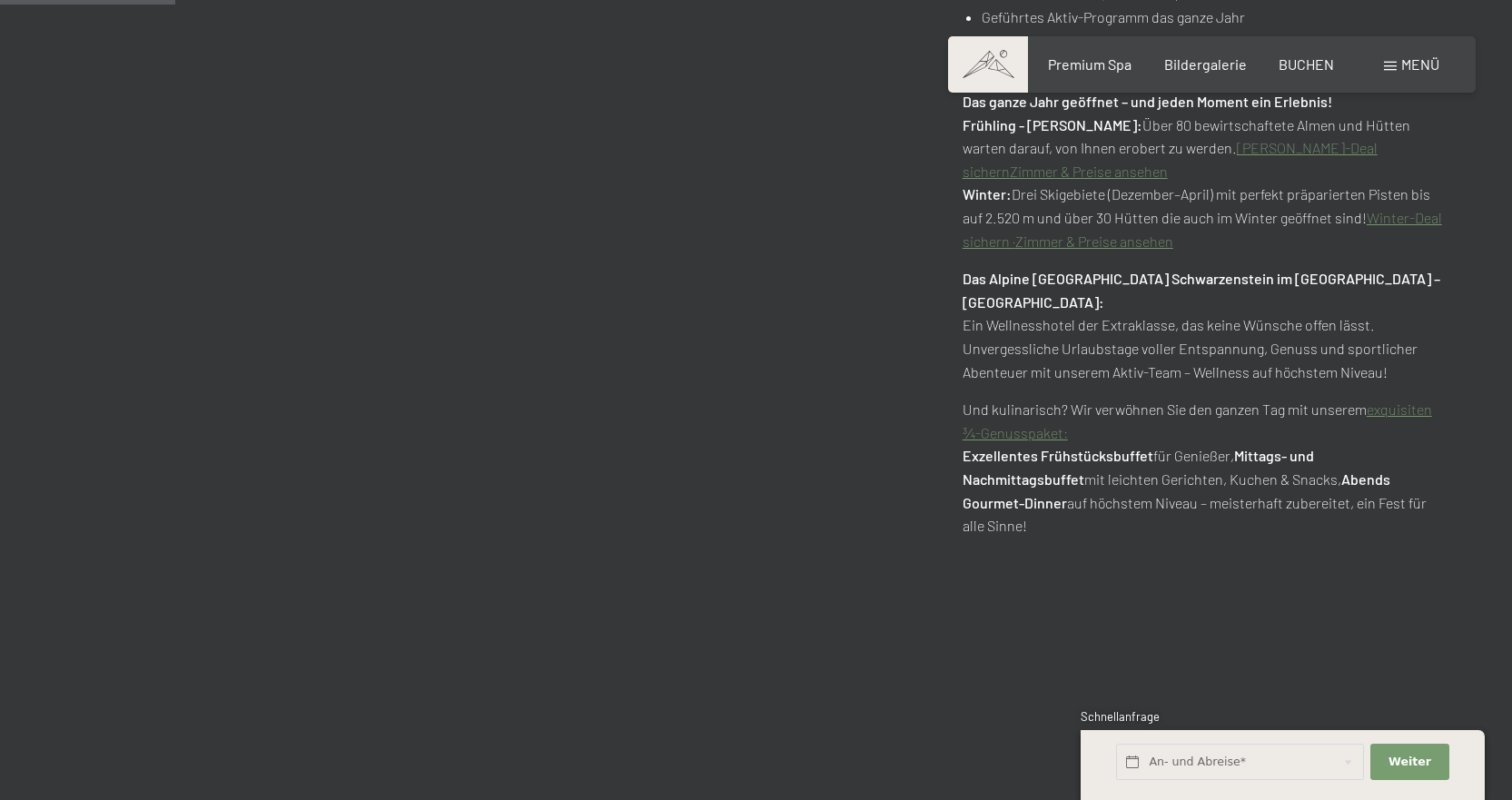
scroll to position [1362, 0]
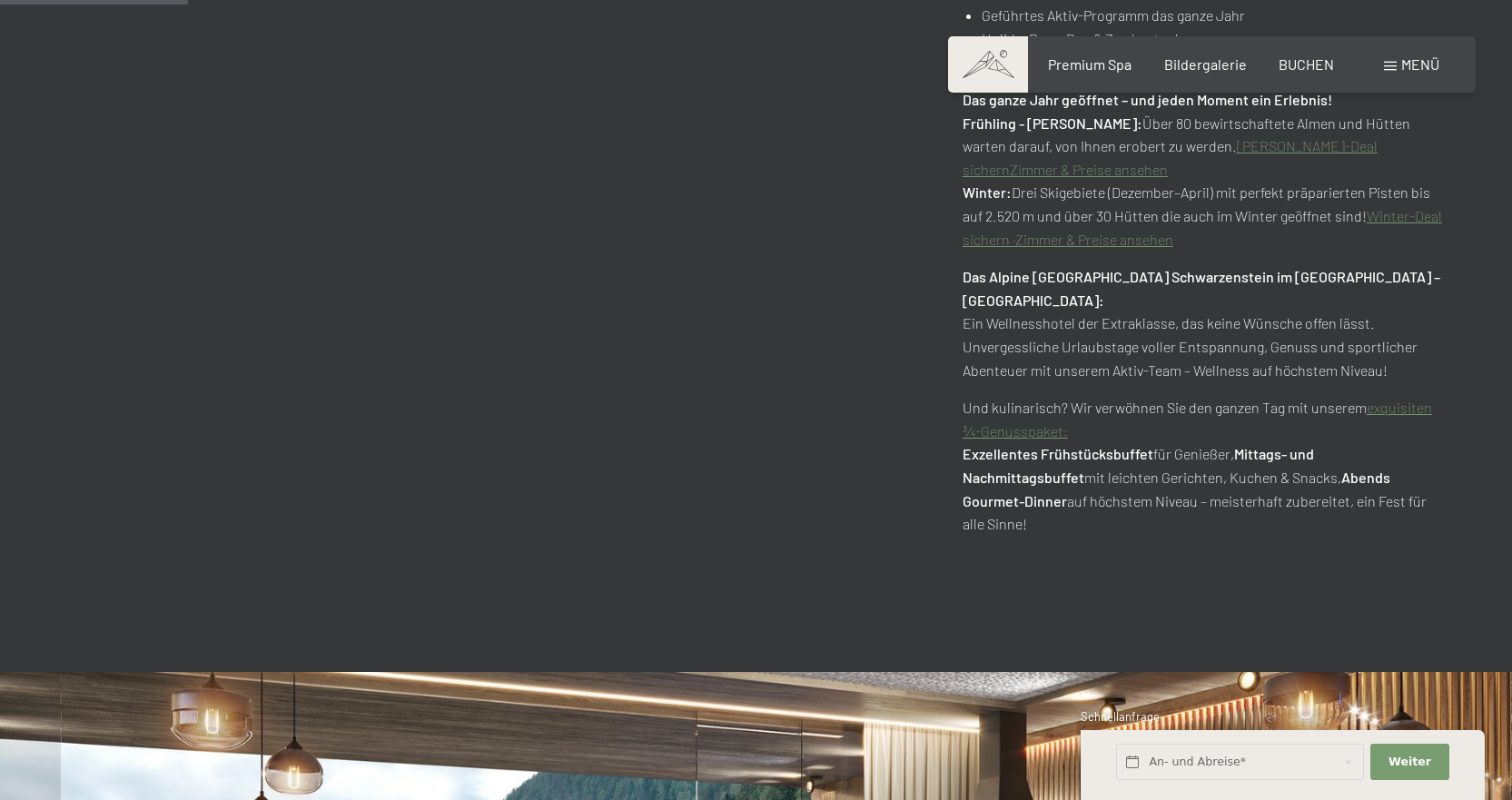
click at [1015, 399] on link "exquisiten ¾-Genusspaket:" at bounding box center [1198, 419] width 470 height 41
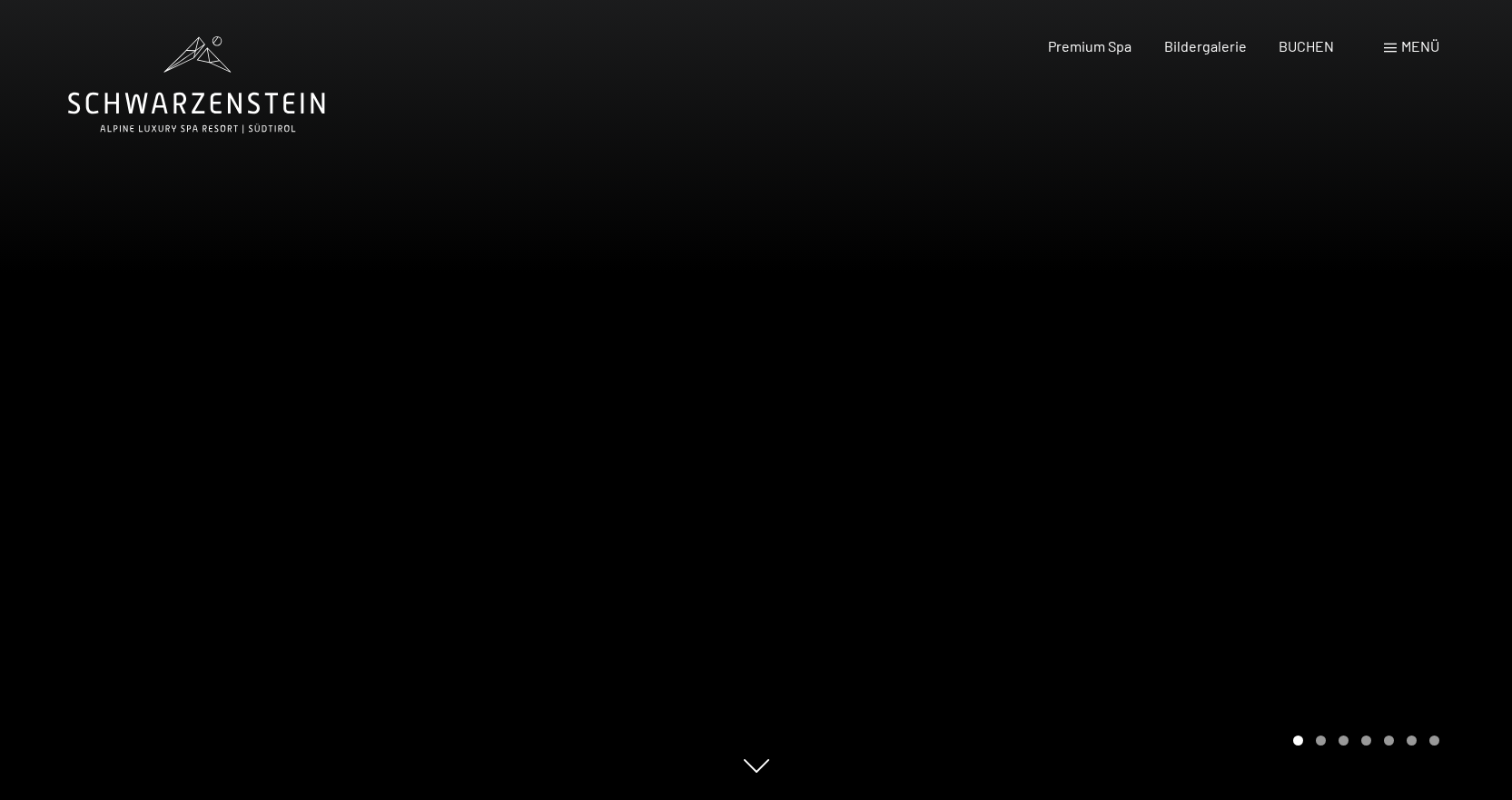
click at [970, 393] on div at bounding box center [1135, 400] width 757 height 800
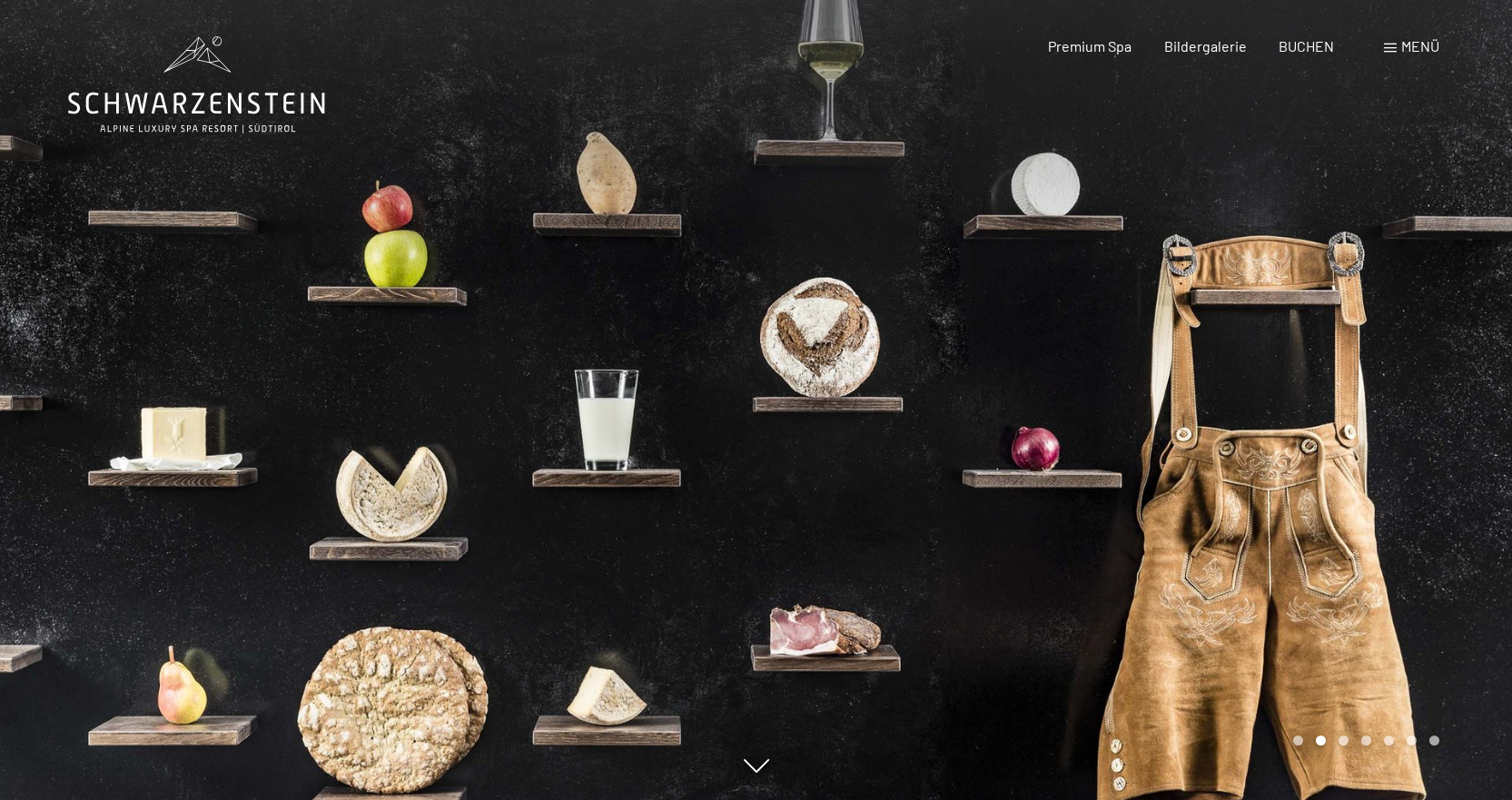
click at [970, 393] on div at bounding box center [1135, 400] width 757 height 800
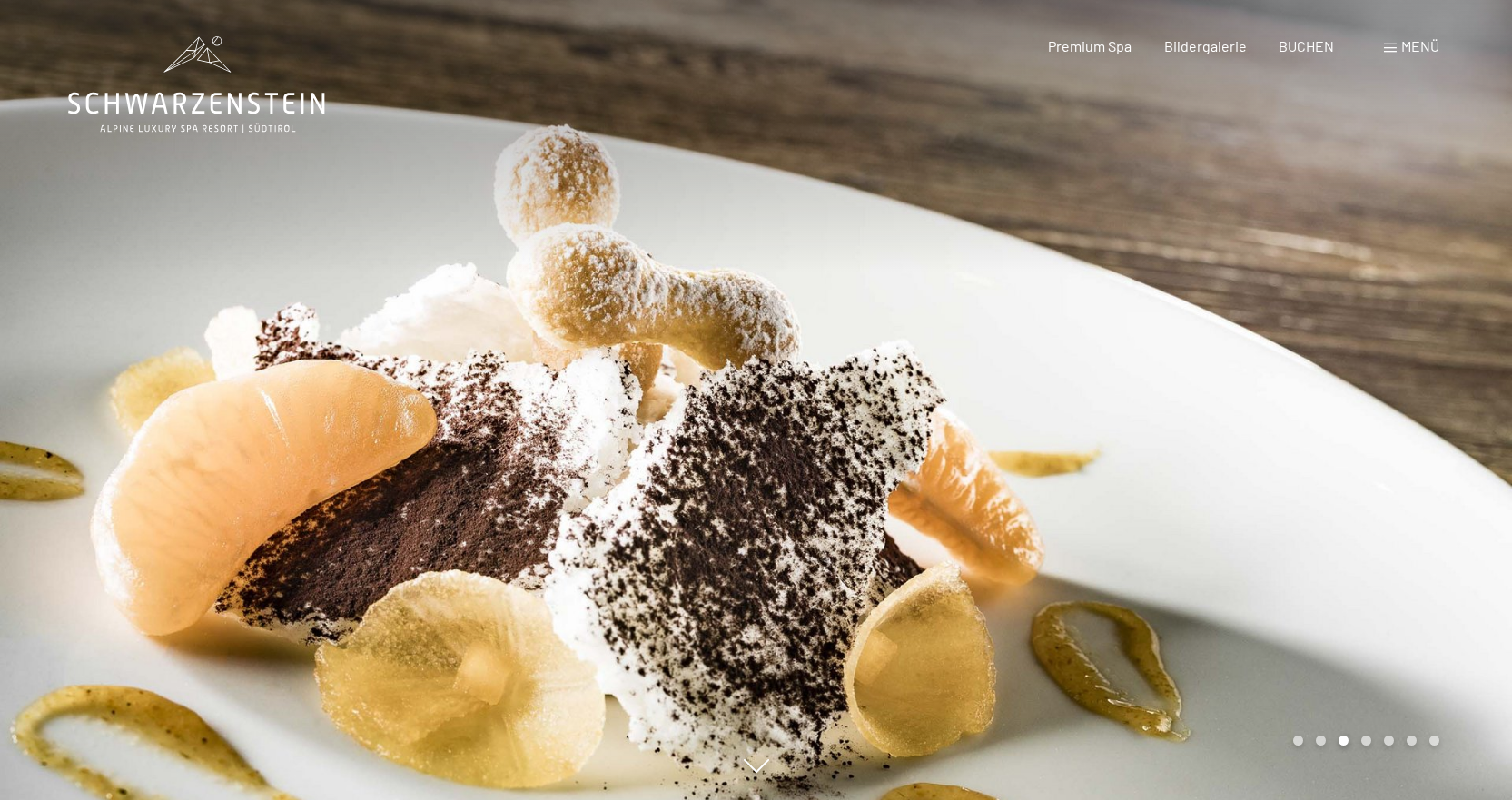
click at [970, 393] on div at bounding box center [1135, 400] width 757 height 800
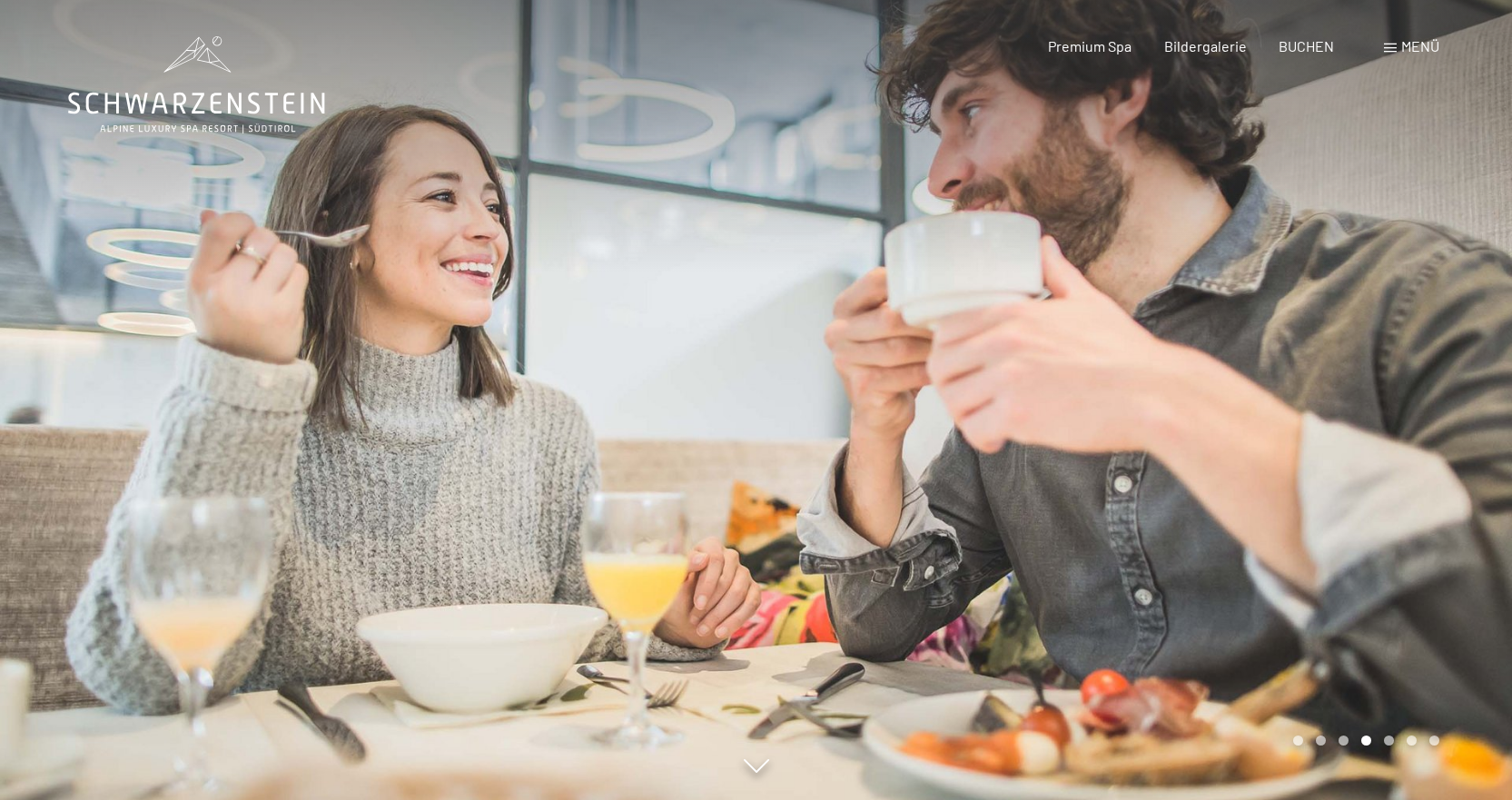
click at [970, 393] on div at bounding box center [1135, 400] width 757 height 800
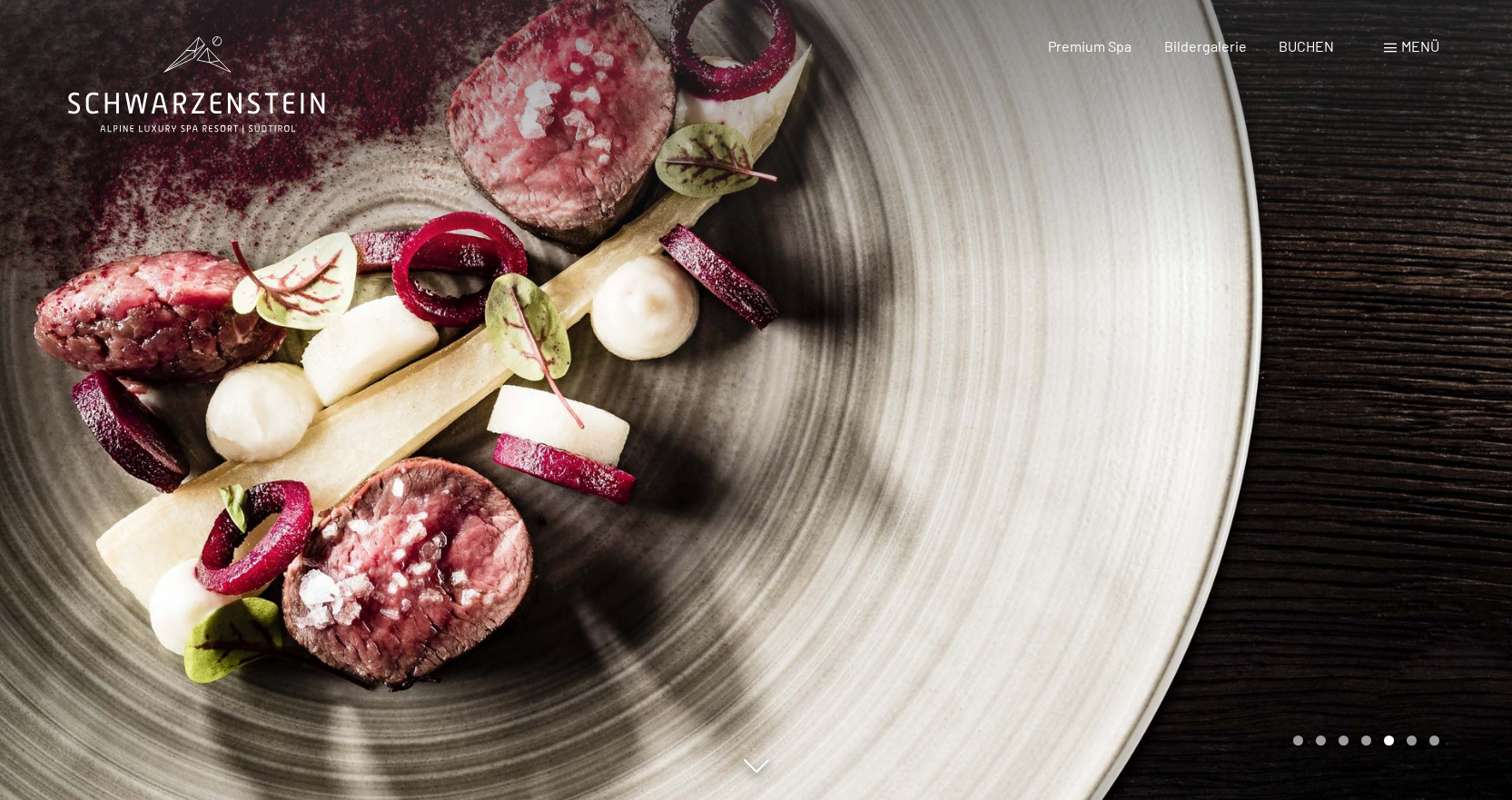
click at [970, 393] on div at bounding box center [1135, 400] width 757 height 800
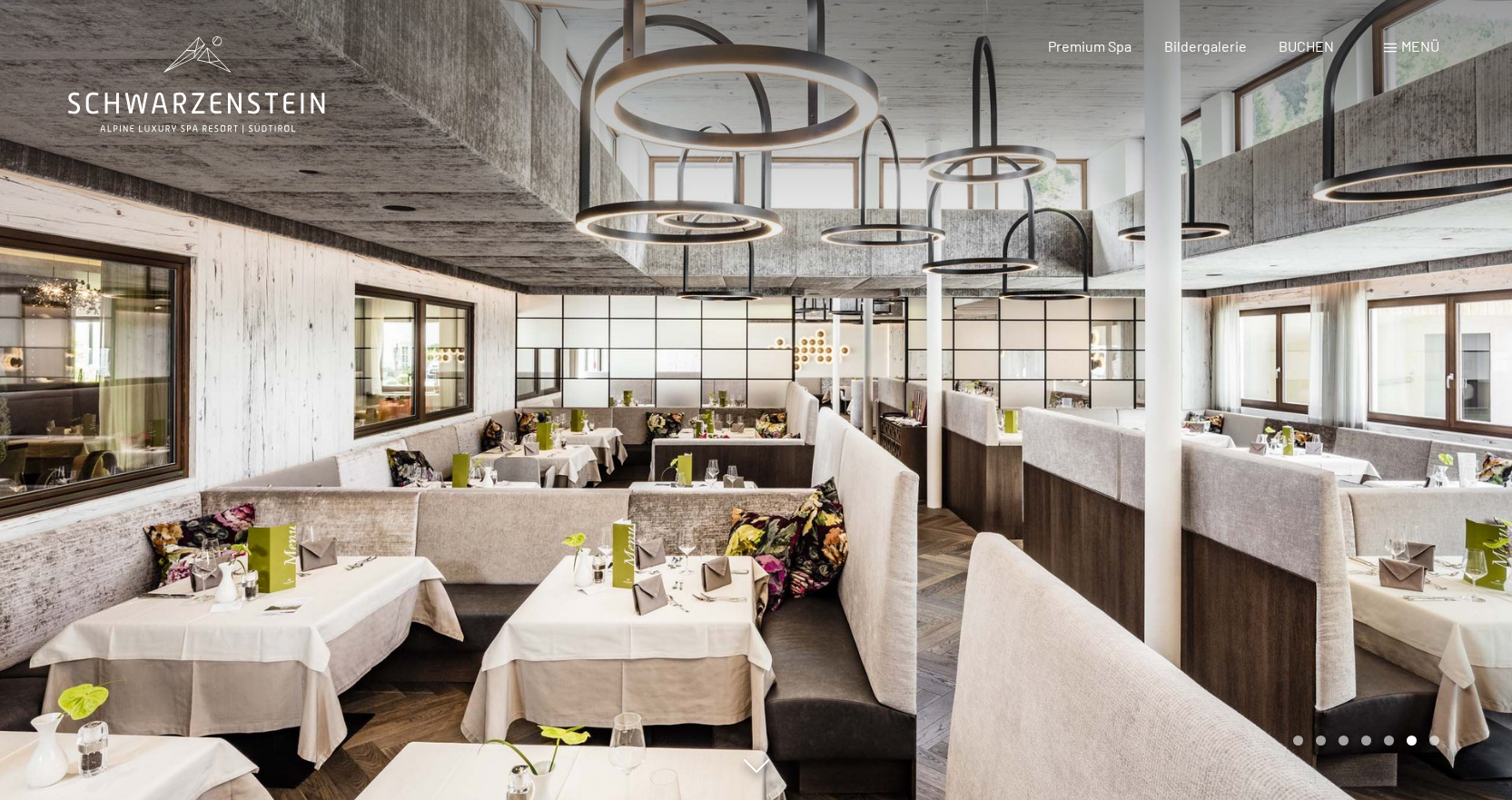
click at [970, 393] on div at bounding box center [1135, 400] width 757 height 800
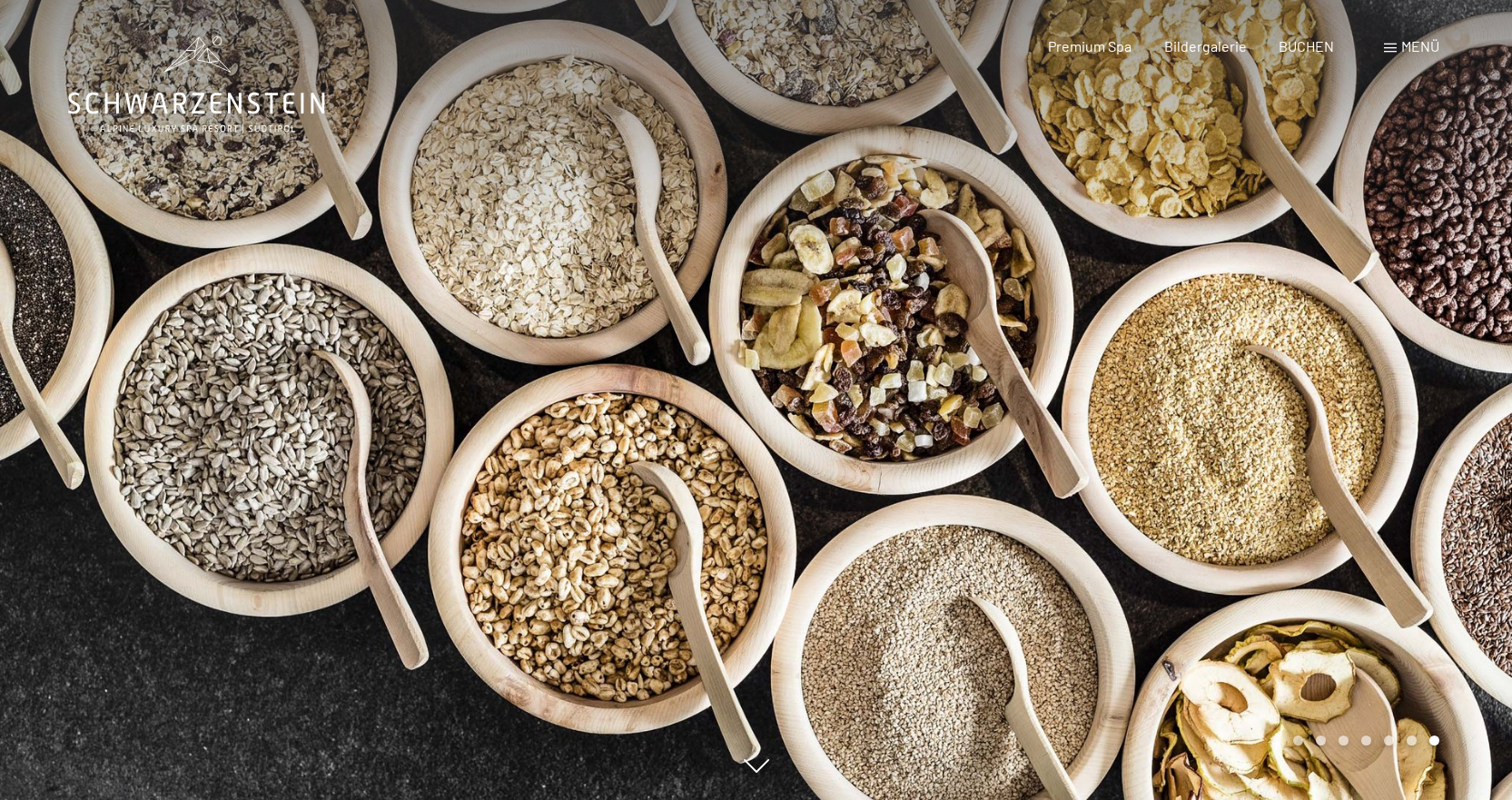
click at [970, 393] on div at bounding box center [1135, 400] width 757 height 800
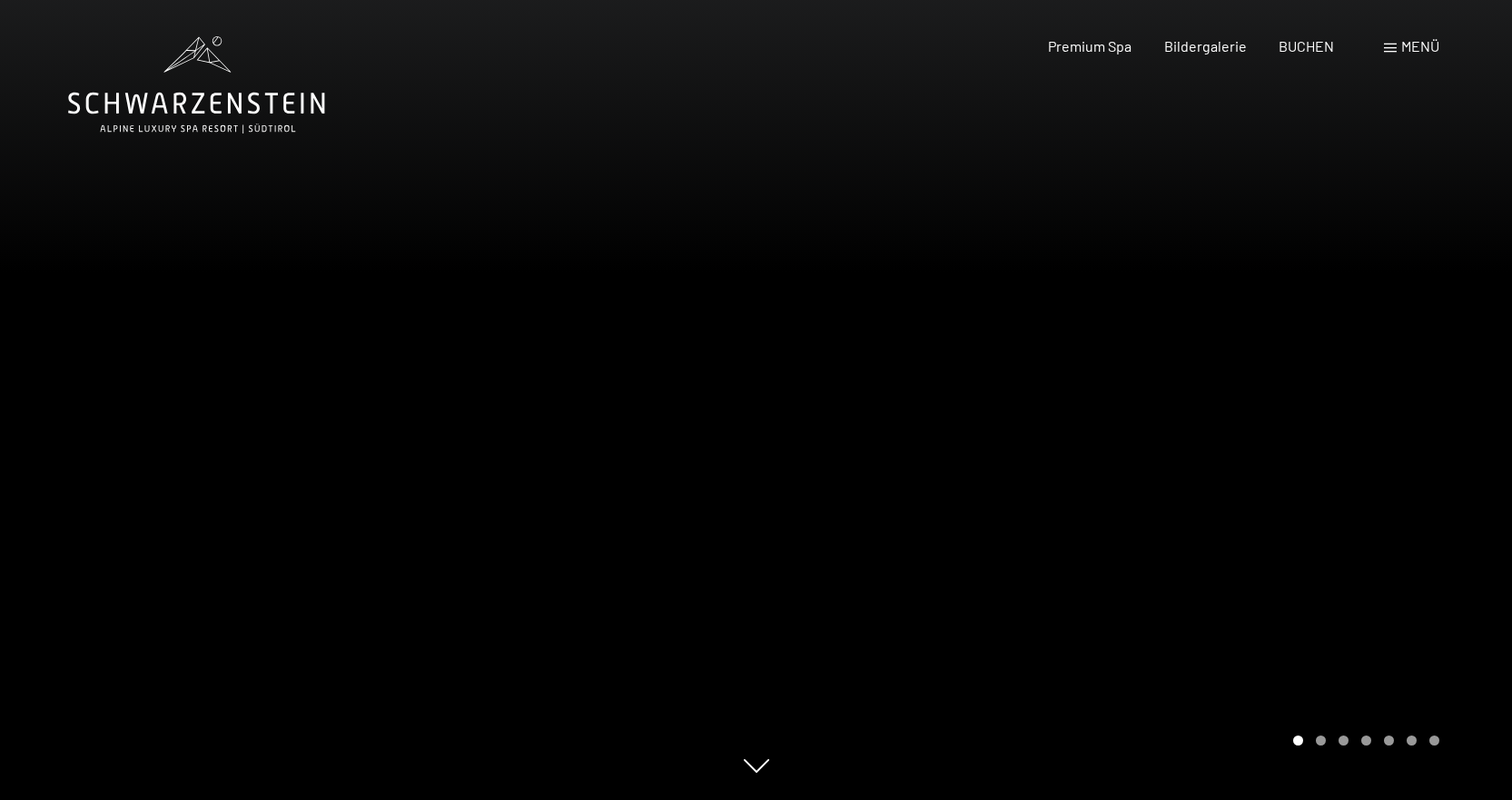
click at [970, 393] on div at bounding box center [1135, 400] width 757 height 800
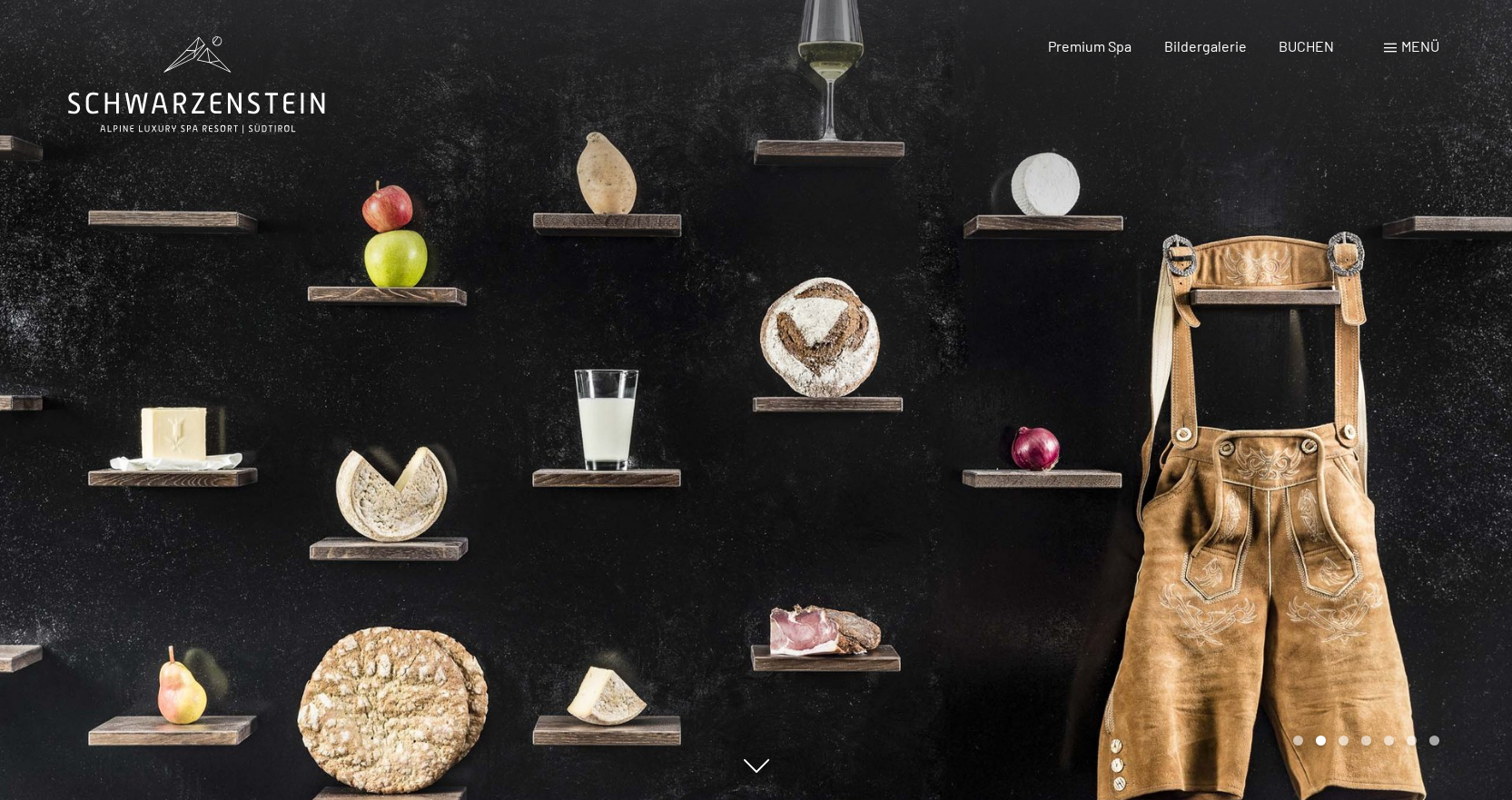
click at [970, 393] on div at bounding box center [1135, 400] width 757 height 800
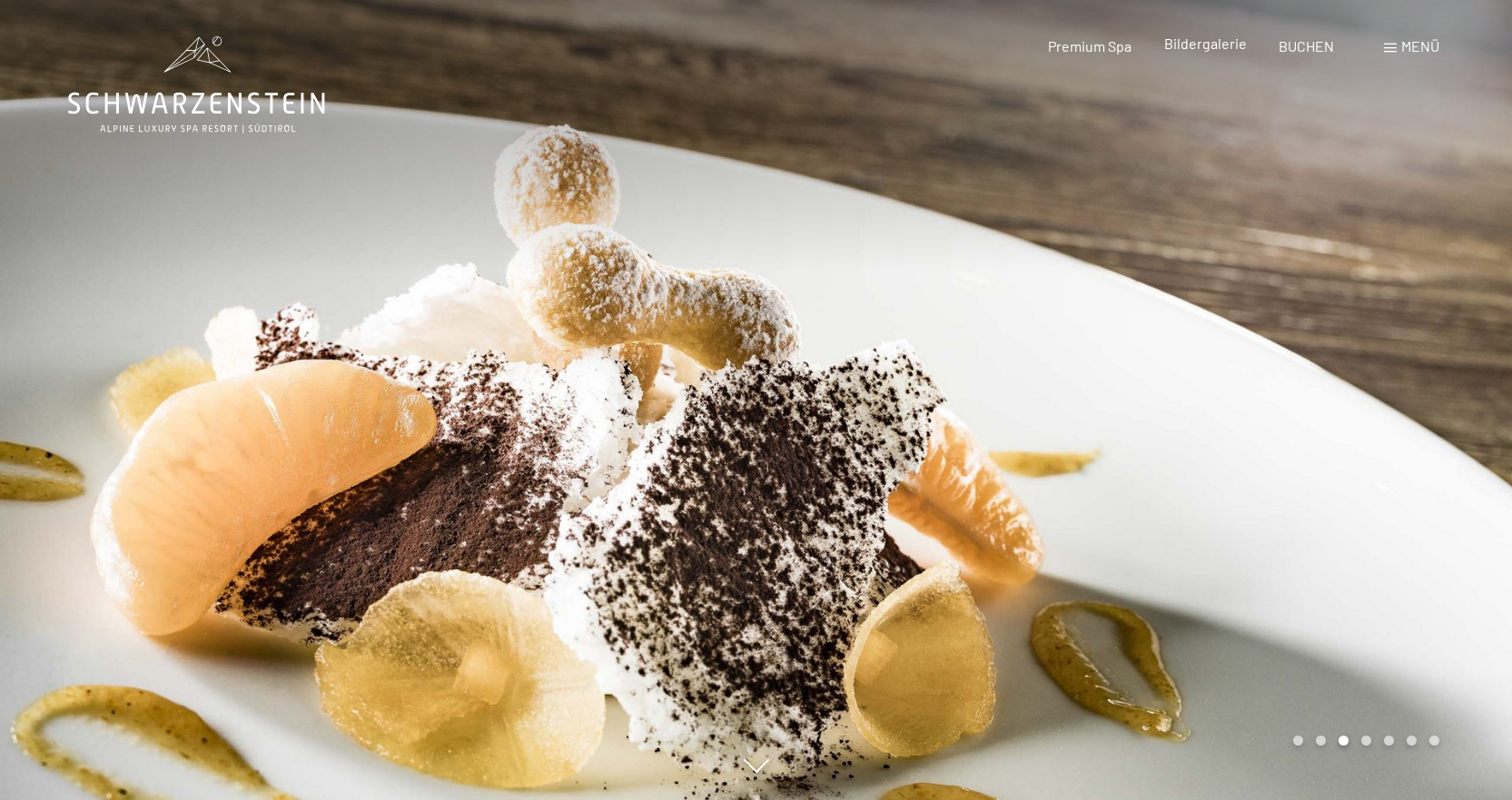
click at [1196, 49] on span "Bildergalerie" at bounding box center [1205, 43] width 82 height 17
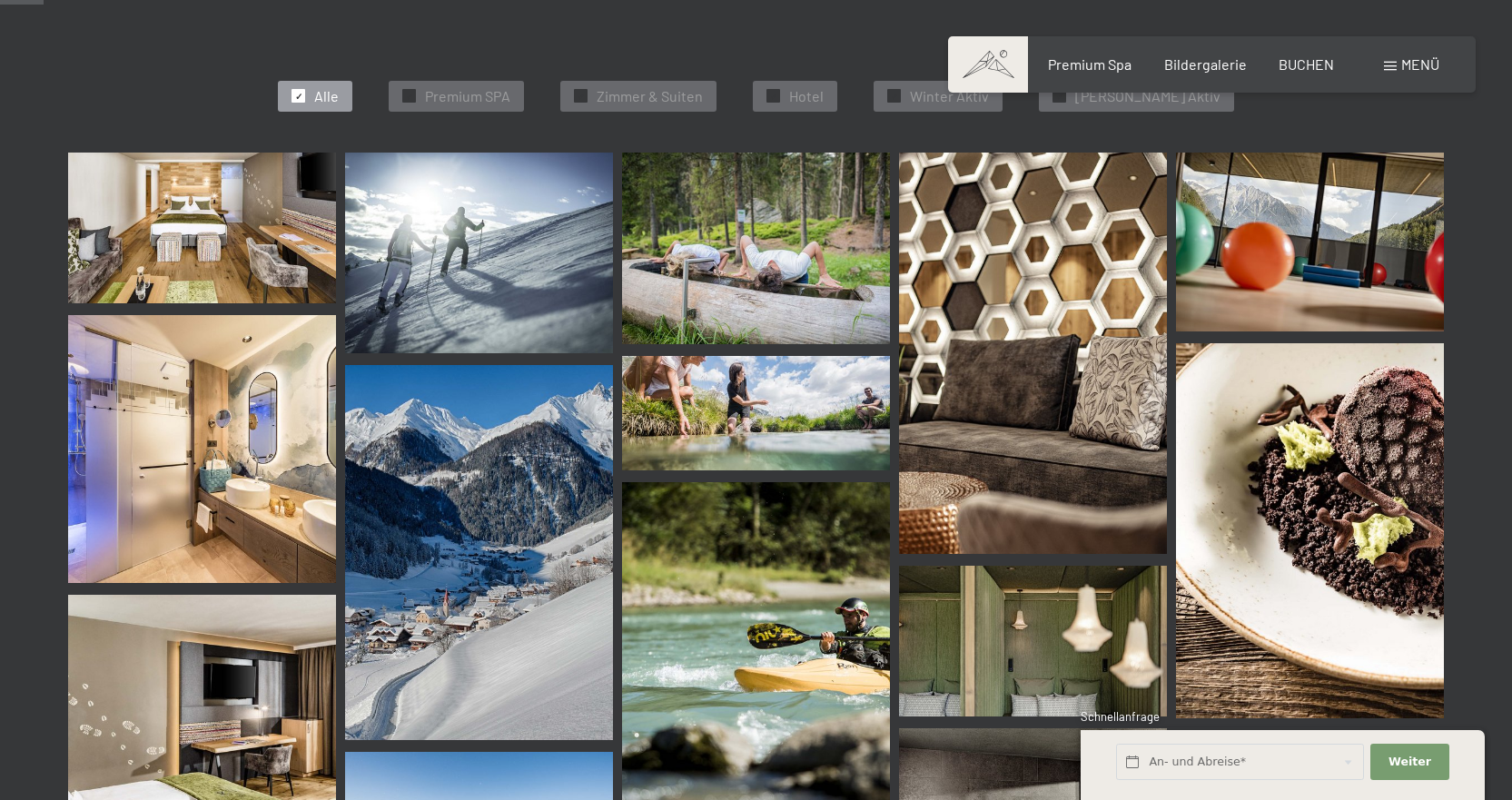
scroll to position [1090, 0]
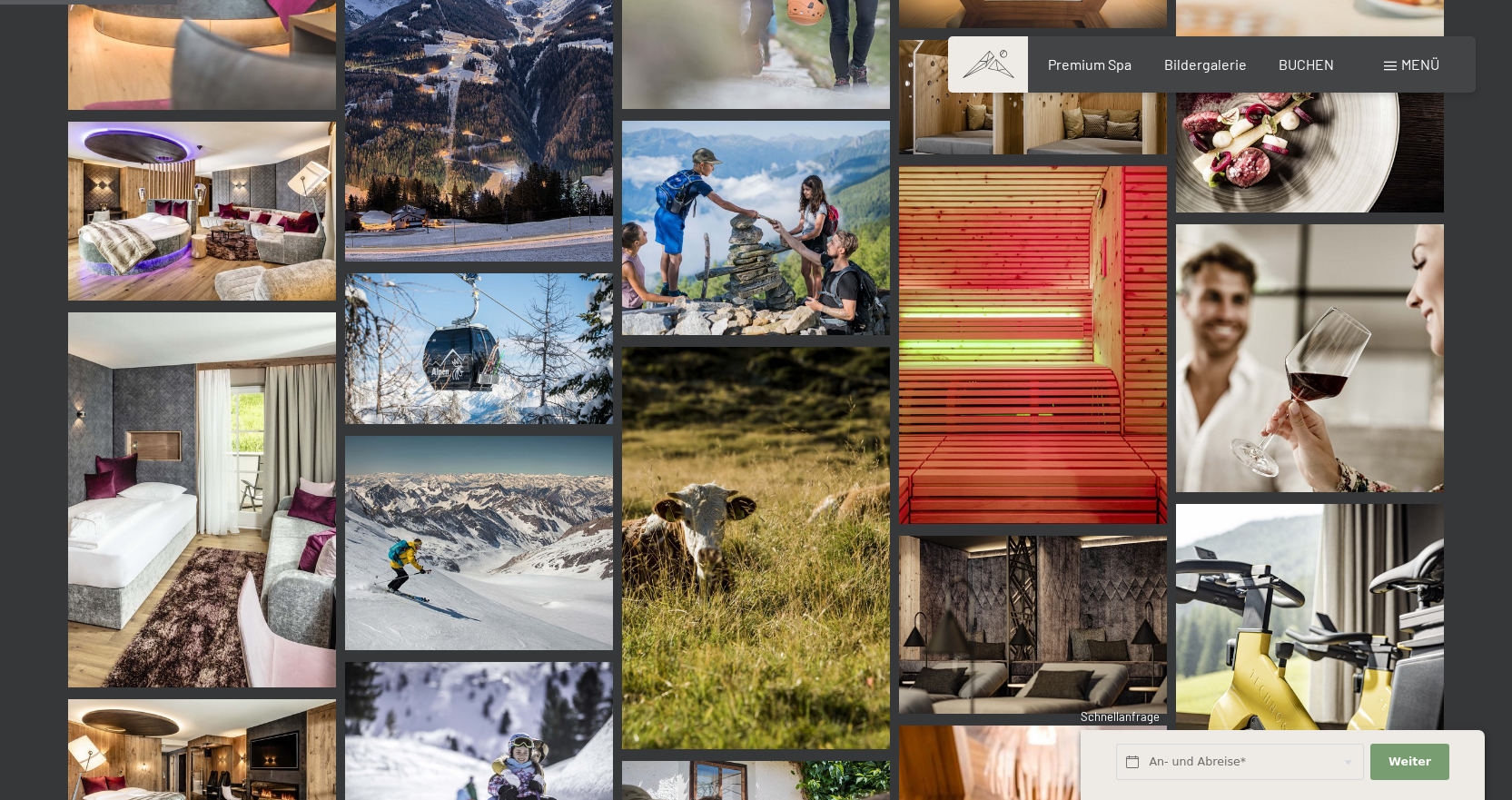
scroll to position [3088, 0]
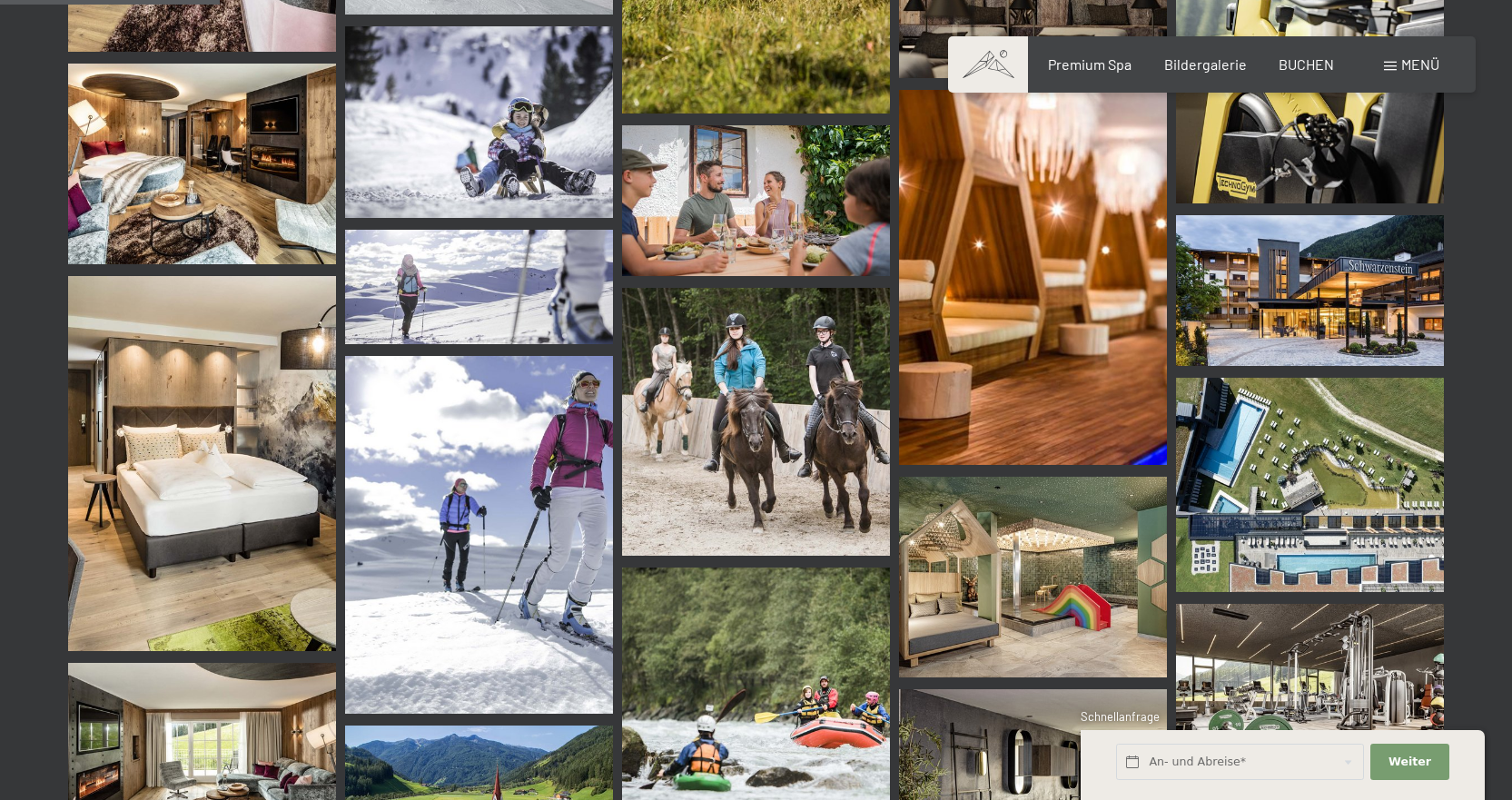
click at [215, 482] on img at bounding box center [202, 463] width 268 height 375
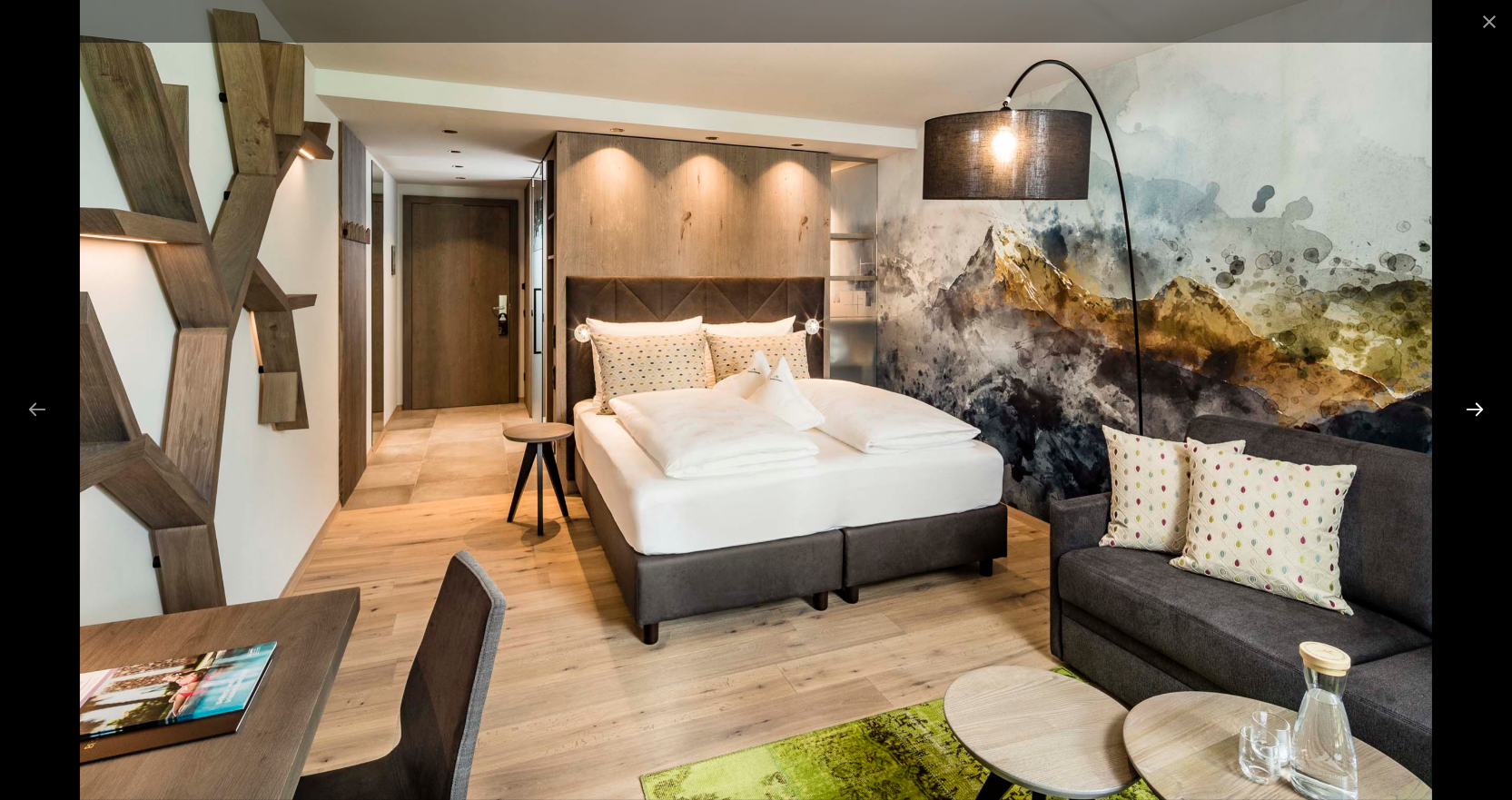
click at [1473, 408] on button "Next slide" at bounding box center [1475, 409] width 38 height 36
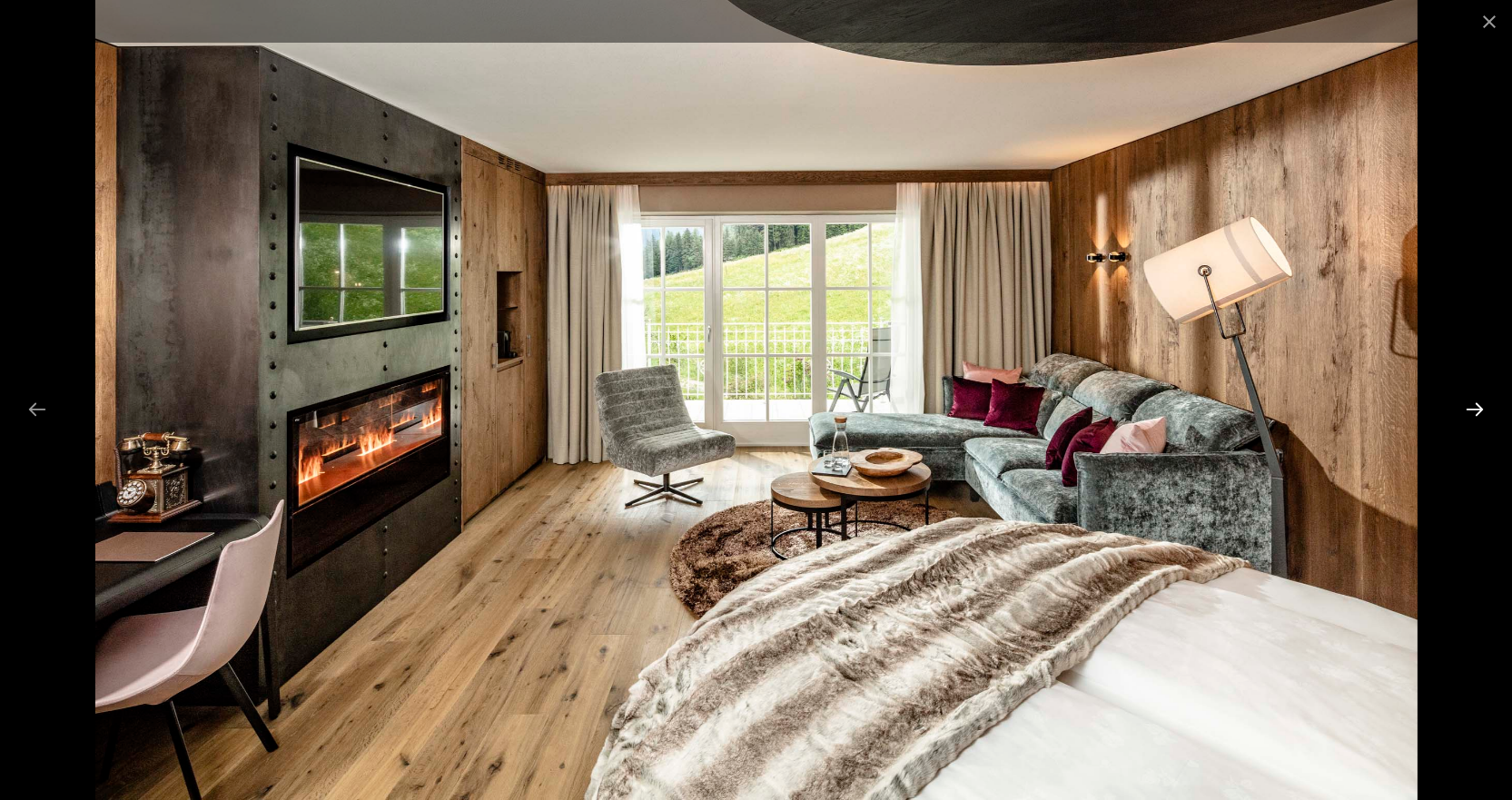
click at [1473, 408] on button "Next slide" at bounding box center [1475, 409] width 38 height 36
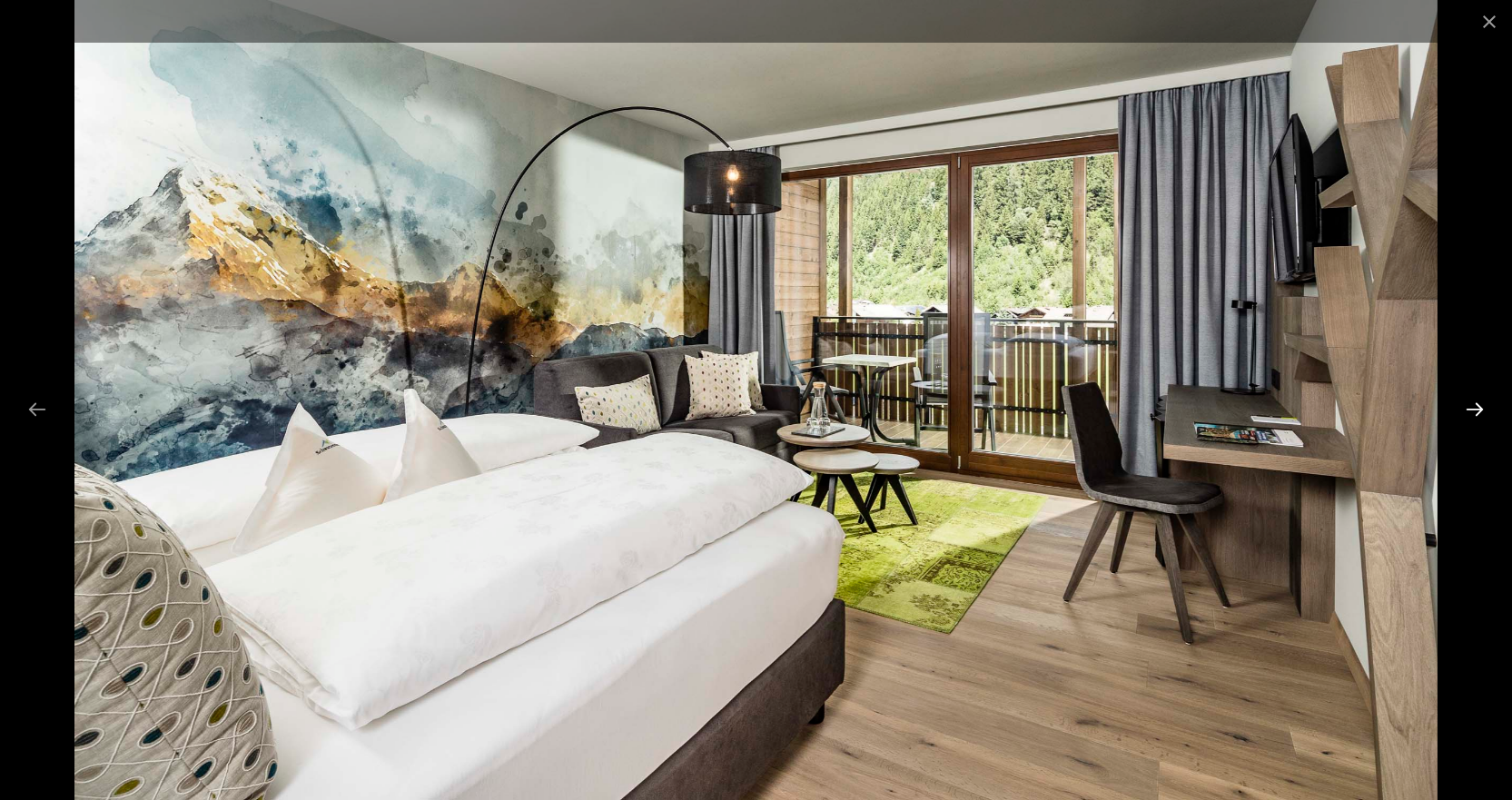
click at [1473, 408] on button "Next slide" at bounding box center [1475, 409] width 38 height 36
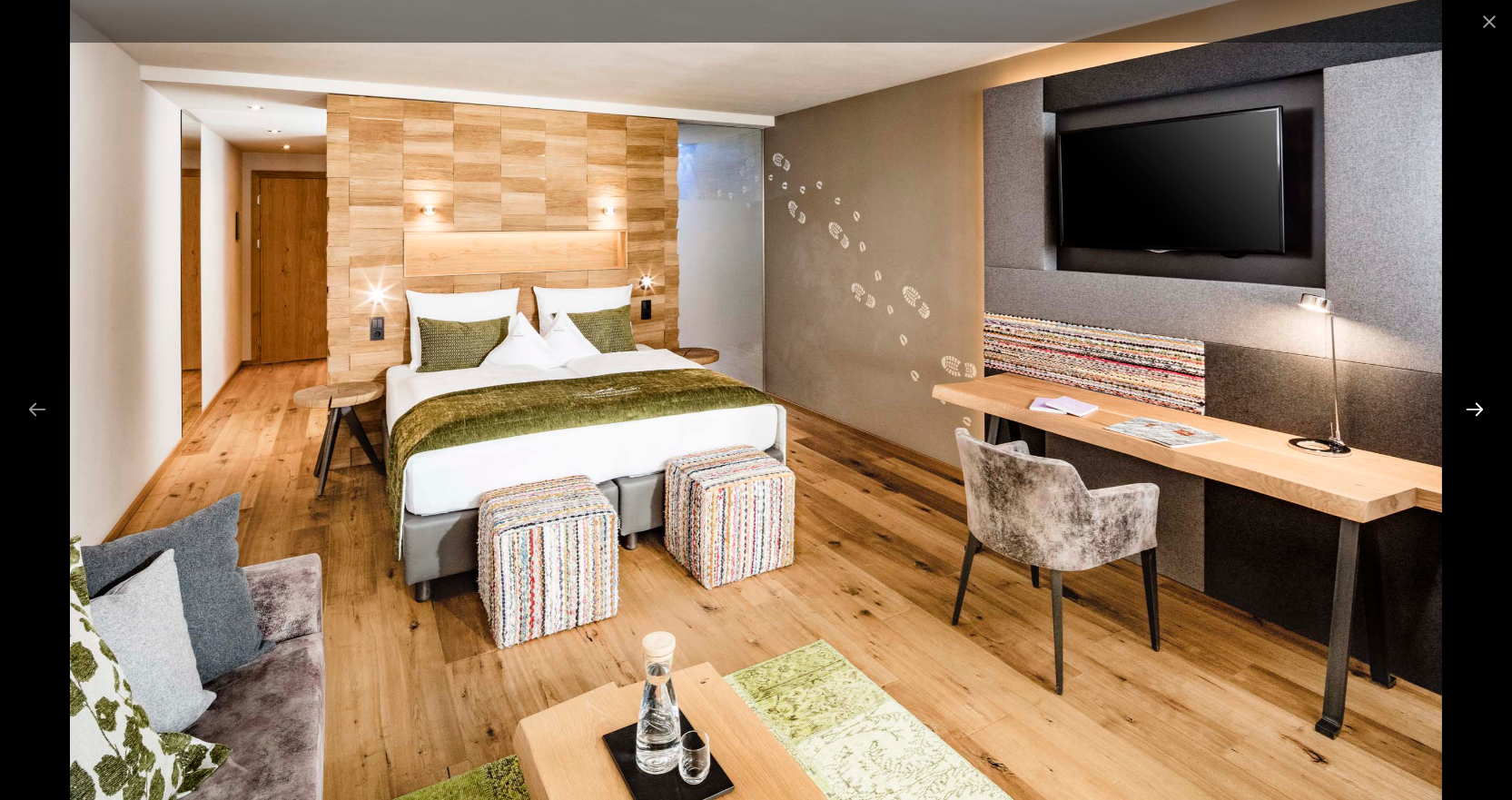
click at [1473, 408] on button "Next slide" at bounding box center [1475, 409] width 38 height 36
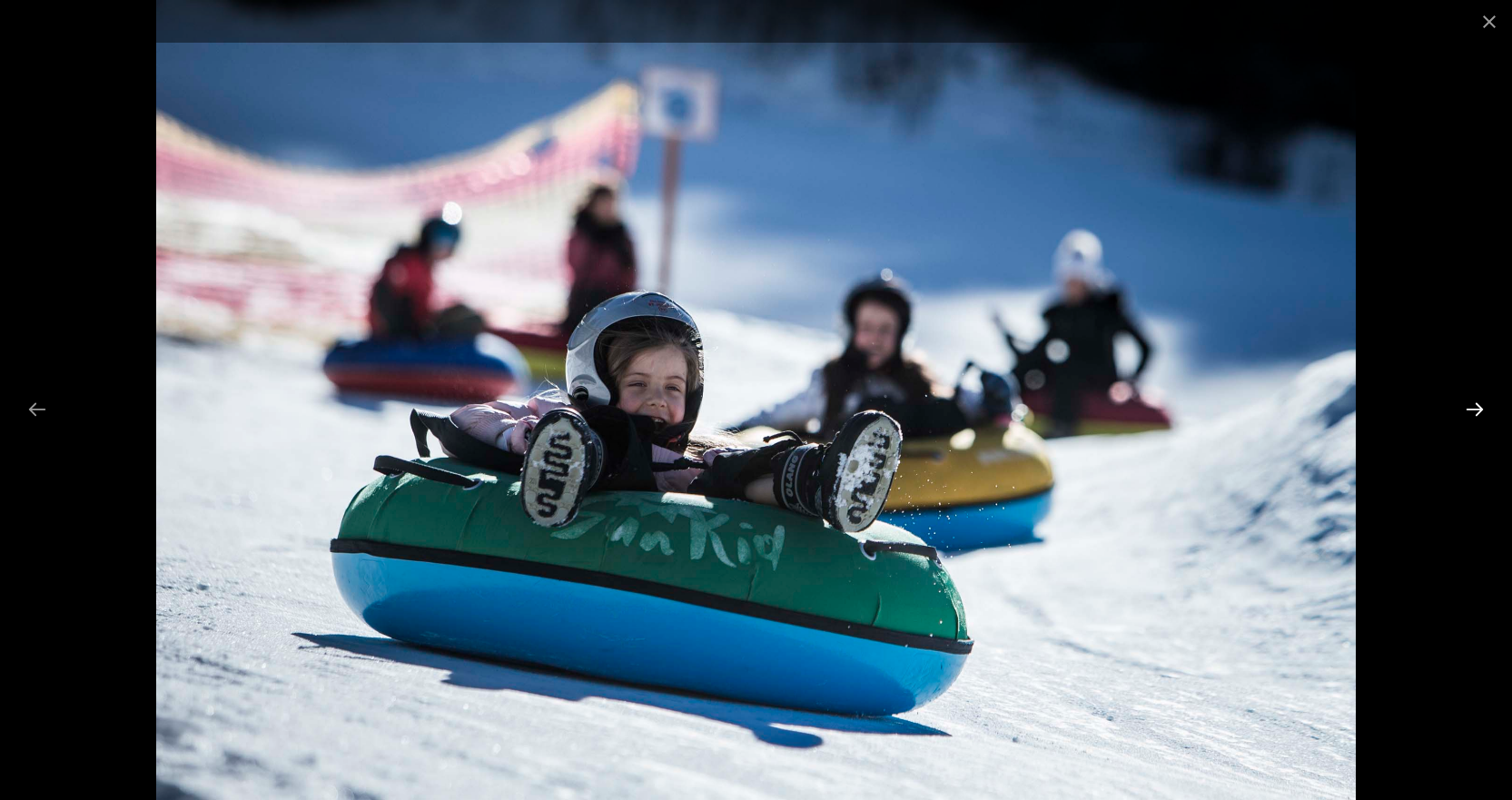
click at [1473, 408] on button "Next slide" at bounding box center [1475, 409] width 38 height 36
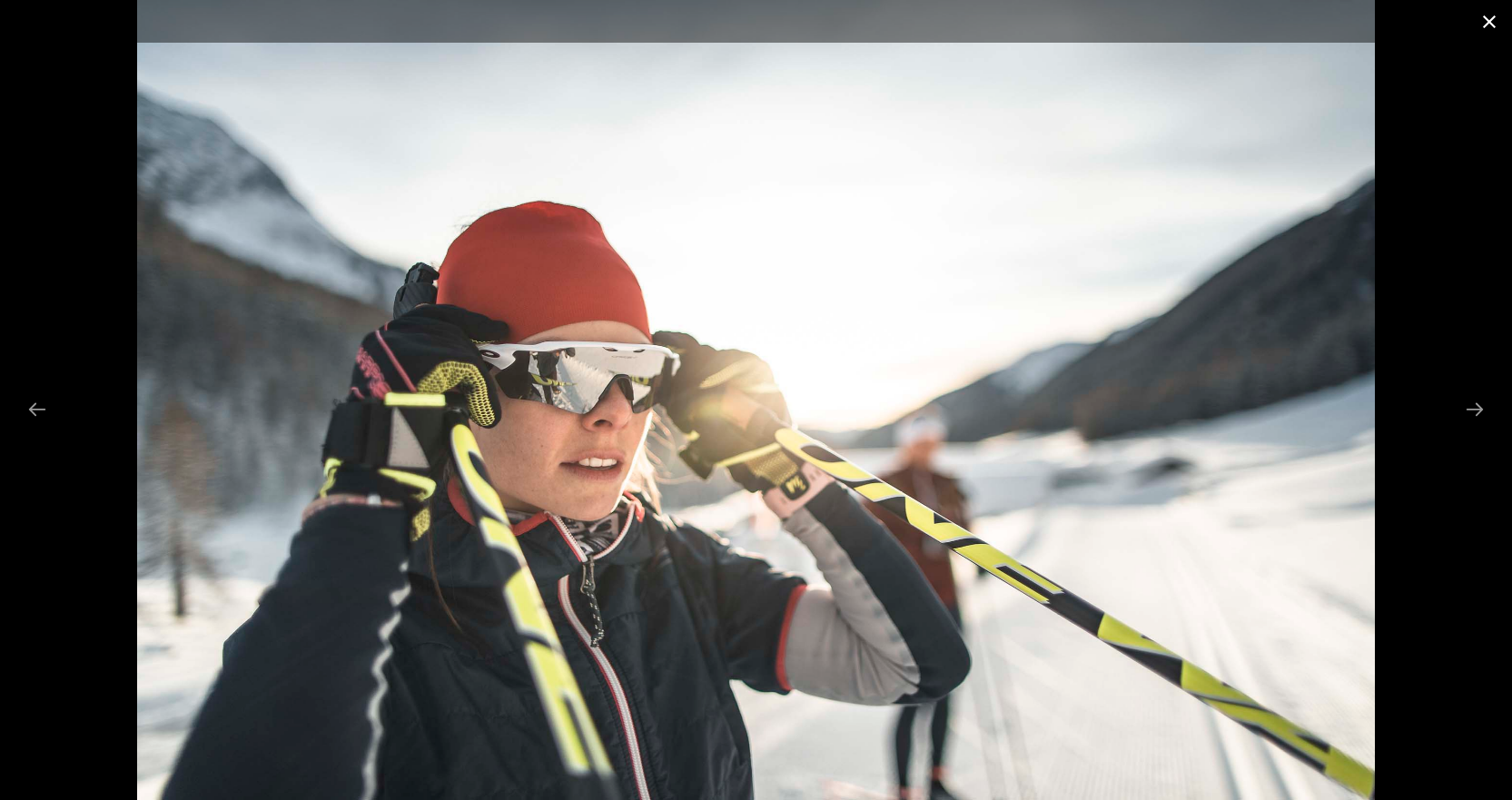
click at [1494, 22] on button "Close gallery" at bounding box center [1490, 22] width 46 height 43
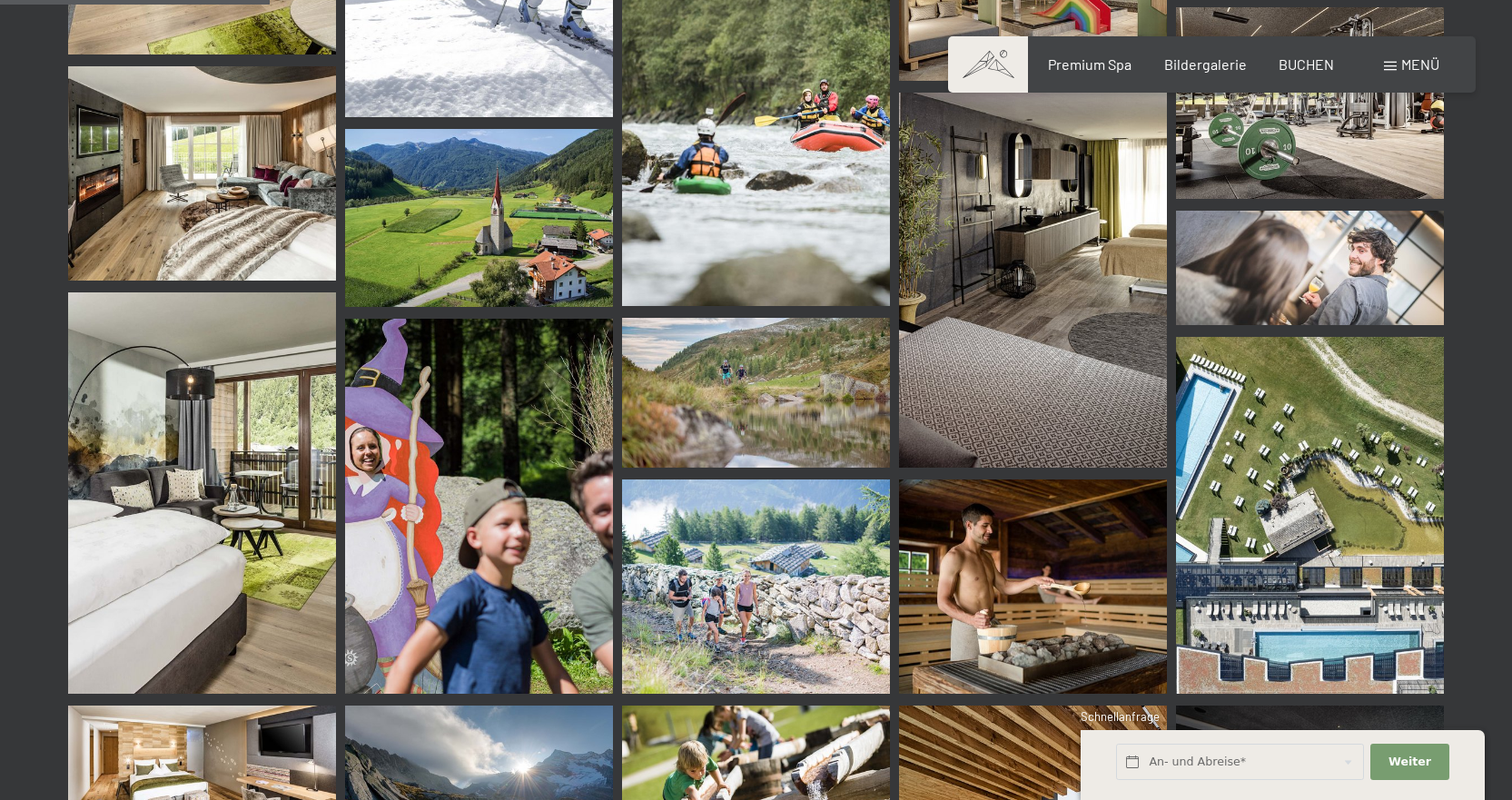
scroll to position [3522, 0]
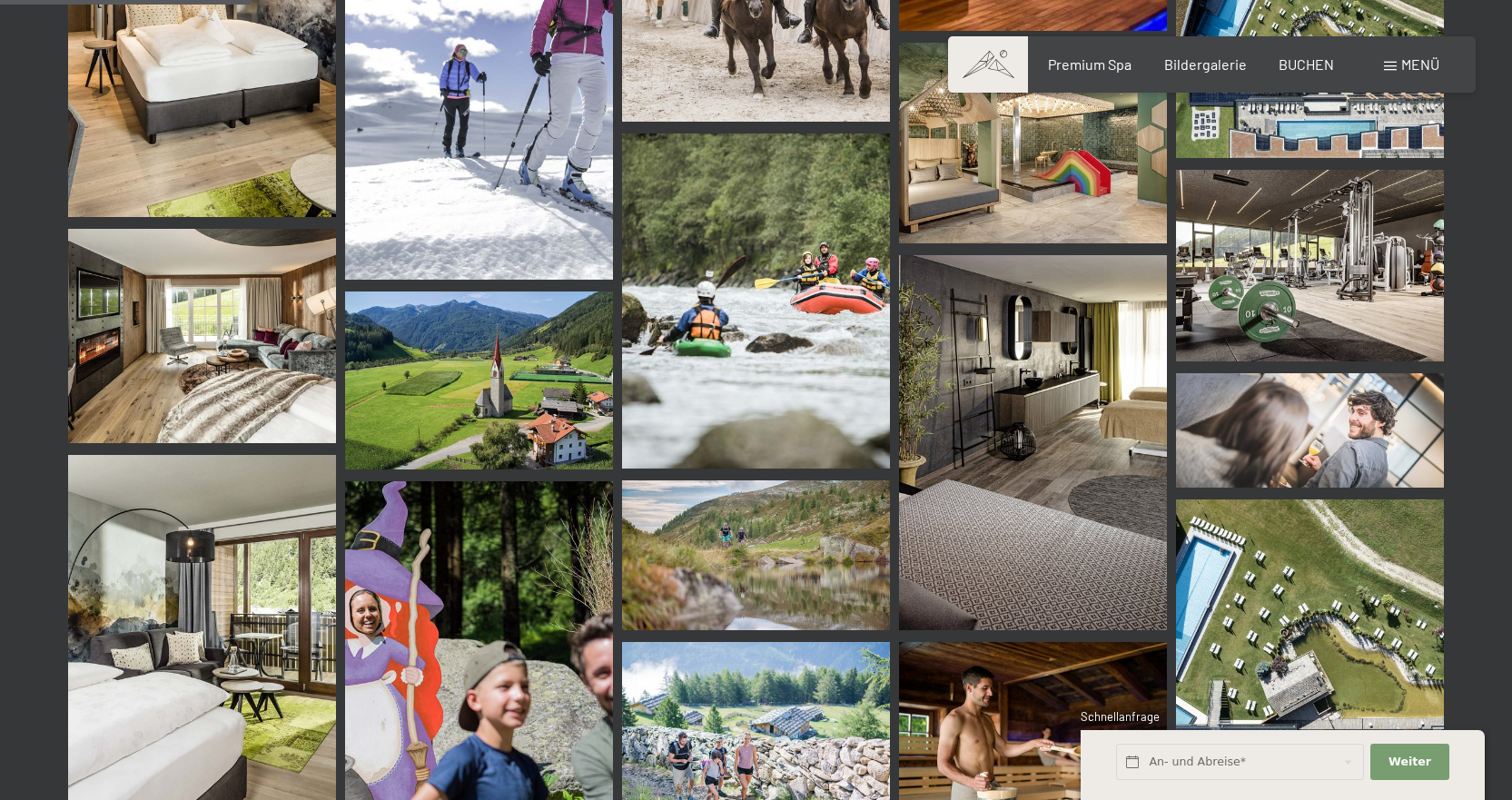
click at [1055, 136] on img at bounding box center [1033, 143] width 268 height 201
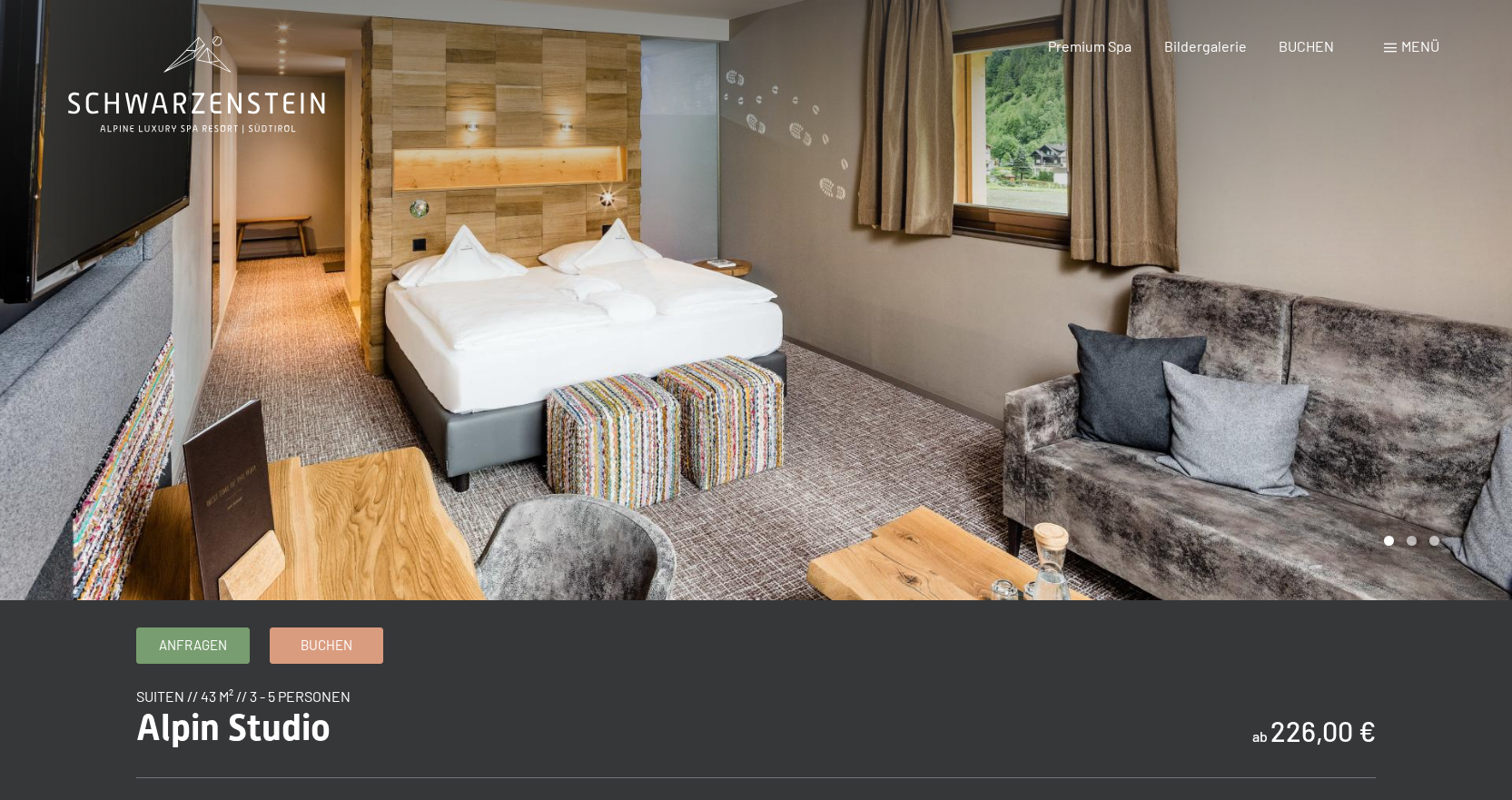
click at [1070, 330] on div at bounding box center [1135, 300] width 757 height 601
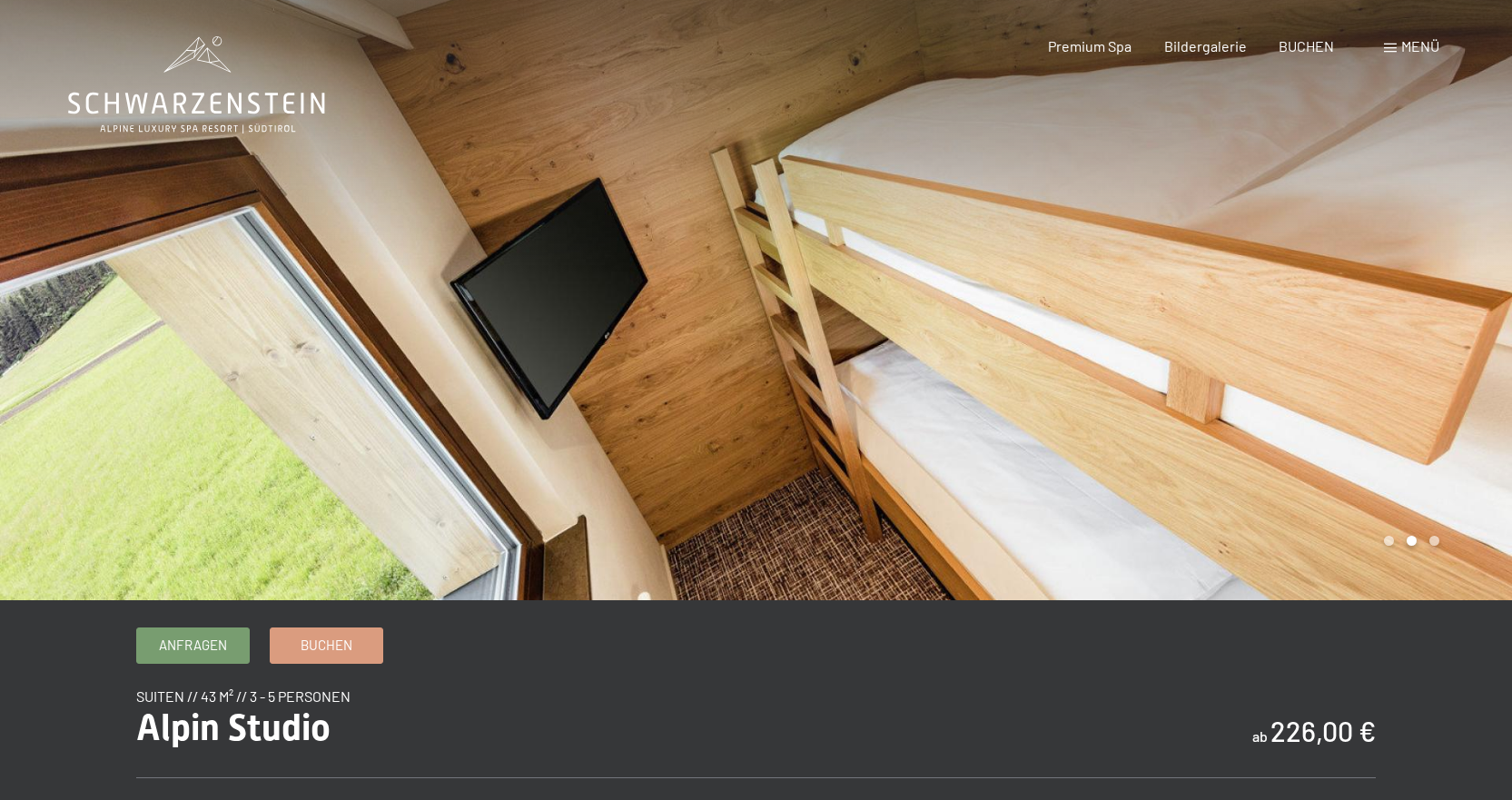
click at [1070, 330] on div at bounding box center [1135, 300] width 757 height 601
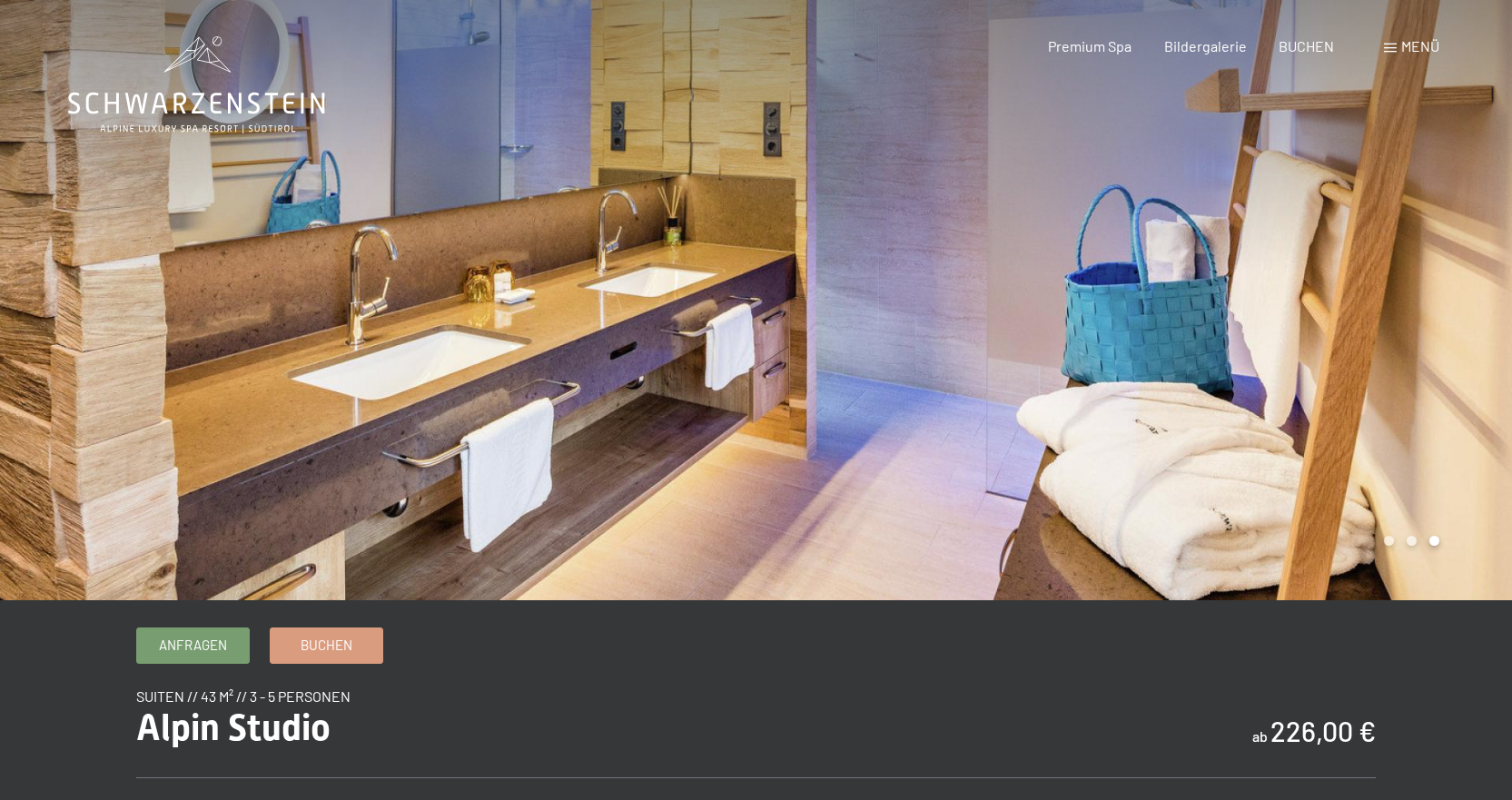
click at [1070, 330] on div at bounding box center [1135, 300] width 757 height 601
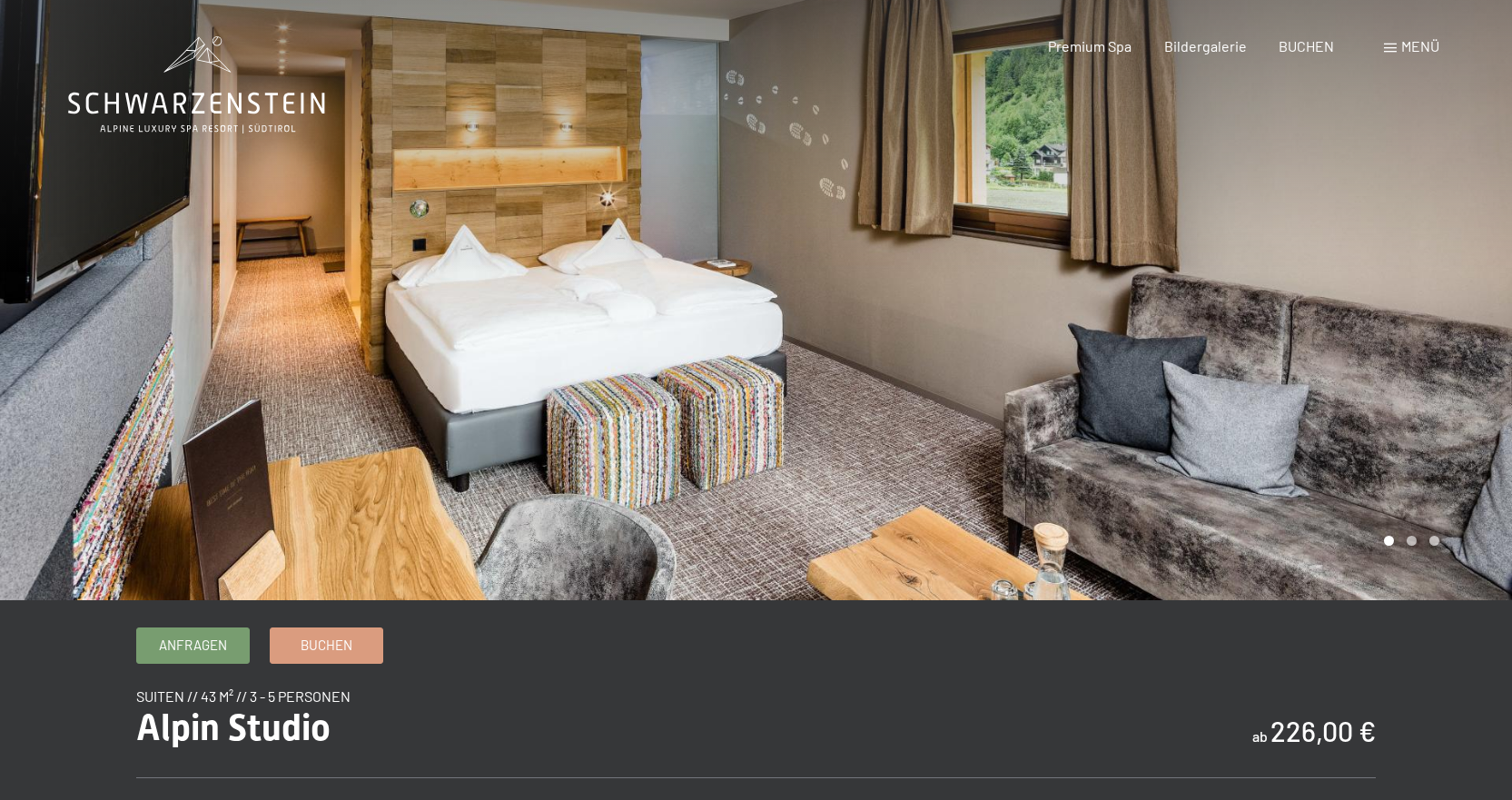
click at [870, 258] on div at bounding box center [1135, 300] width 757 height 601
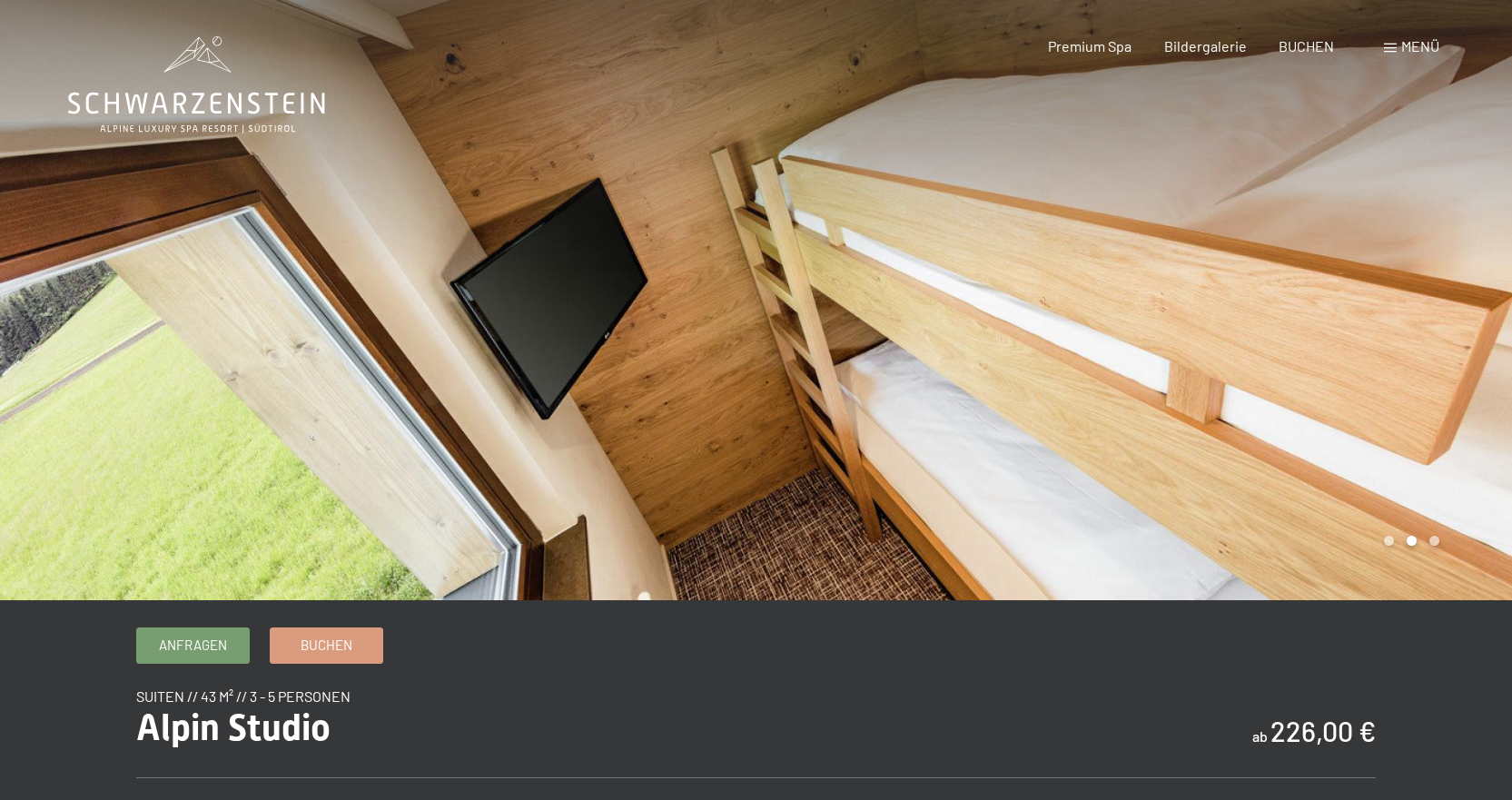
click at [870, 258] on div at bounding box center [1135, 300] width 757 height 601
